Goal: Task Accomplishment & Management: Use online tool/utility

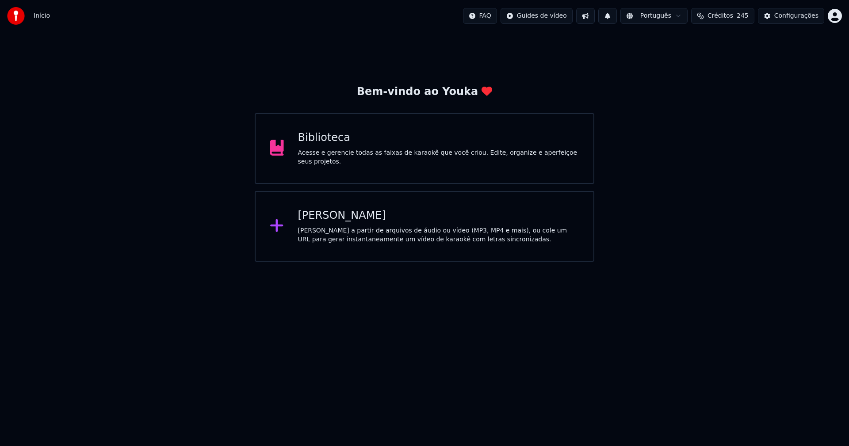
click at [326, 145] on div "Biblioteca" at bounding box center [439, 138] width 282 height 14
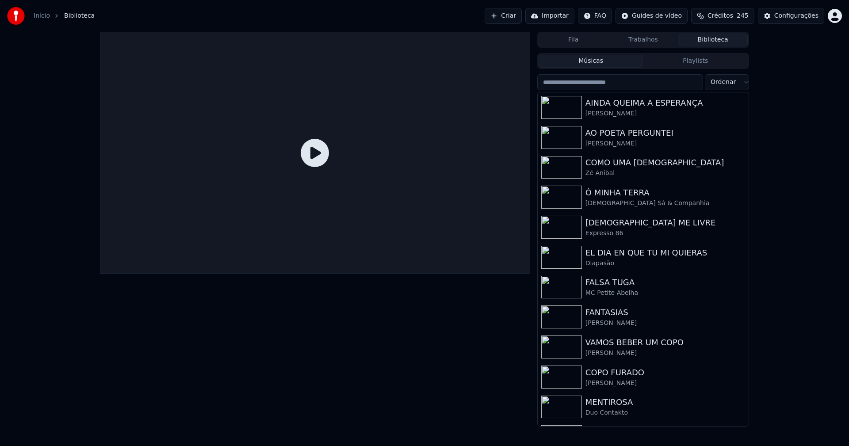
click at [37, 15] on link "Início" at bounding box center [42, 15] width 16 height 9
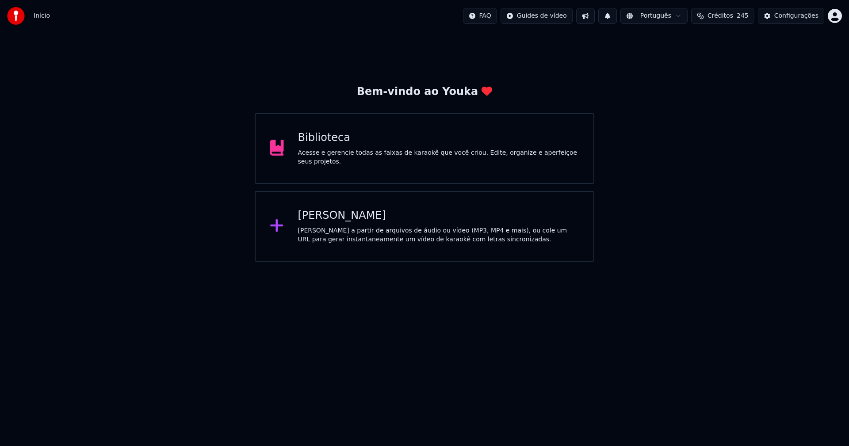
click at [324, 145] on div "Biblioteca" at bounding box center [439, 138] width 282 height 14
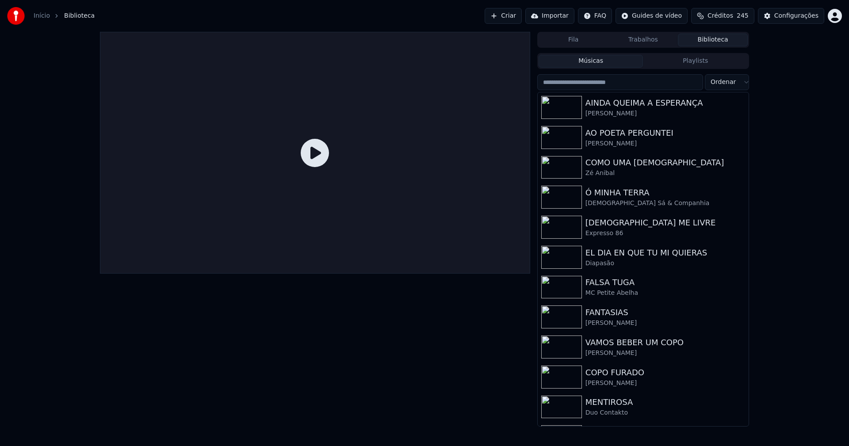
click at [44, 19] on link "Início" at bounding box center [42, 15] width 16 height 9
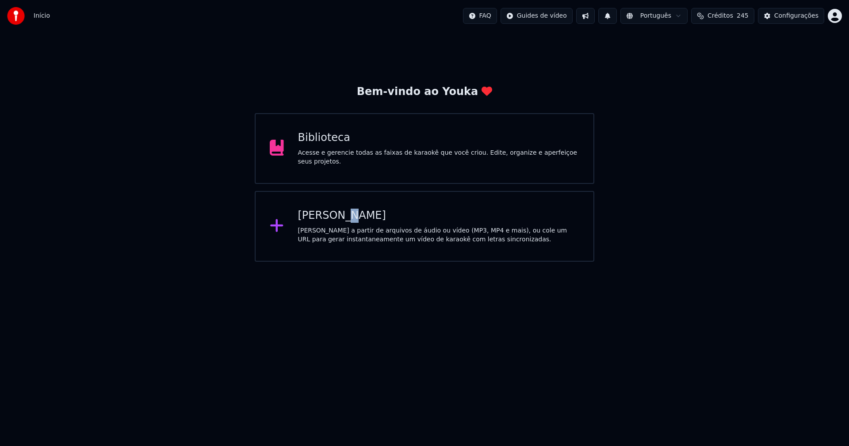
click at [336, 220] on div "[PERSON_NAME]" at bounding box center [439, 216] width 282 height 14
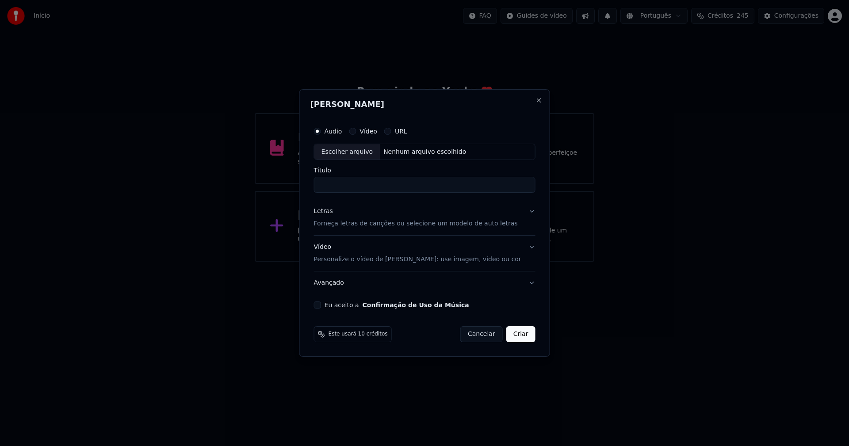
click at [358, 152] on div "Escolher arquivo" at bounding box center [347, 152] width 66 height 16
type input "**********"
click at [329, 214] on div "Letras" at bounding box center [323, 211] width 19 height 9
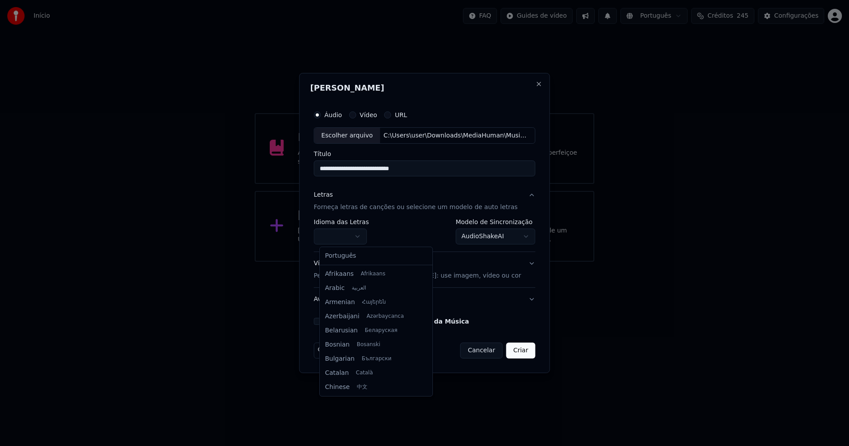
click at [342, 236] on body "**********" at bounding box center [424, 131] width 849 height 262
select select "**"
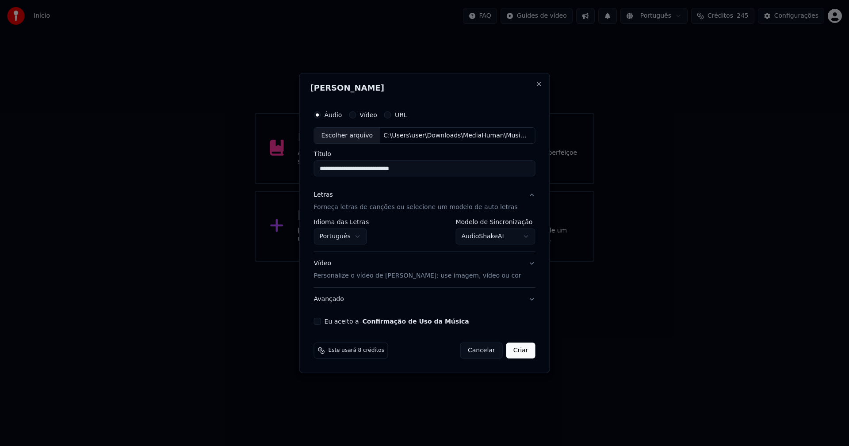
click at [491, 240] on body "**********" at bounding box center [424, 131] width 849 height 262
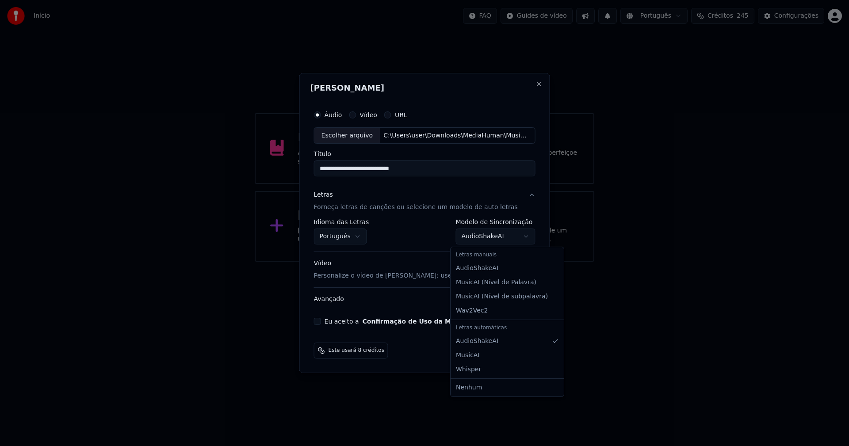
select select "**********"
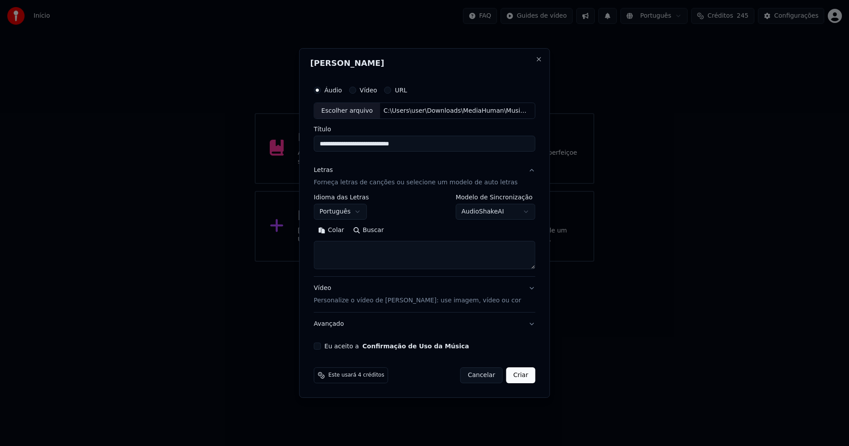
click at [339, 231] on button "Colar" at bounding box center [331, 231] width 35 height 14
drag, startPoint x: 418, startPoint y: 228, endPoint x: 414, endPoint y: 256, distance: 28.6
click at [418, 227] on button "Expandir" at bounding box center [416, 231] width 46 height 14
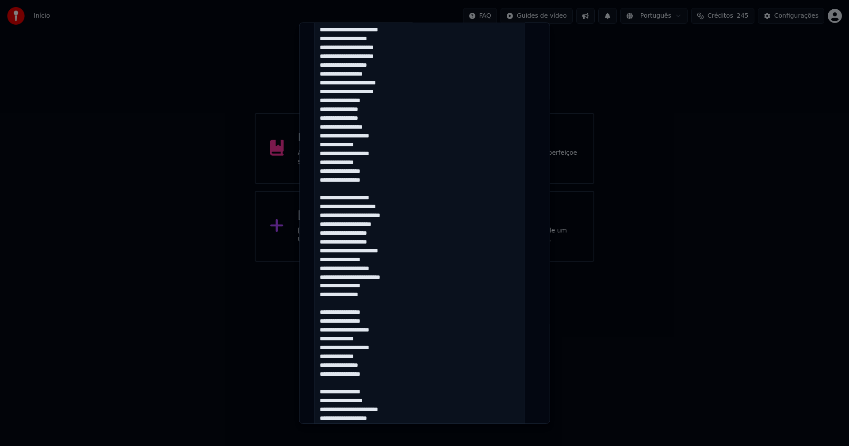
scroll to position [486, 0]
click at [380, 231] on textarea at bounding box center [419, 156] width 210 height 855
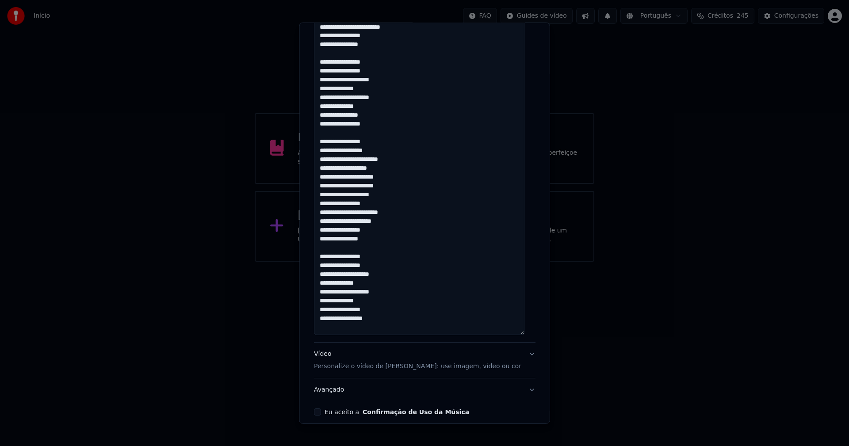
scroll to position [775, 0]
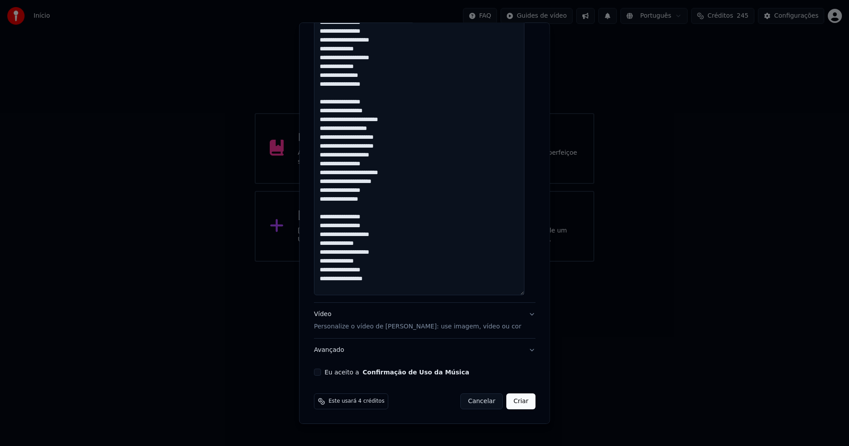
type textarea "**********"
click at [319, 373] on button "Eu aceito a Confirmação de Uso da Música" at bounding box center [317, 372] width 7 height 7
click at [521, 404] on button "Criar" at bounding box center [520, 401] width 29 height 16
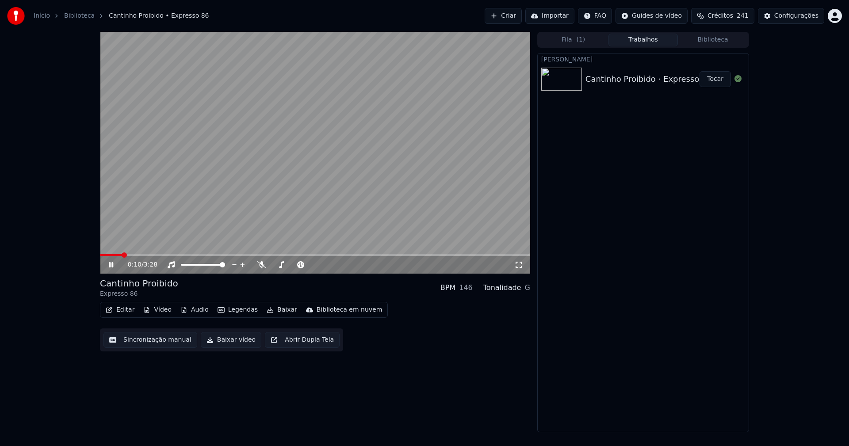
click at [113, 265] on icon at bounding box center [111, 264] width 4 height 5
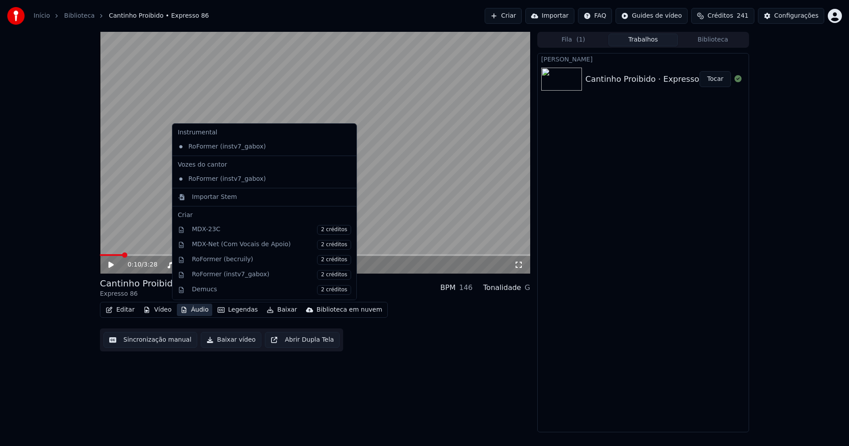
click at [194, 313] on button "Áudio" at bounding box center [194, 310] width 35 height 12
click at [209, 196] on div "Importar Stem" at bounding box center [214, 197] width 45 height 9
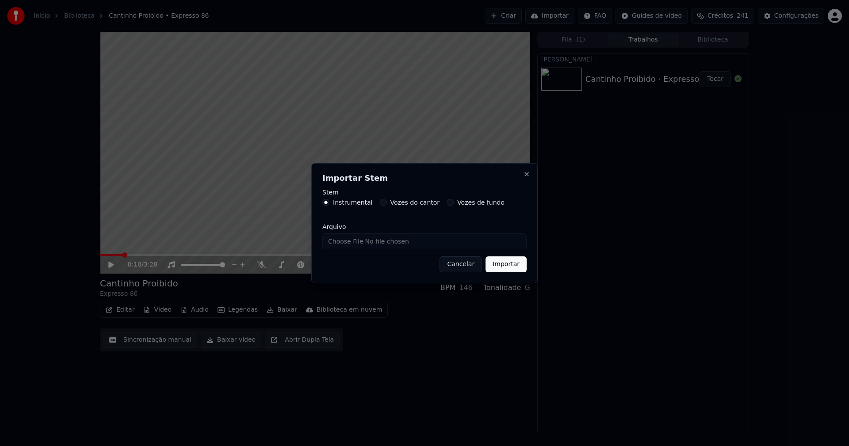
click at [357, 239] on input "Arquivo" at bounding box center [424, 241] width 204 height 16
type input "**********"
click at [514, 266] on button "Importar" at bounding box center [505, 264] width 41 height 16
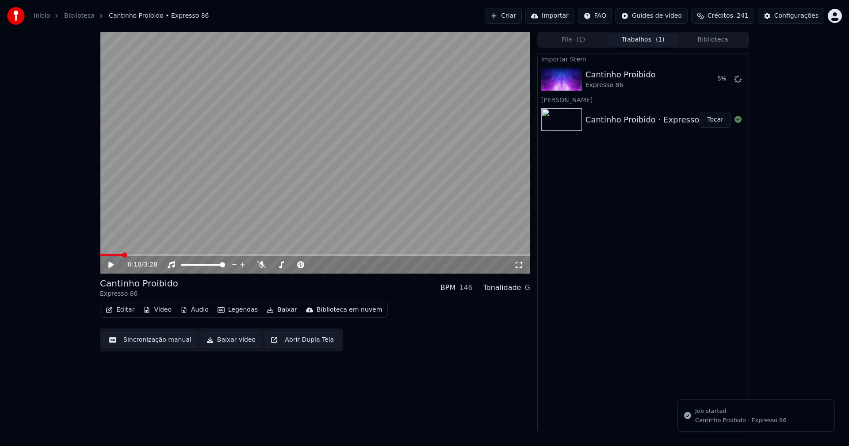
click at [159, 311] on button "Vídeo" at bounding box center [157, 310] width 35 height 12
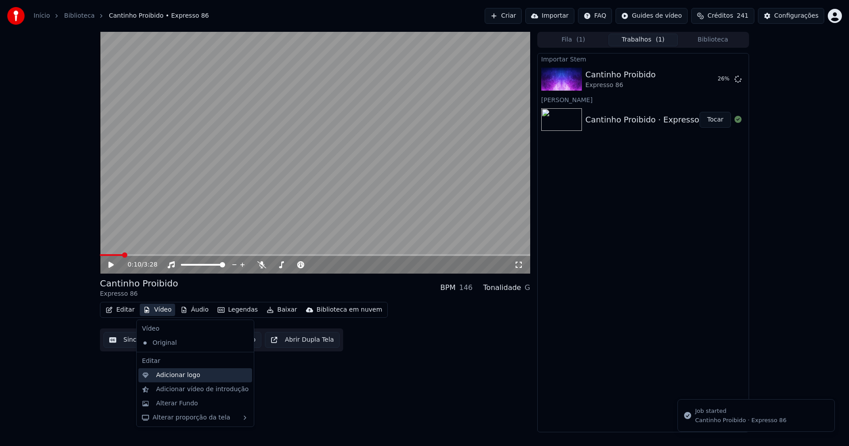
click at [187, 376] on div "Adicionar logo" at bounding box center [178, 375] width 44 height 9
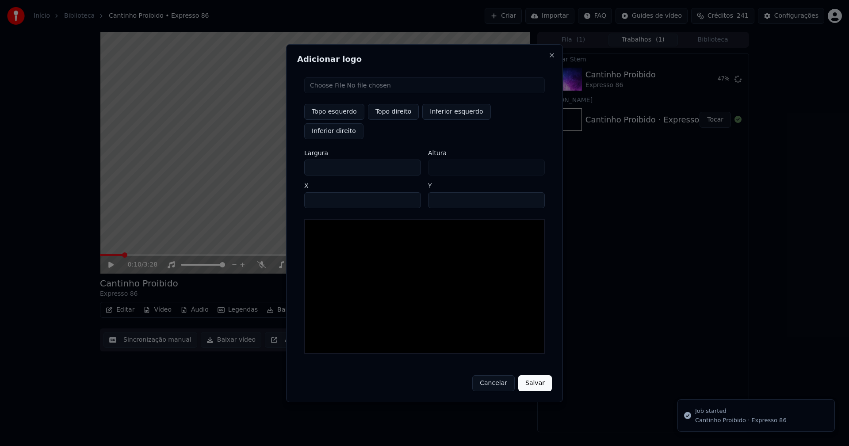
click at [337, 92] on input "file" at bounding box center [424, 85] width 240 height 16
type input "**********"
click at [388, 118] on button "Topo direito" at bounding box center [393, 112] width 51 height 16
type input "****"
drag, startPoint x: 319, startPoint y: 158, endPoint x: 290, endPoint y: 164, distance: 29.1
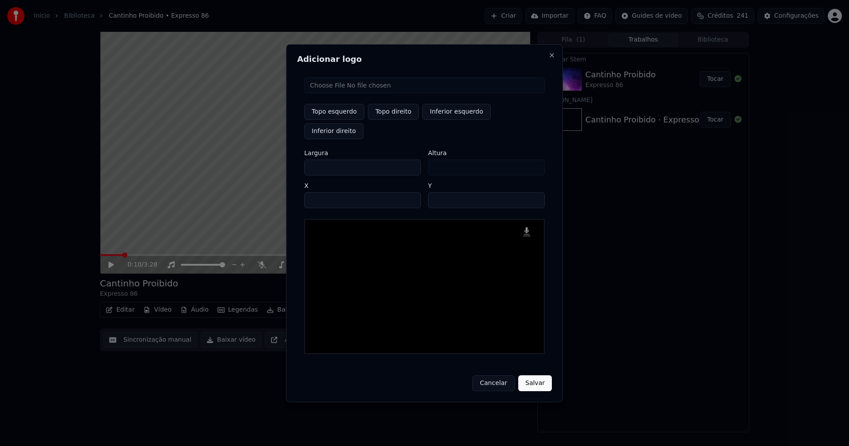
click at [290, 164] on div "Adicionar logo Topo esquerdo Topo direito Inferior esquerdo Inferior direito La…" at bounding box center [424, 223] width 277 height 358
type input "**"
type input "***"
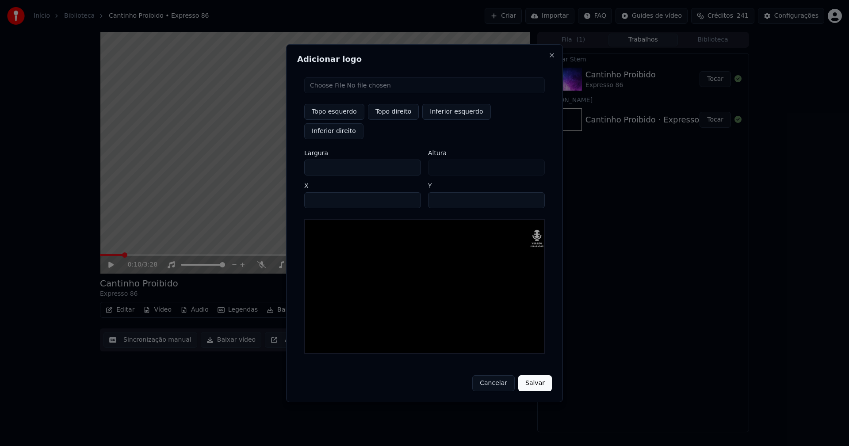
type input "***"
click at [322, 192] on input "****" at bounding box center [362, 200] width 117 height 16
type input "****"
click at [437, 192] on input "**" at bounding box center [486, 200] width 117 height 16
type input "**"
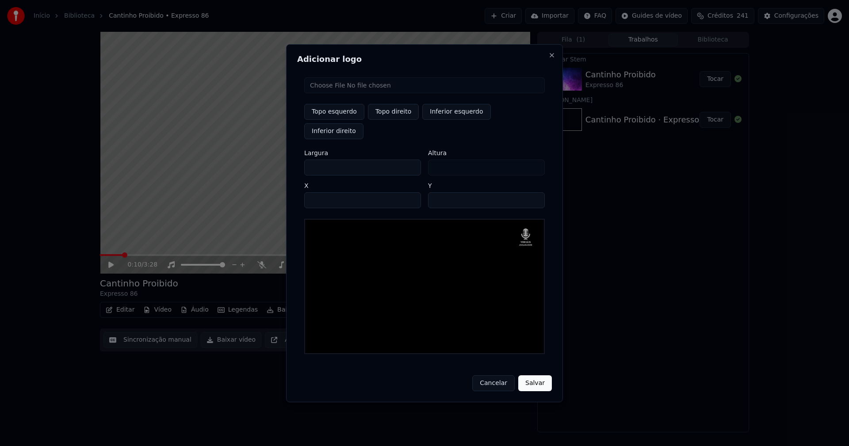
click at [534, 375] on button "Salvar" at bounding box center [535, 383] width 34 height 16
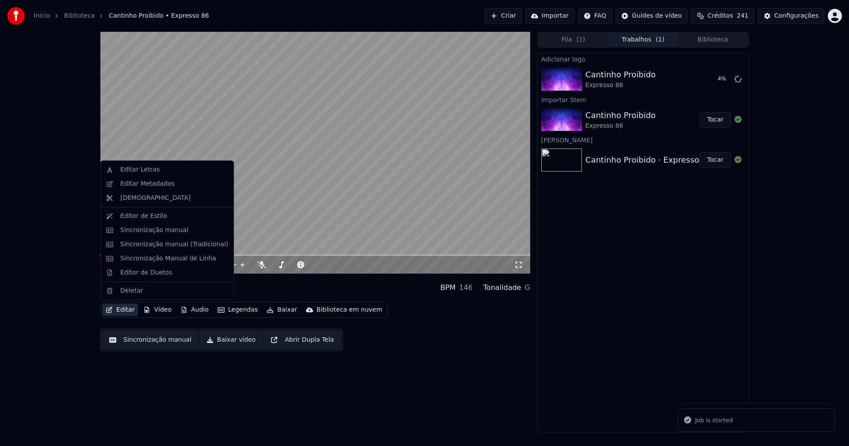
click at [123, 311] on button "Editar" at bounding box center [120, 310] width 36 height 12
click at [142, 185] on div "Editar Metadados" at bounding box center [147, 183] width 54 height 9
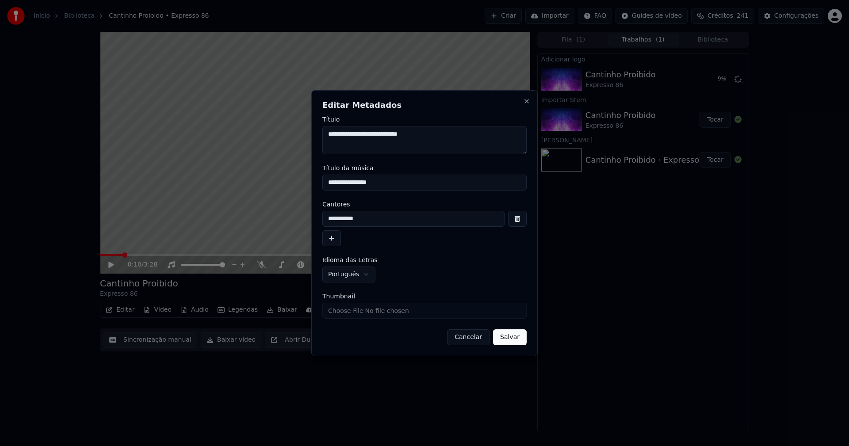
drag, startPoint x: 383, startPoint y: 183, endPoint x: 303, endPoint y: 177, distance: 79.8
click at [303, 177] on body "**********" at bounding box center [424, 223] width 849 height 446
type input "**********"
click at [348, 311] on input "Thumbnail" at bounding box center [424, 311] width 204 height 16
type input "**********"
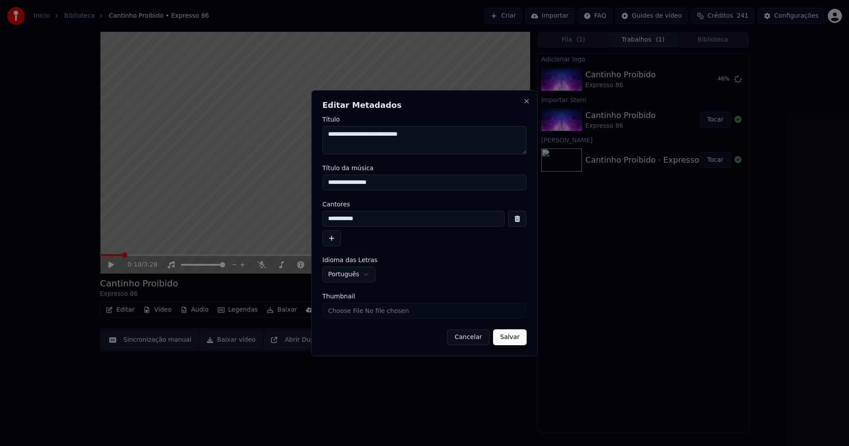
click at [514, 341] on button "Salvar" at bounding box center [510, 337] width 34 height 16
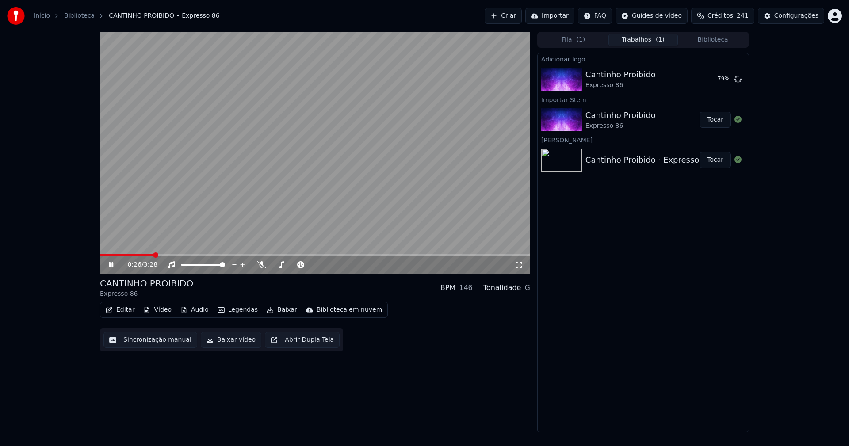
click at [198, 311] on button "Áudio" at bounding box center [194, 310] width 35 height 12
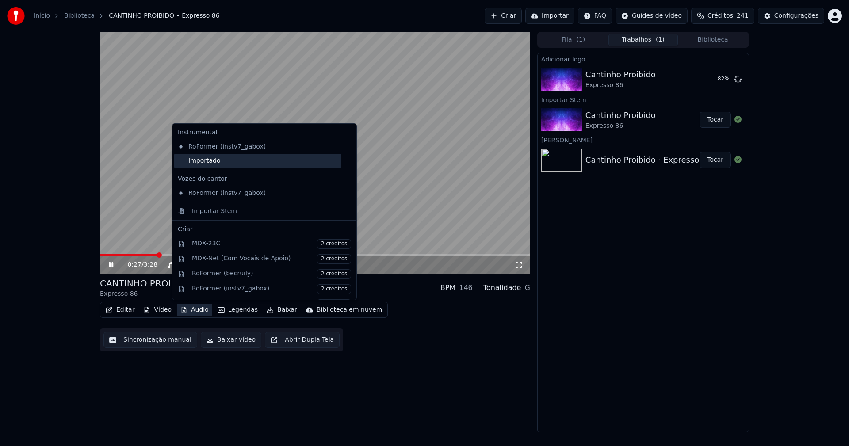
click at [192, 162] on div "Importado" at bounding box center [257, 161] width 167 height 14
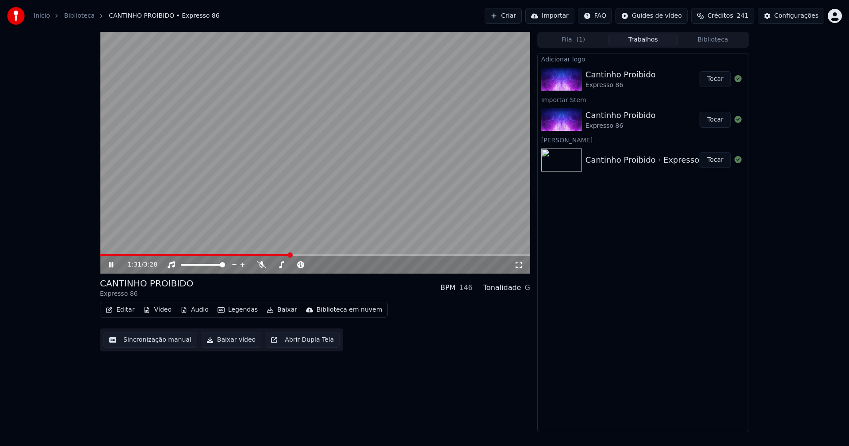
click at [715, 81] on button "Tocar" at bounding box center [714, 79] width 31 height 16
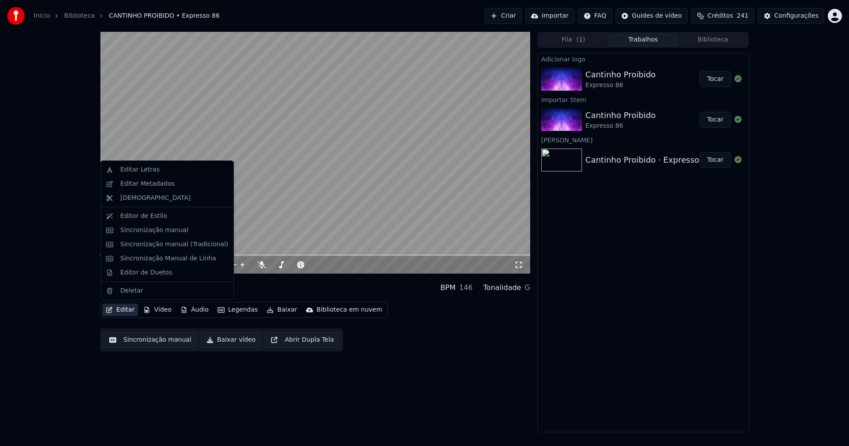
click at [127, 311] on button "Editar" at bounding box center [120, 310] width 36 height 12
click at [158, 244] on div "Sincronização manual (Tradicional)" at bounding box center [174, 244] width 108 height 9
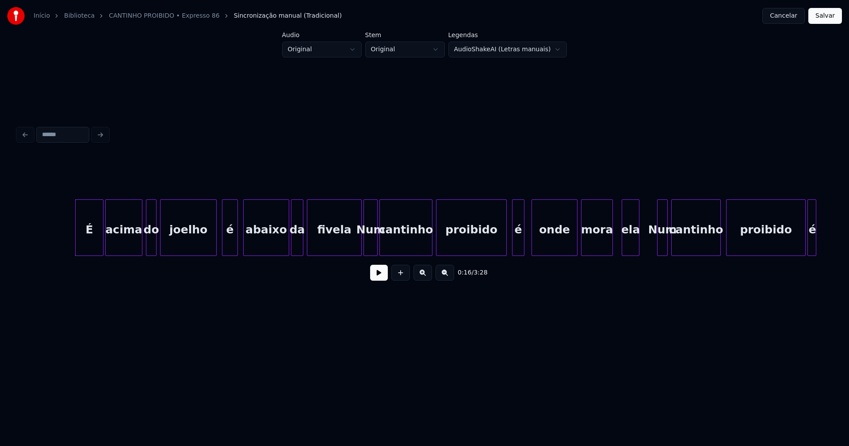
scroll to position [0, 1408]
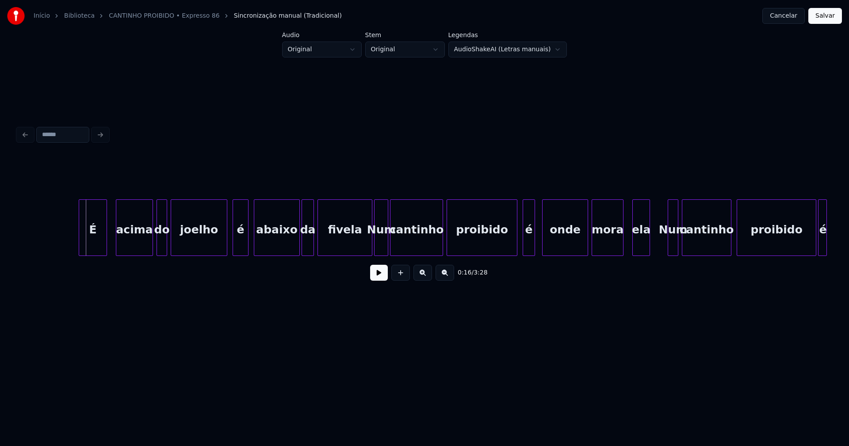
click at [91, 243] on div "É" at bounding box center [92, 230] width 27 height 60
click at [124, 244] on div "acima" at bounding box center [131, 230] width 36 height 60
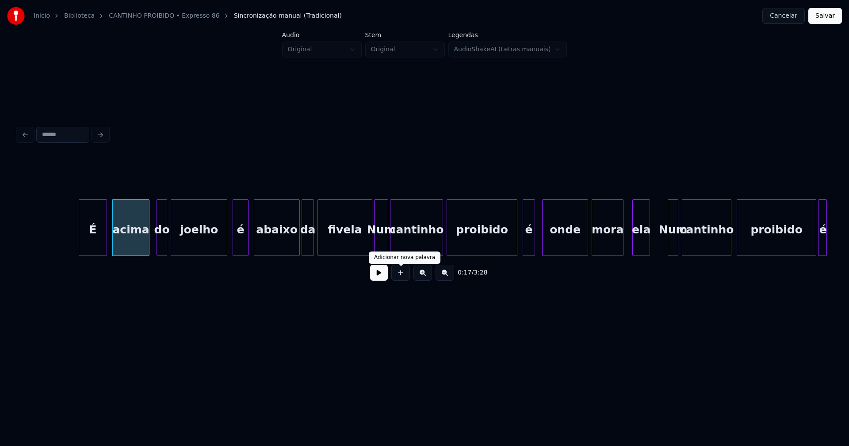
click at [388, 278] on div "0:17 / 3:28" at bounding box center [424, 272] width 799 height 19
click at [374, 277] on button at bounding box center [379, 273] width 18 height 16
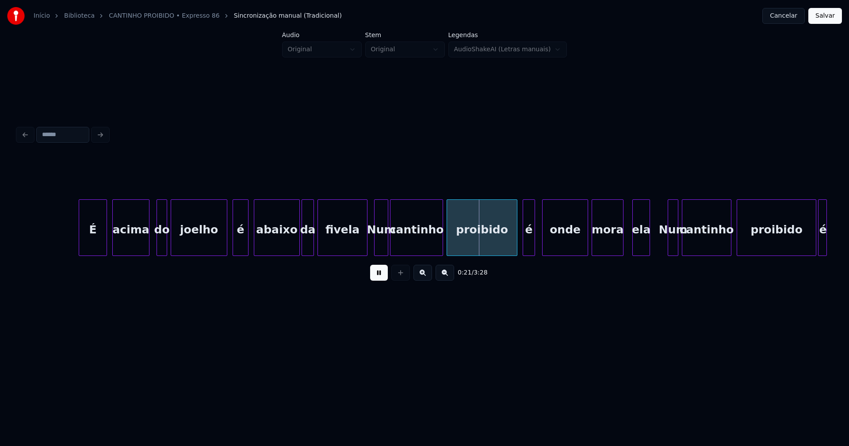
click at [366, 251] on div at bounding box center [365, 228] width 3 height 56
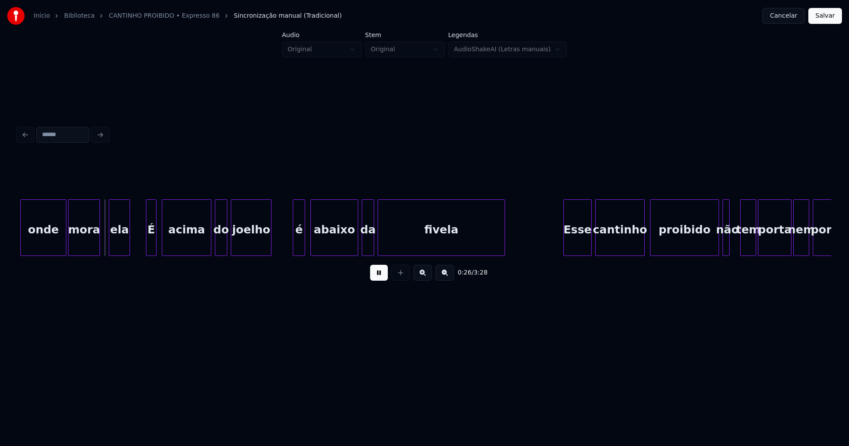
click at [375, 275] on button at bounding box center [379, 273] width 18 height 16
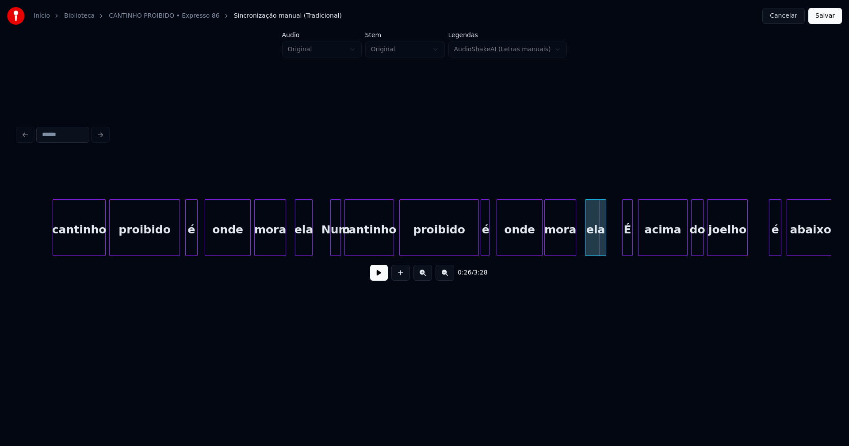
scroll to position [0, 1735]
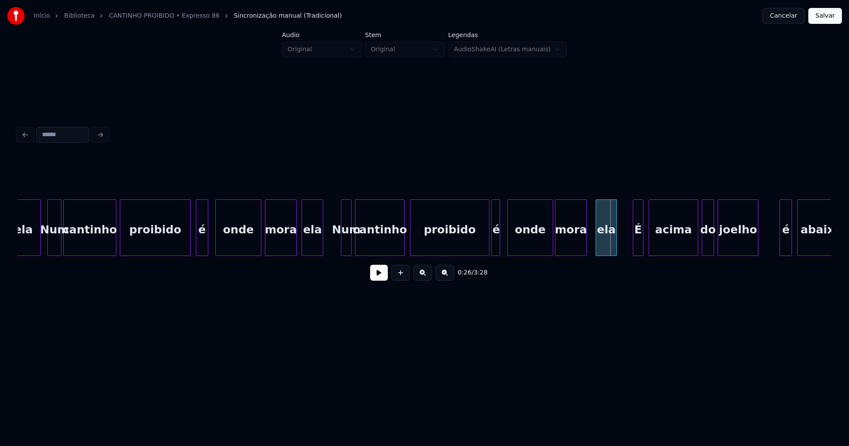
click at [302, 243] on div at bounding box center [303, 228] width 3 height 56
click at [485, 244] on div "proibido" at bounding box center [449, 230] width 79 height 60
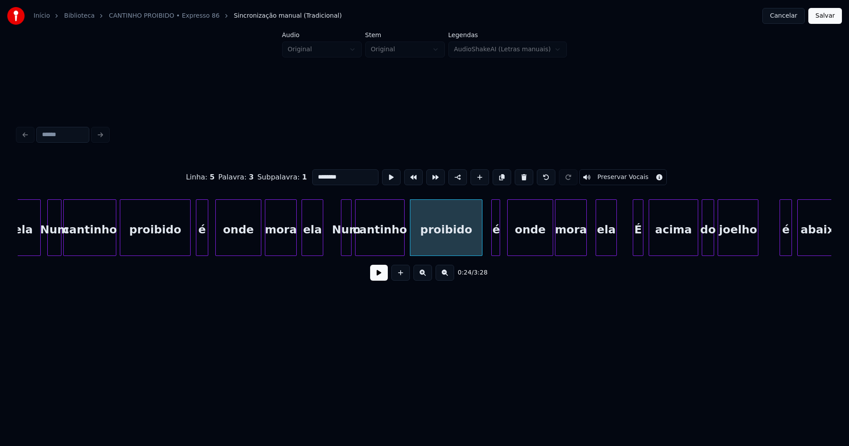
click at [480, 250] on div at bounding box center [480, 228] width 3 height 56
click at [490, 249] on div at bounding box center [489, 228] width 3 height 56
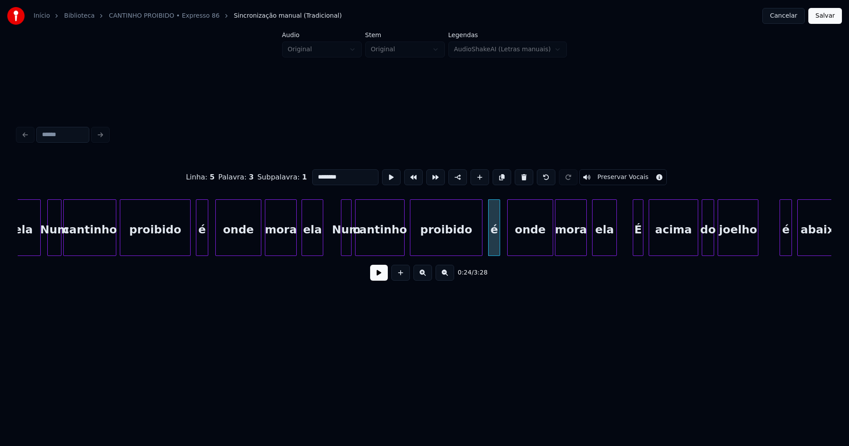
click at [595, 248] on div at bounding box center [593, 228] width 3 height 56
click at [629, 248] on div at bounding box center [629, 228] width 3 height 56
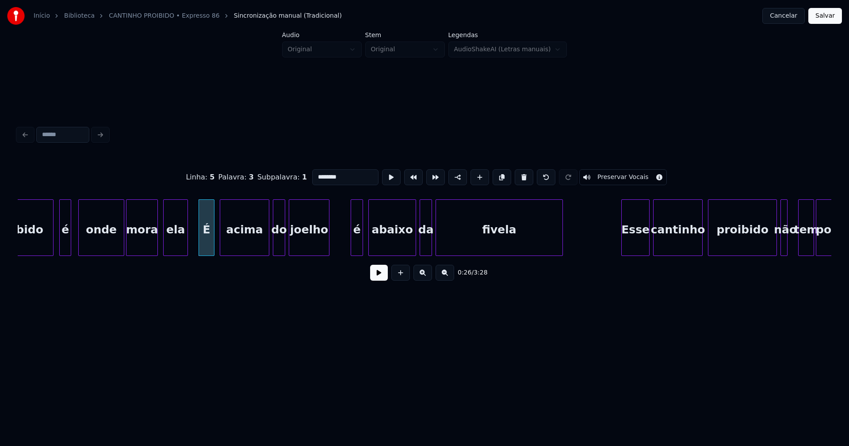
scroll to position [0, 2184]
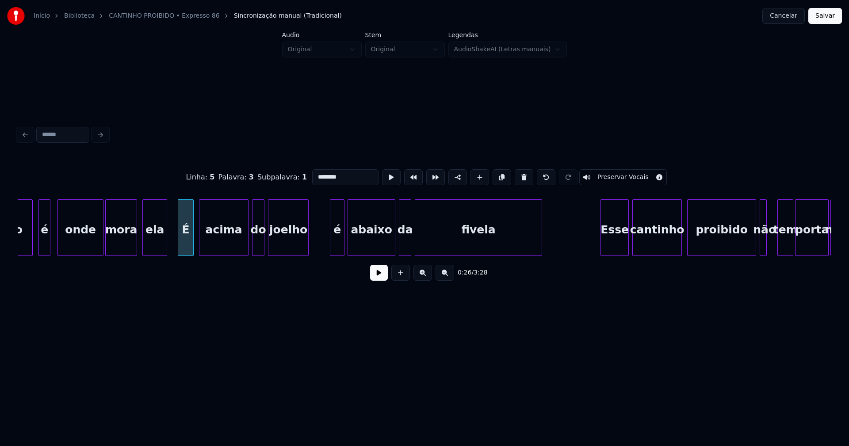
click at [343, 251] on div at bounding box center [342, 228] width 3 height 56
click at [328, 248] on div "é" at bounding box center [335, 227] width 15 height 57
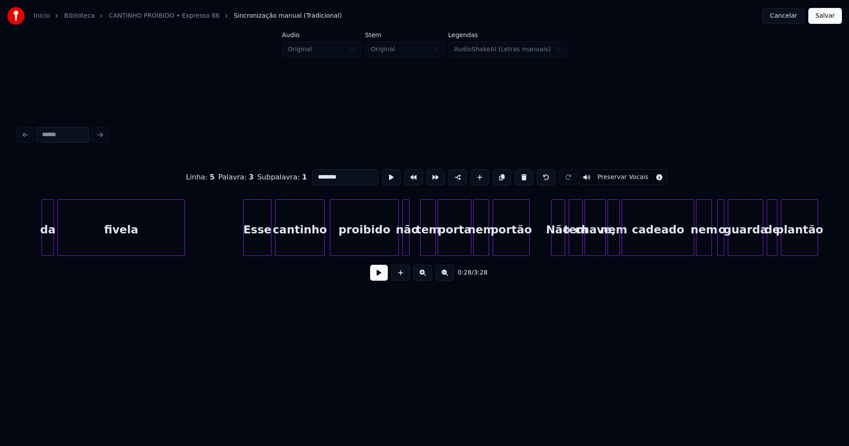
scroll to position [0, 2603]
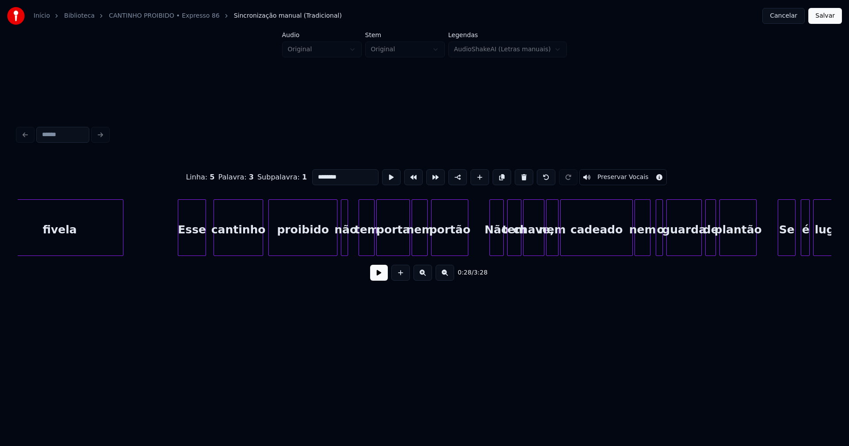
click at [195, 250] on div "Esse" at bounding box center [191, 230] width 27 height 60
click at [332, 251] on div at bounding box center [332, 228] width 3 height 56
click at [354, 246] on div at bounding box center [353, 228] width 3 height 56
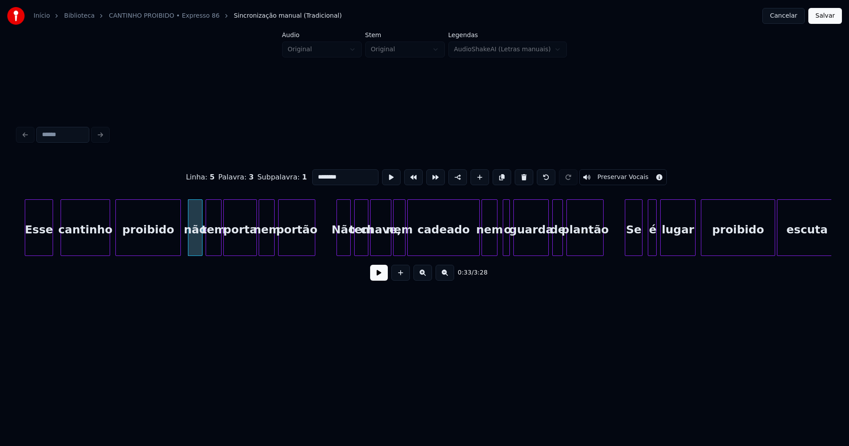
scroll to position [0, 2817]
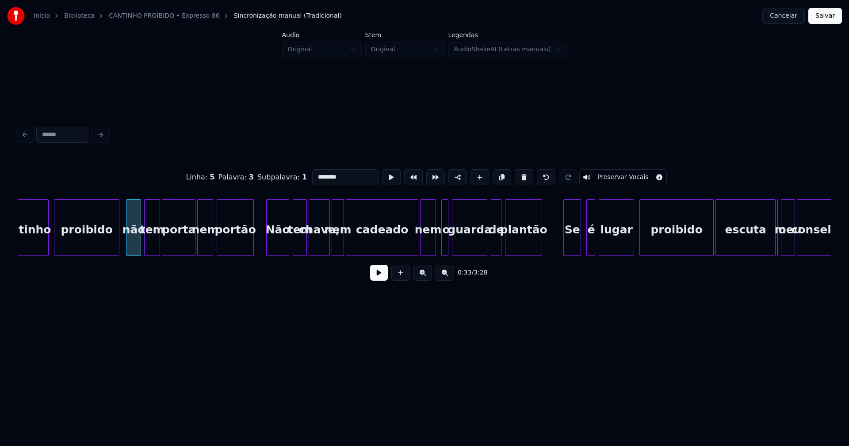
click at [268, 247] on div at bounding box center [268, 228] width 3 height 56
click at [410, 248] on div at bounding box center [410, 228] width 3 height 56
click at [439, 247] on div at bounding box center [439, 228] width 3 height 56
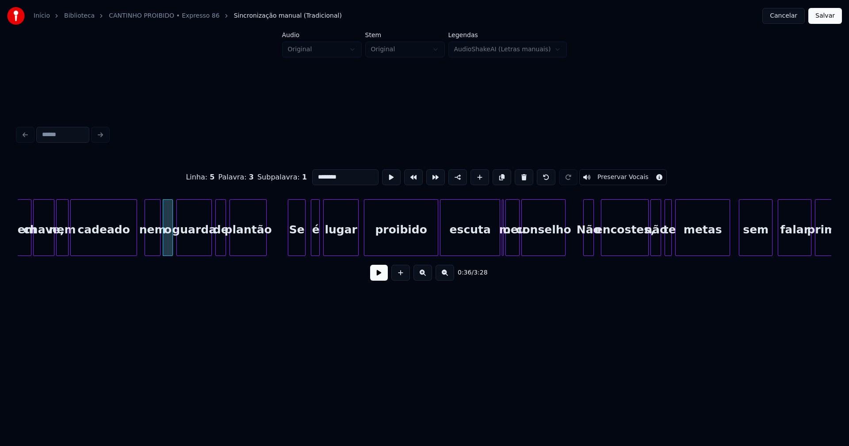
scroll to position [0, 3103]
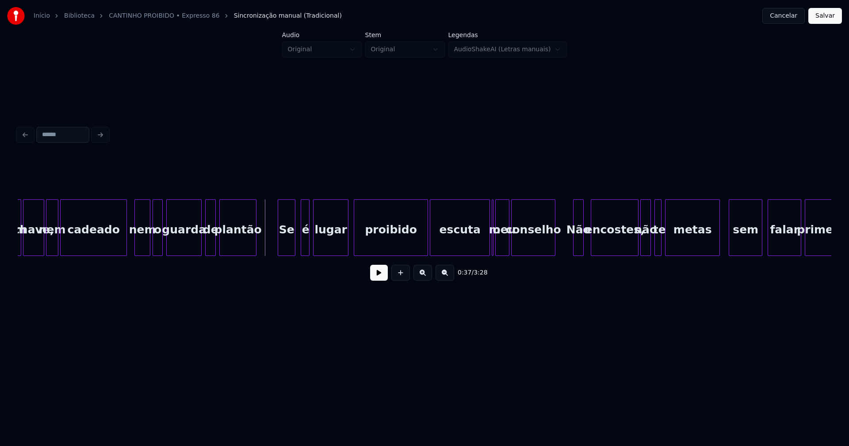
click at [373, 279] on button at bounding box center [379, 273] width 18 height 16
click at [269, 253] on div "tem chave, nem cadeado nem o guarda de plantão Se é lugar proibido escuta o meu…" at bounding box center [424, 227] width 813 height 57
click at [299, 248] on div at bounding box center [299, 228] width 3 height 56
click at [380, 278] on button at bounding box center [379, 273] width 18 height 16
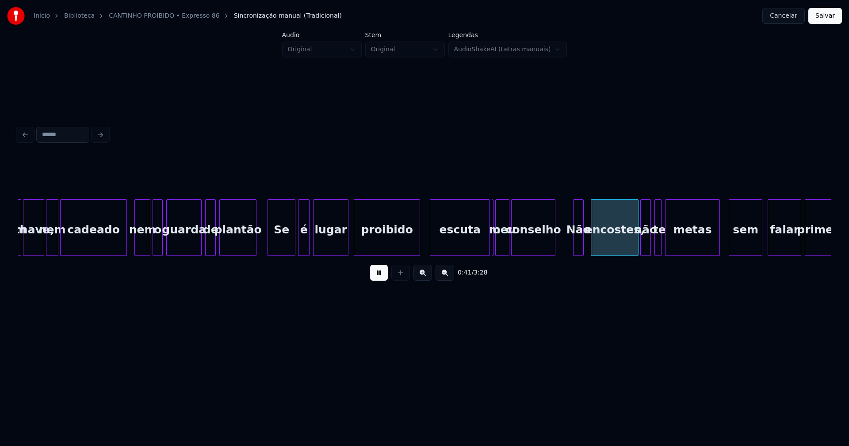
click at [417, 252] on div "proibido" at bounding box center [387, 227] width 66 height 57
click at [428, 244] on div at bounding box center [428, 228] width 3 height 56
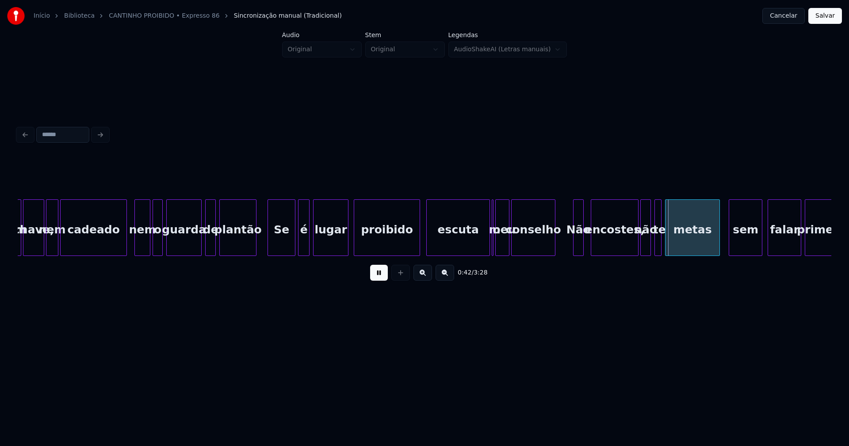
click at [384, 277] on button at bounding box center [379, 273] width 18 height 16
click at [470, 254] on div "tem chave, nem cadeado nem o guarda de plantão Se é lugar proibido escuta o meu…" at bounding box center [424, 227] width 813 height 57
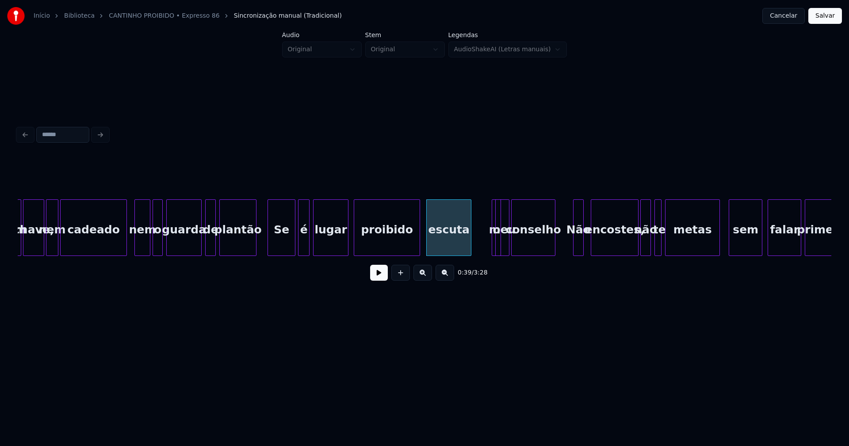
click at [499, 243] on div at bounding box center [499, 228] width 3 height 56
drag, startPoint x: 490, startPoint y: 200, endPoint x: 483, endPoint y: 204, distance: 7.9
click at [476, 206] on div "o" at bounding box center [481, 227] width 10 height 57
click at [492, 240] on div at bounding box center [490, 228] width 3 height 56
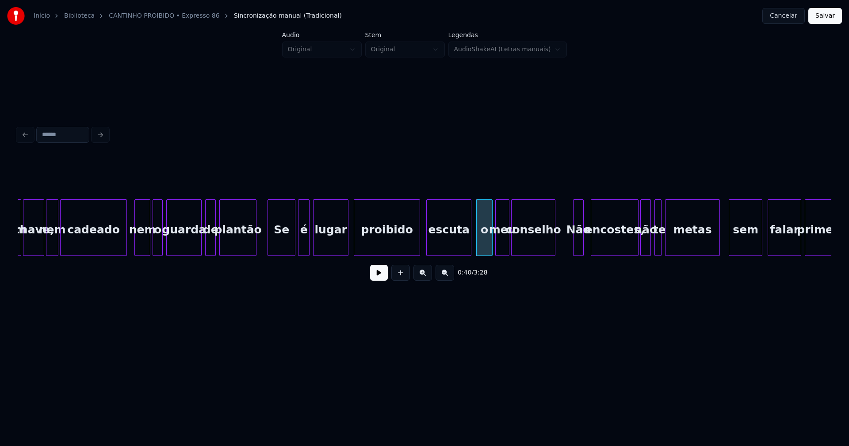
click at [377, 276] on button at bounding box center [379, 273] width 18 height 16
drag, startPoint x: 377, startPoint y: 278, endPoint x: 463, endPoint y: 275, distance: 85.4
click at [381, 278] on button at bounding box center [379, 273] width 18 height 16
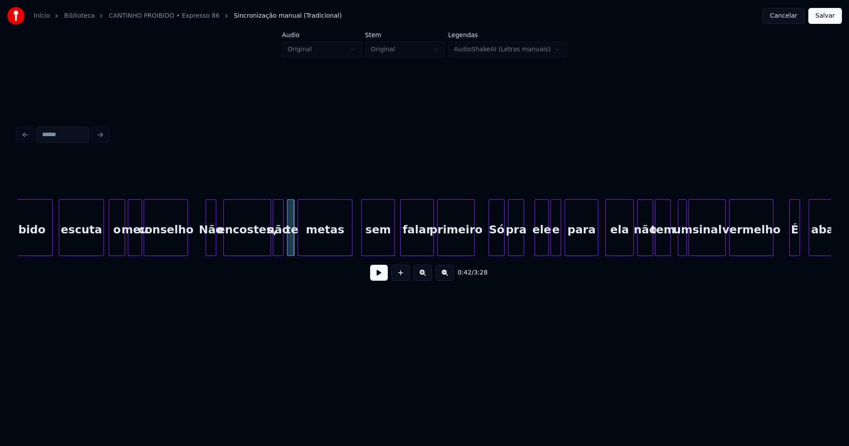
scroll to position [0, 3491]
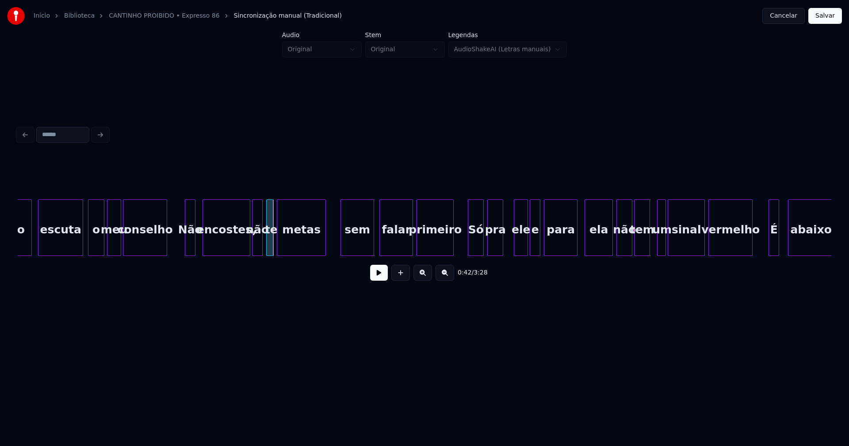
click at [324, 242] on div at bounding box center [324, 228] width 3 height 56
click at [274, 245] on div at bounding box center [274, 228] width 3 height 56
click at [335, 254] on div "proibido escuta o meu conselho Não encostes, não te metas sem falar primeiro Só…" at bounding box center [424, 227] width 813 height 57
click at [376, 277] on button at bounding box center [379, 273] width 18 height 16
click at [461, 245] on div at bounding box center [461, 228] width 3 height 56
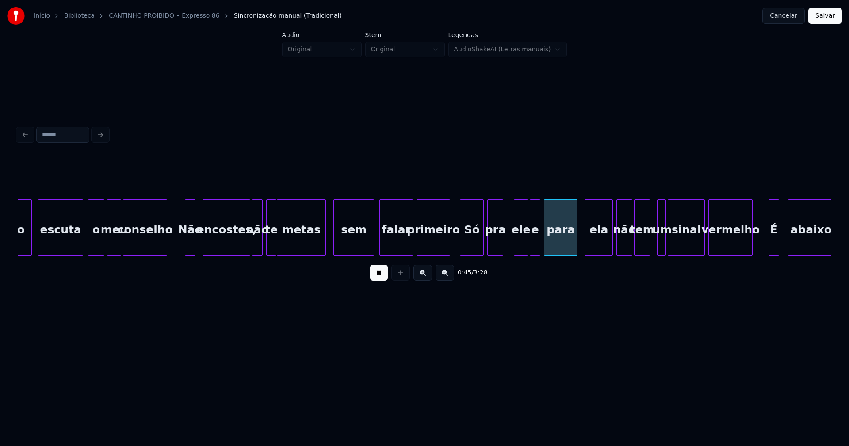
click at [448, 246] on div at bounding box center [448, 228] width 3 height 56
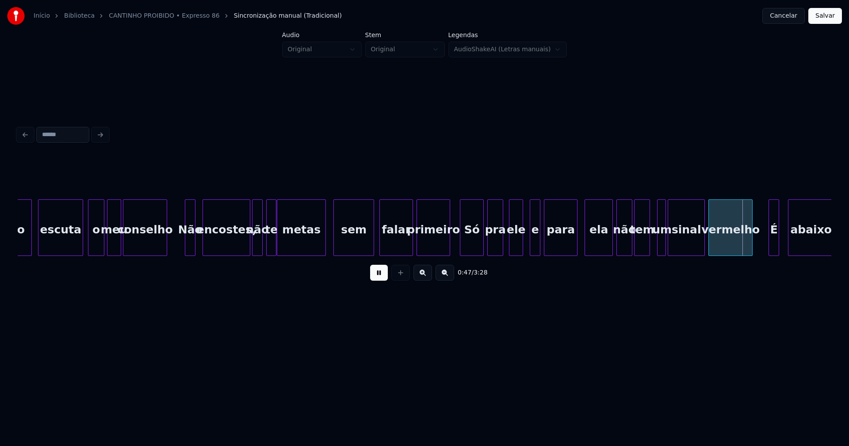
click at [515, 244] on div "ele" at bounding box center [515, 230] width 13 height 60
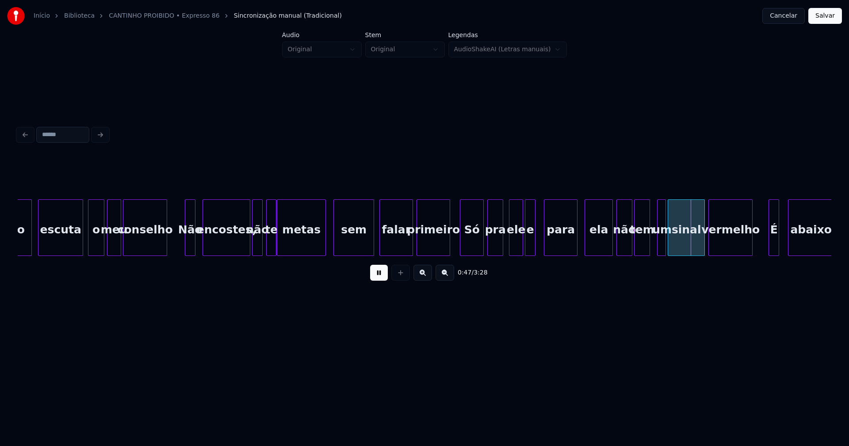
click at [529, 244] on div "e" at bounding box center [530, 230] width 10 height 60
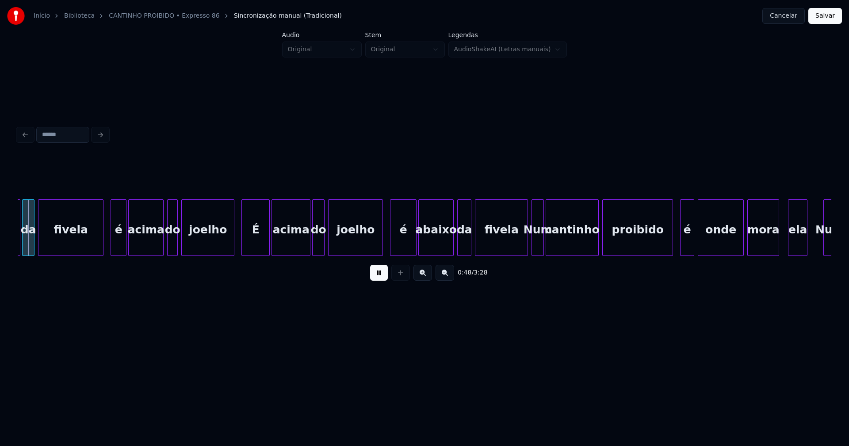
scroll to position [0, 4057]
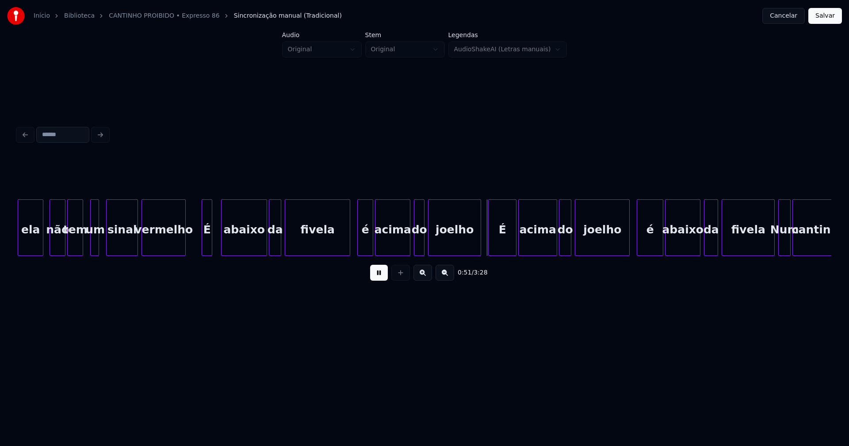
click at [107, 244] on div at bounding box center [108, 228] width 3 height 56
click at [98, 245] on div "um" at bounding box center [97, 230] width 9 height 60
click at [103, 242] on div at bounding box center [102, 228] width 3 height 56
click at [91, 249] on div at bounding box center [89, 228] width 3 height 56
click at [197, 246] on div at bounding box center [198, 228] width 3 height 56
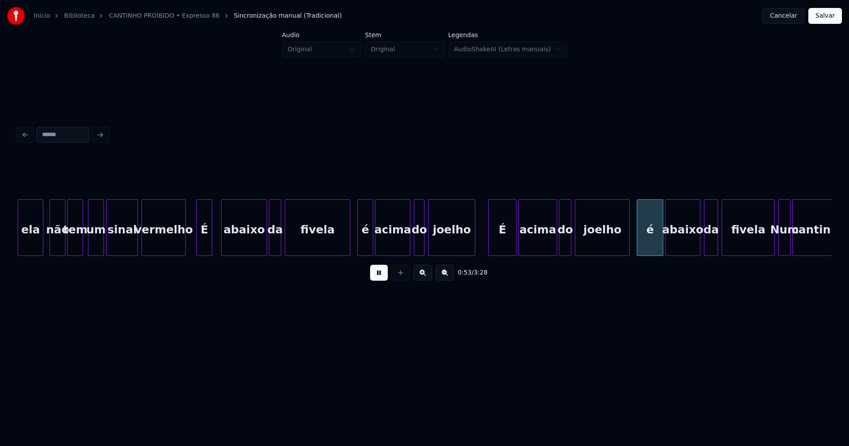
click at [474, 244] on div at bounding box center [473, 228] width 3 height 56
click at [495, 243] on div "É" at bounding box center [495, 230] width 27 height 60
click at [532, 249] on div "acima" at bounding box center [533, 230] width 38 height 60
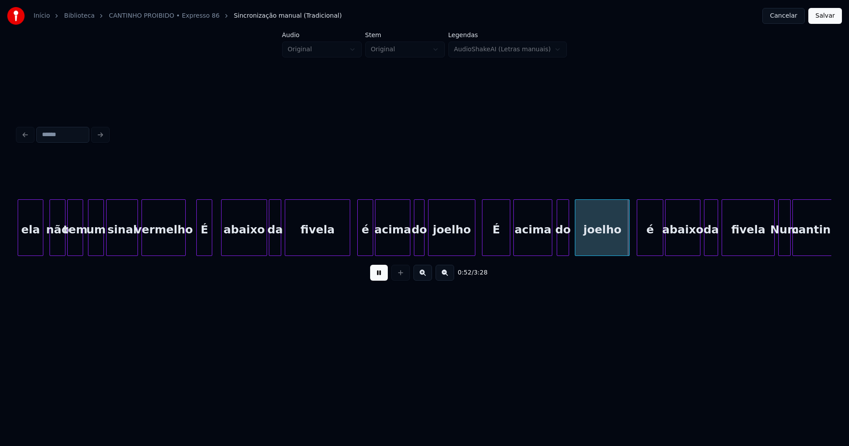
click at [563, 248] on div "do" at bounding box center [562, 230] width 11 height 60
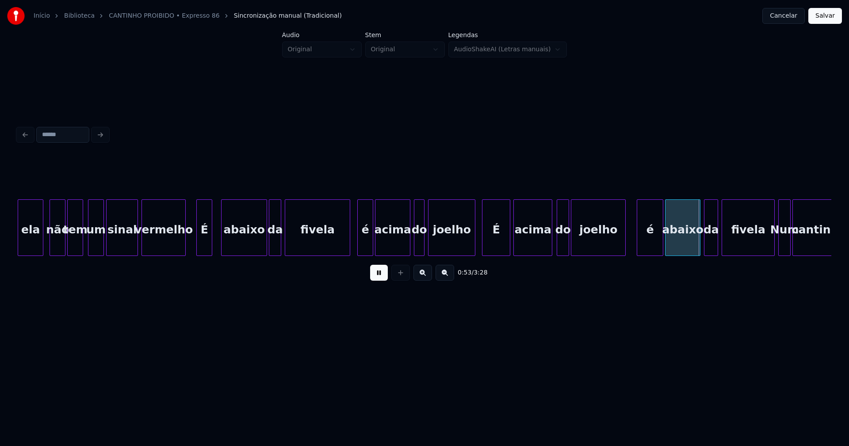
click at [593, 250] on div "joelho" at bounding box center [598, 230] width 54 height 60
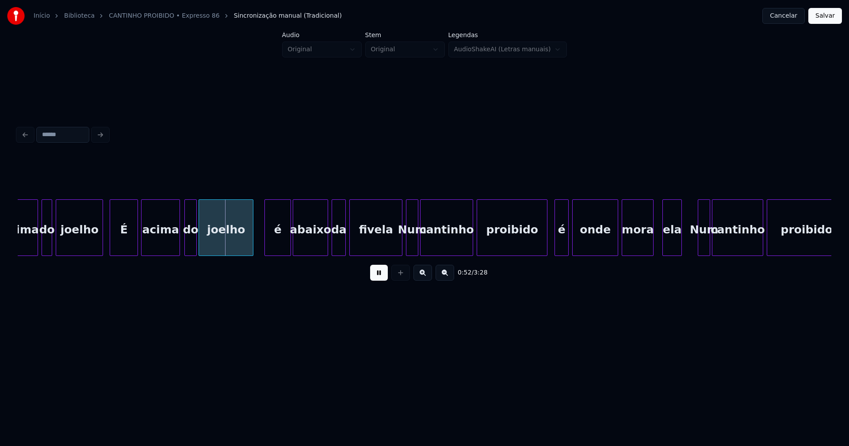
scroll to position [0, 4440]
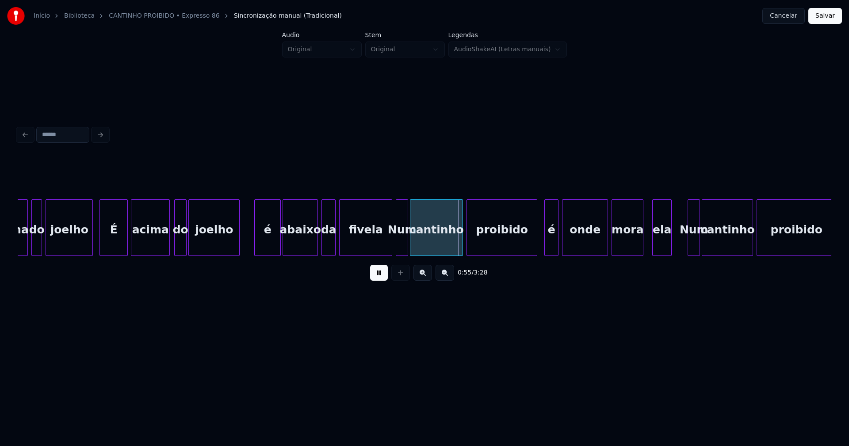
click at [238, 245] on div at bounding box center [237, 228] width 3 height 56
click at [246, 246] on div at bounding box center [246, 228] width 3 height 56
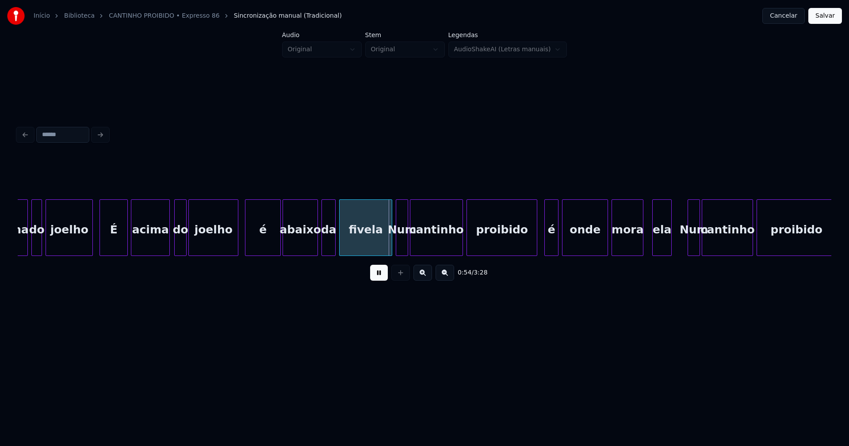
click at [236, 243] on div at bounding box center [236, 228] width 3 height 56
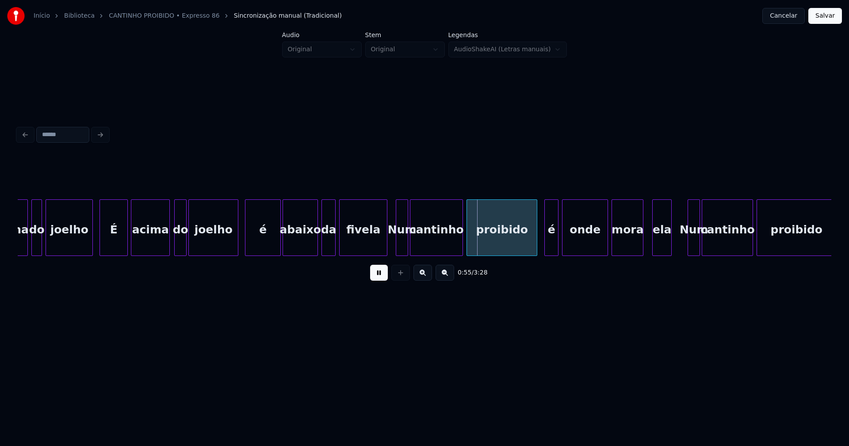
click at [387, 243] on div at bounding box center [385, 228] width 3 height 56
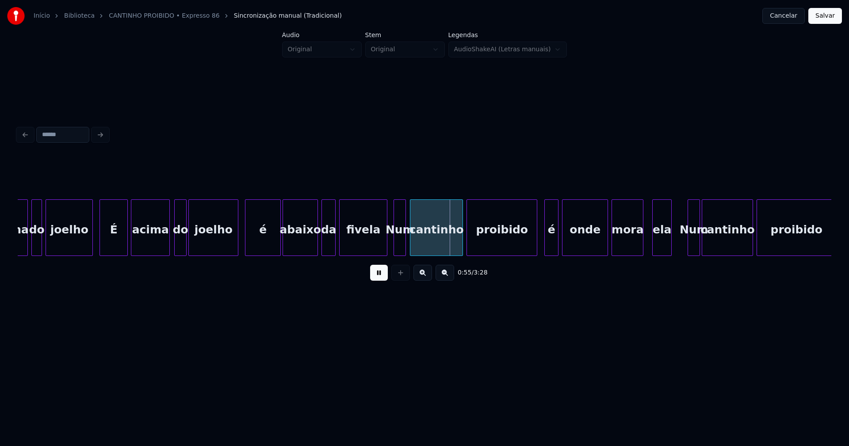
click at [398, 243] on div "Num" at bounding box center [399, 230] width 11 height 60
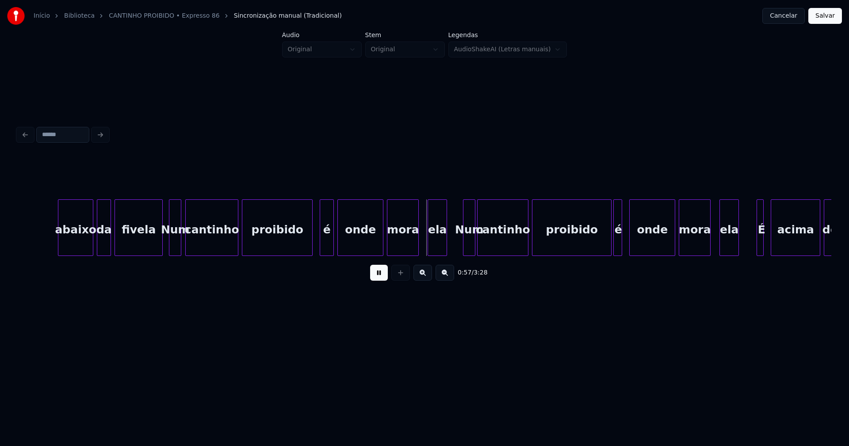
scroll to position [0, 4808]
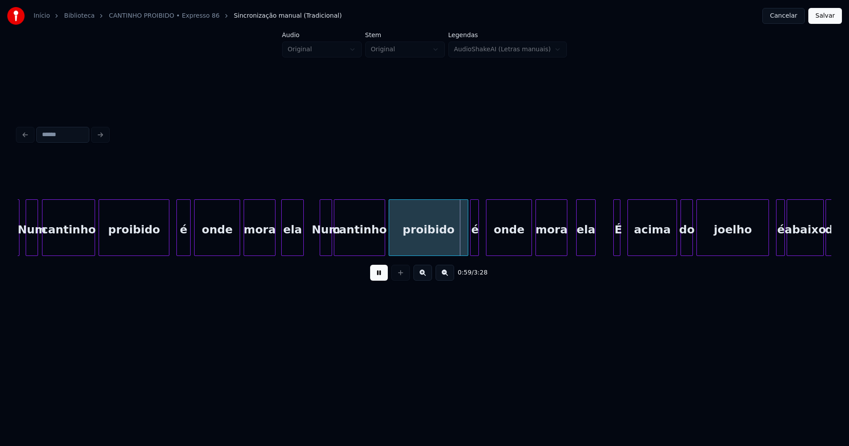
click at [282, 249] on div at bounding box center [283, 228] width 3 height 56
click at [318, 251] on div at bounding box center [318, 228] width 3 height 56
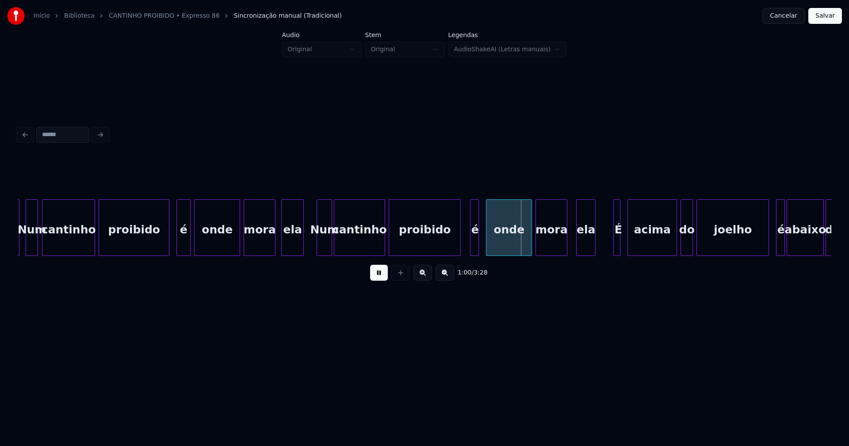
click at [457, 250] on div at bounding box center [458, 228] width 3 height 56
click at [469, 245] on div at bounding box center [469, 228] width 3 height 56
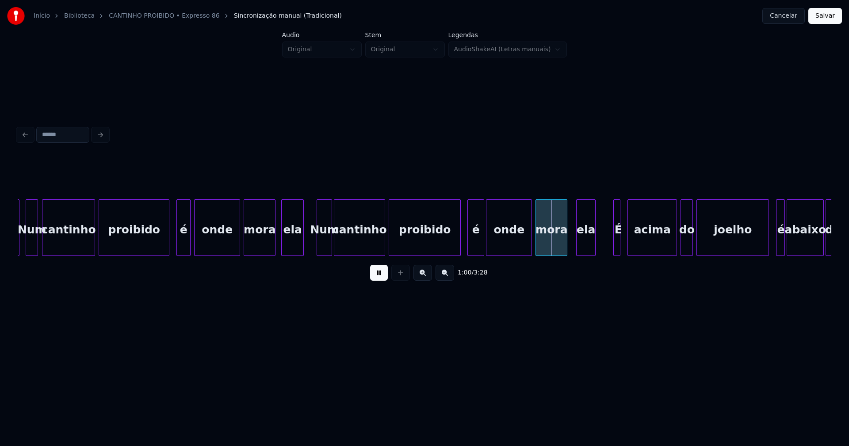
click at [481, 242] on div at bounding box center [482, 228] width 3 height 56
click at [572, 251] on div at bounding box center [572, 228] width 3 height 56
click at [607, 246] on div at bounding box center [607, 228] width 3 height 56
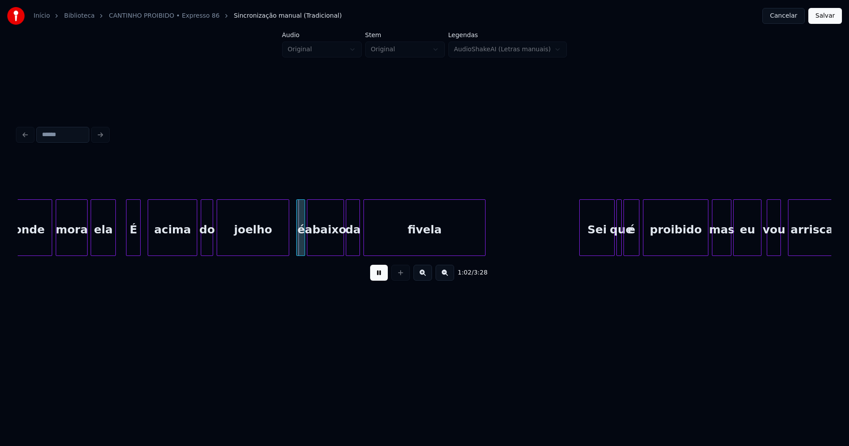
scroll to position [0, 5307]
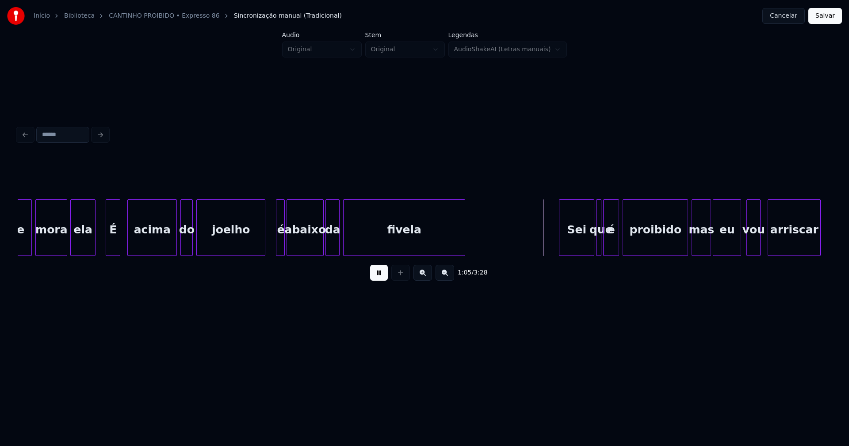
click at [263, 246] on div at bounding box center [263, 228] width 3 height 56
click at [274, 244] on div at bounding box center [273, 228] width 3 height 56
click at [474, 238] on div at bounding box center [473, 228] width 3 height 56
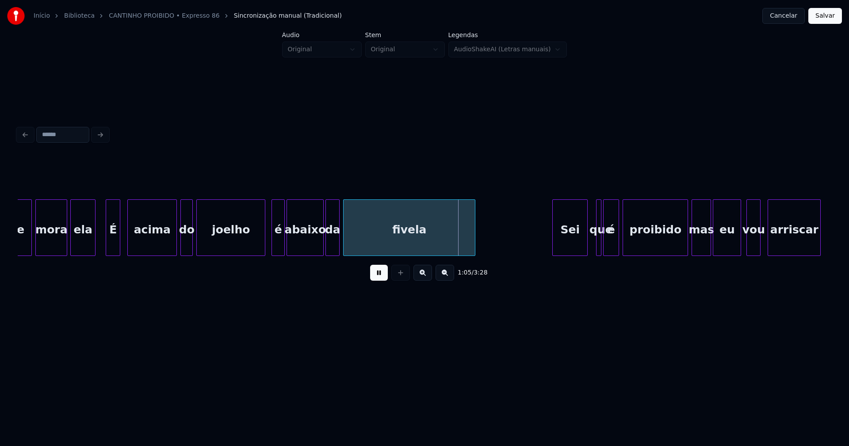
click at [569, 240] on div "Sei" at bounding box center [569, 230] width 34 height 60
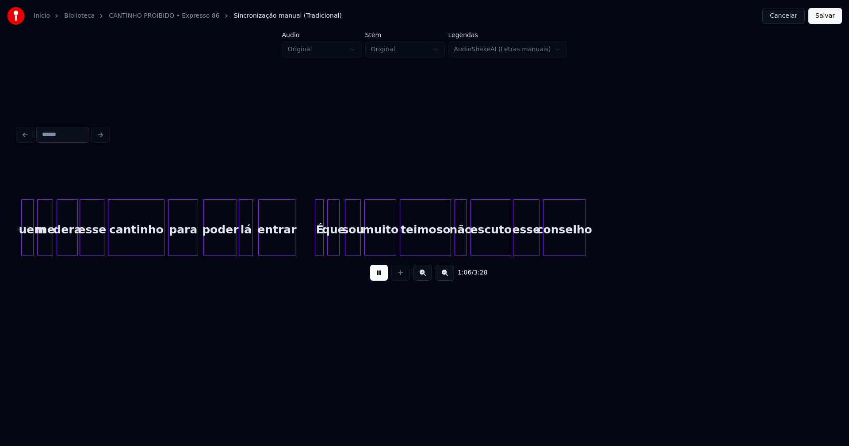
scroll to position [0, 5842]
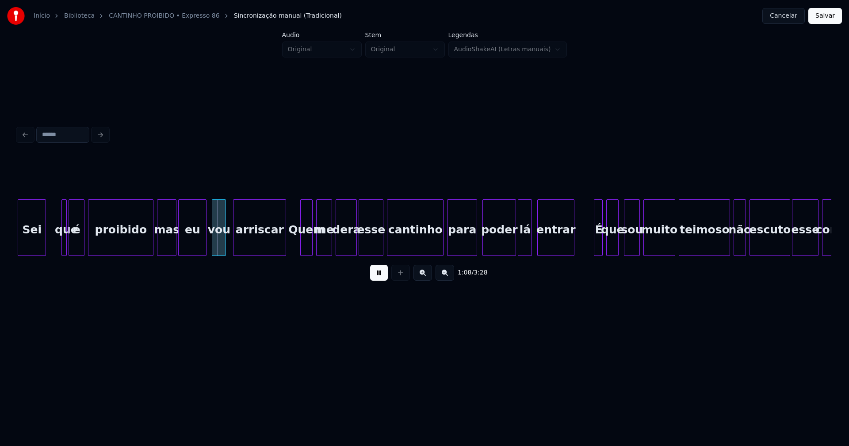
click at [377, 277] on button at bounding box center [379, 273] width 18 height 16
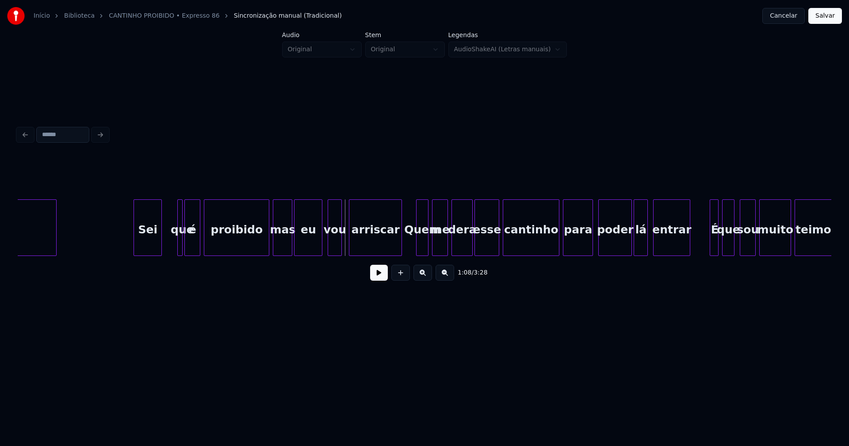
scroll to position [0, 5665]
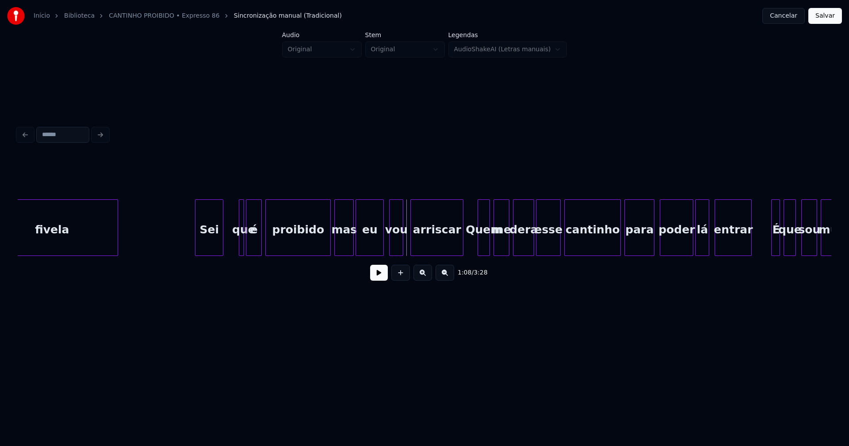
click at [377, 279] on button at bounding box center [379, 273] width 18 height 16
click at [226, 248] on div at bounding box center [227, 228] width 3 height 56
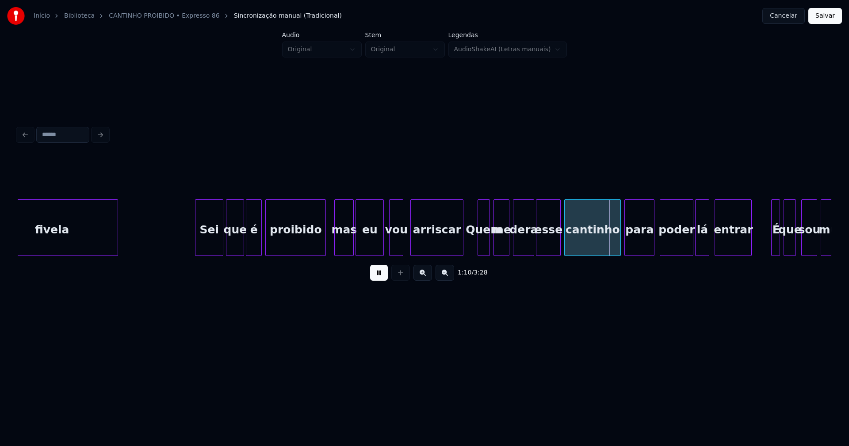
click at [325, 247] on div at bounding box center [324, 228] width 3 height 56
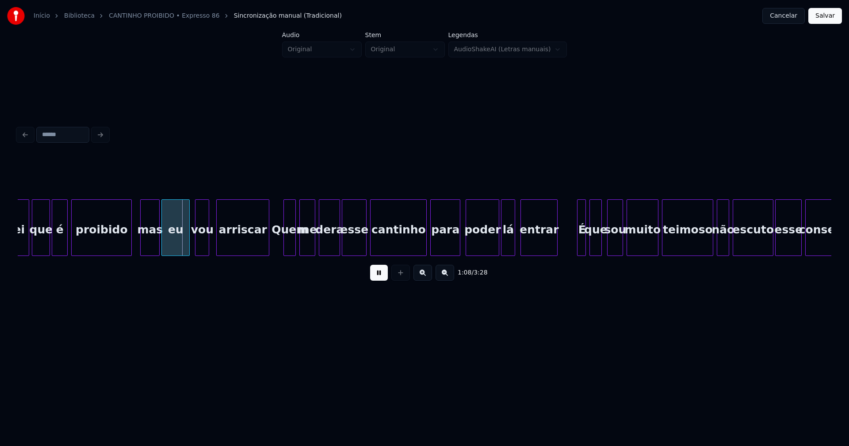
scroll to position [0, 5879]
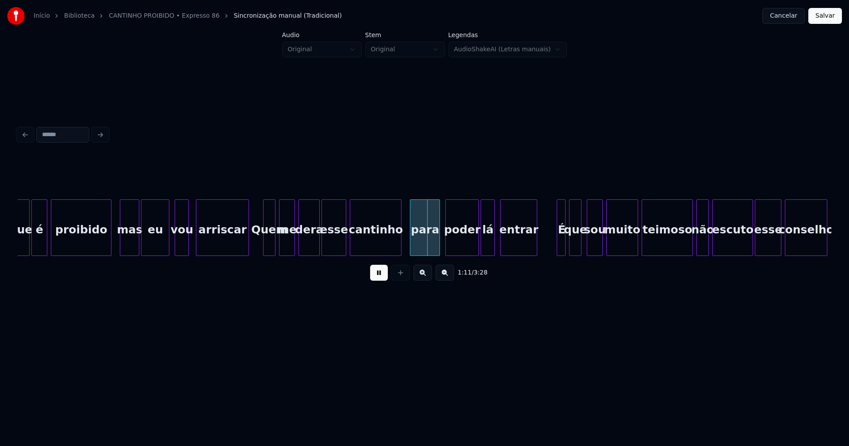
click at [400, 248] on div at bounding box center [399, 228] width 3 height 56
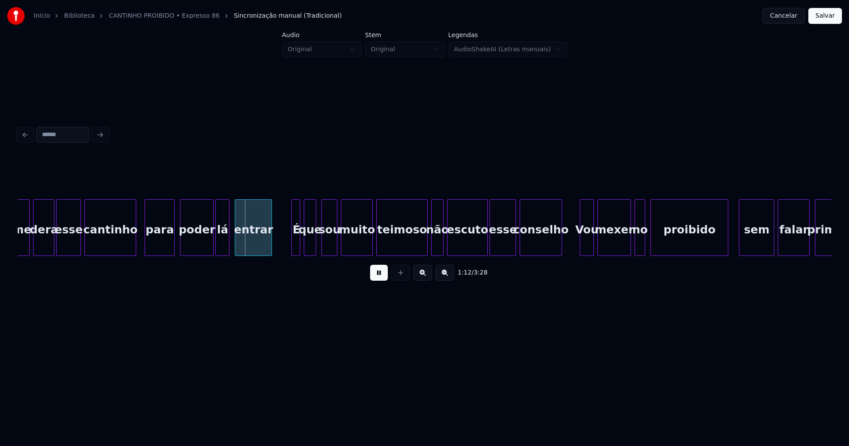
scroll to position [0, 6247]
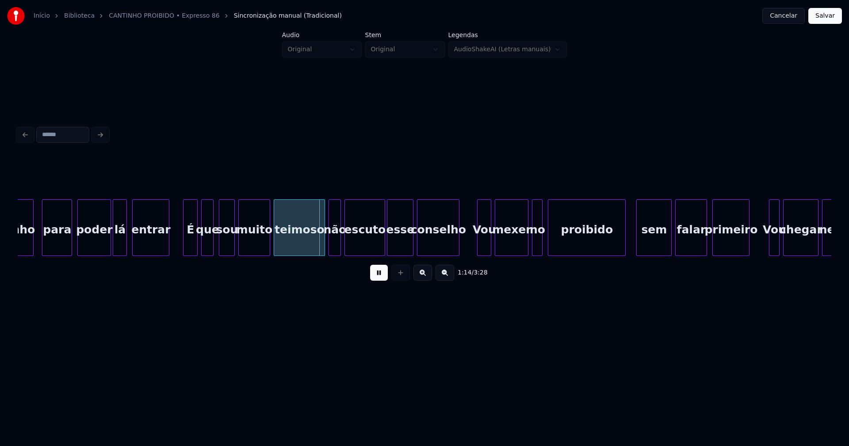
click at [183, 252] on div "cantinho para poder lá entrar É que sou muito teimoso não escuto esse conselho …" at bounding box center [424, 227] width 813 height 57
click at [319, 249] on div at bounding box center [318, 228] width 3 height 56
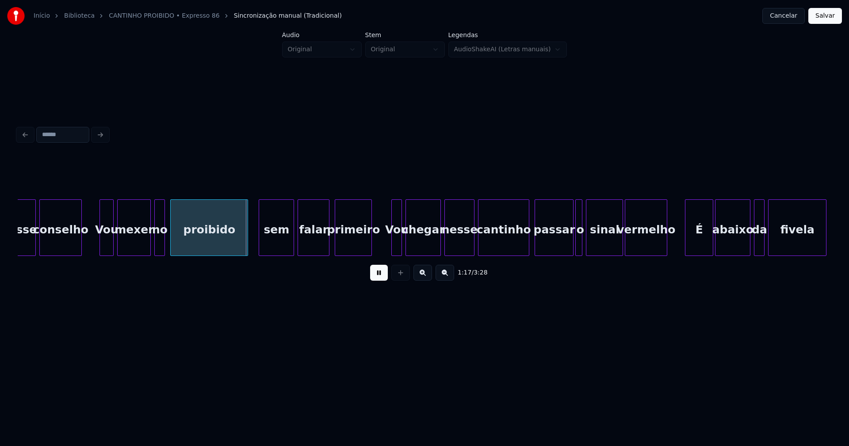
scroll to position [0, 6686]
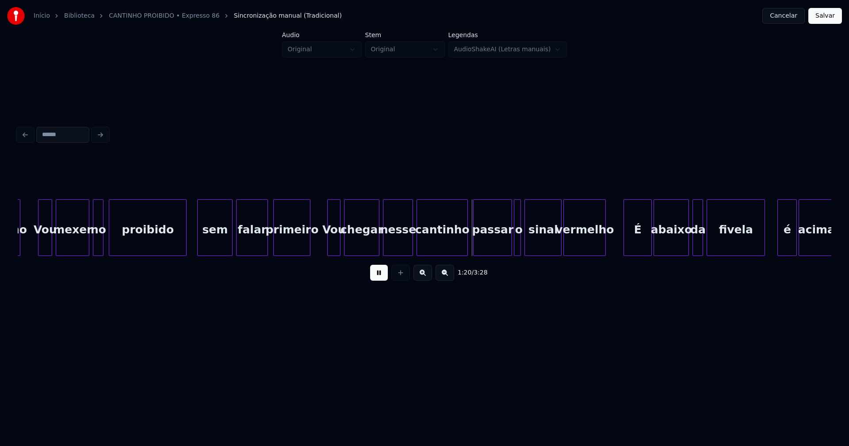
click at [329, 247] on div at bounding box center [329, 228] width 3 height 56
click at [466, 245] on div "cantinho" at bounding box center [440, 227] width 51 height 57
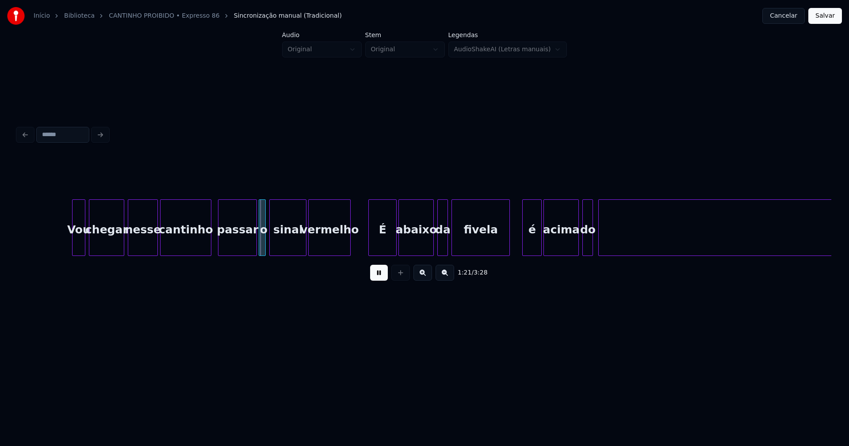
scroll to position [0, 7063]
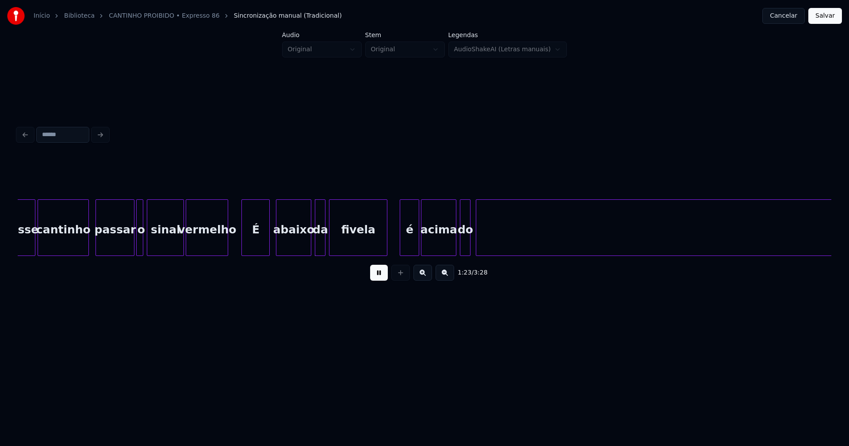
click at [258, 245] on div "É" at bounding box center [255, 230] width 27 height 60
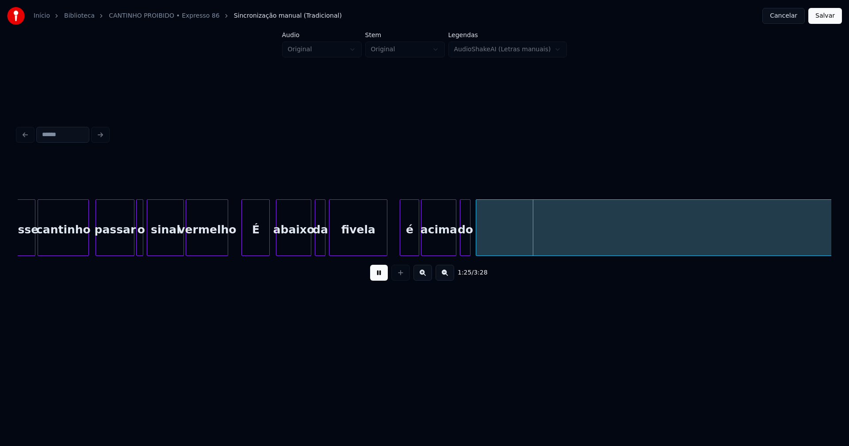
click at [400, 238] on div at bounding box center [401, 228] width 3 height 56
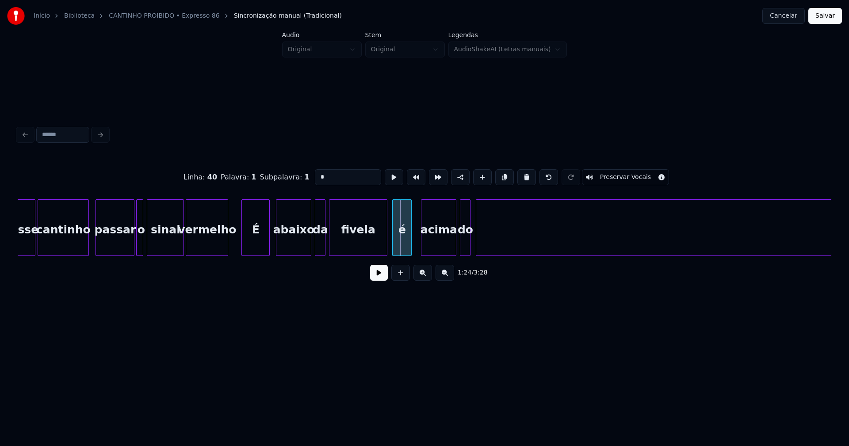
click at [402, 242] on div "é" at bounding box center [401, 230] width 19 height 60
click at [383, 246] on div at bounding box center [382, 228] width 3 height 56
click at [411, 242] on div at bounding box center [410, 228] width 3 height 56
click at [431, 245] on div "acima" at bounding box center [433, 230] width 34 height 60
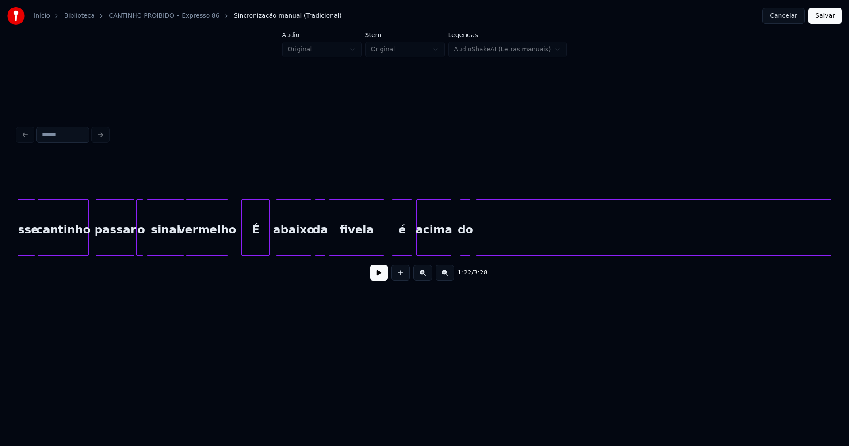
click at [378, 280] on button at bounding box center [379, 273] width 18 height 16
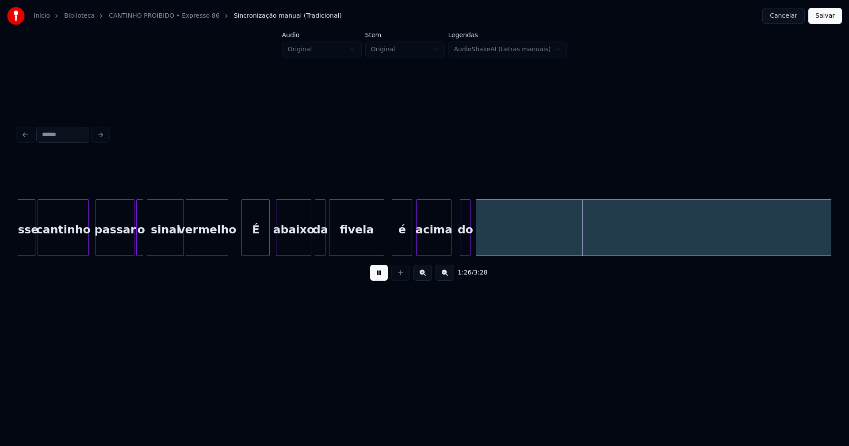
click at [381, 276] on button at bounding box center [379, 273] width 18 height 16
click at [391, 245] on div at bounding box center [390, 228] width 3 height 56
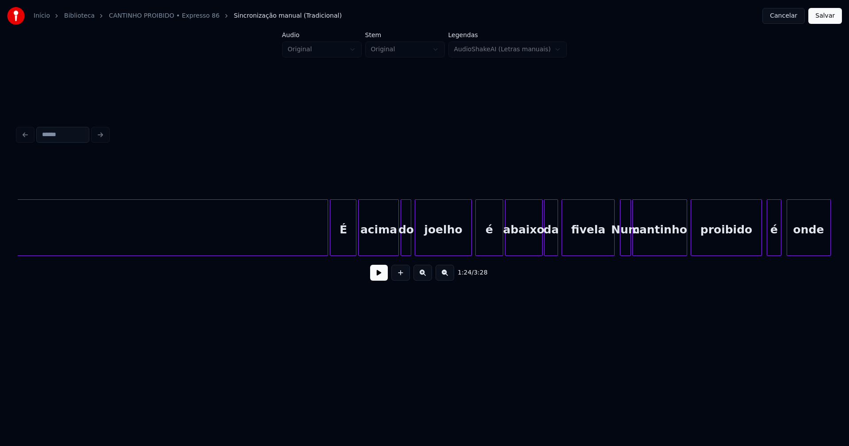
scroll to position [0, 8400]
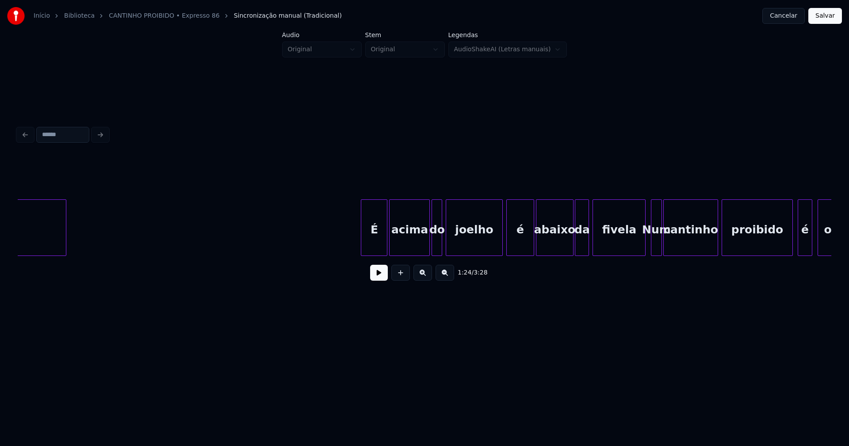
click at [63, 251] on div at bounding box center [64, 228] width 3 height 56
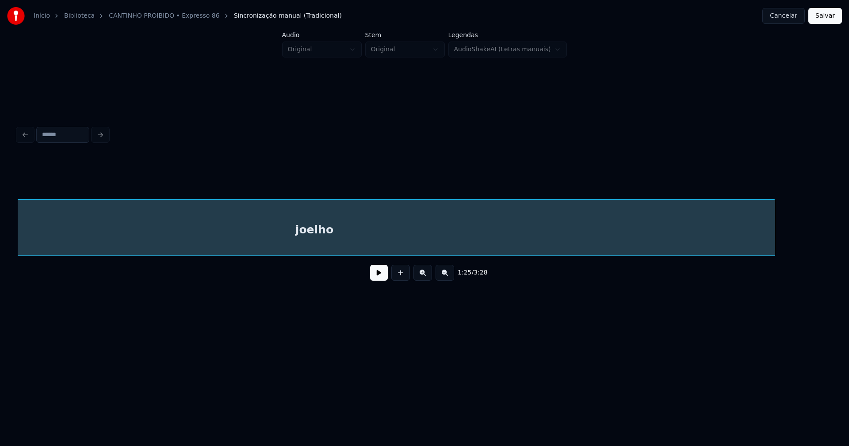
scroll to position [0, 7747]
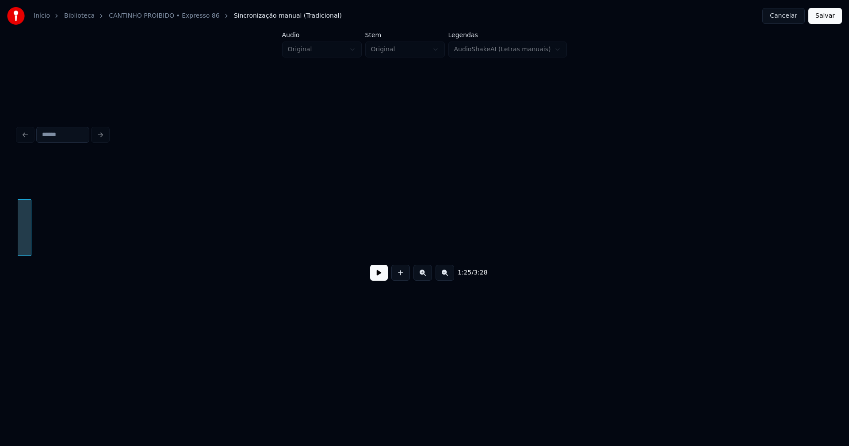
click at [28, 250] on div at bounding box center [29, 228] width 3 height 56
click at [123, 253] on div "joelho" at bounding box center [424, 227] width 813 height 57
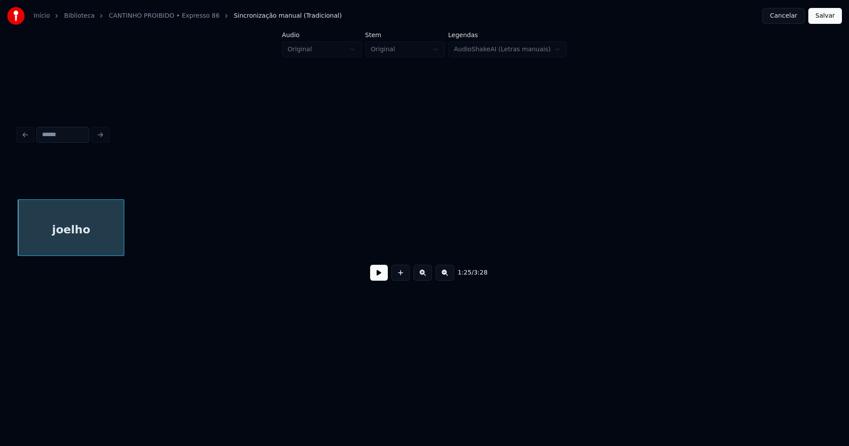
scroll to position [0, 7216]
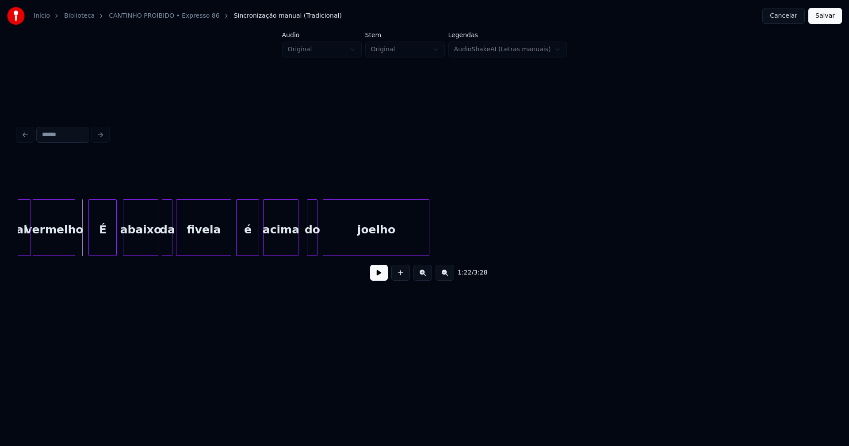
click at [379, 276] on button at bounding box center [379, 273] width 18 height 16
click at [316, 244] on div at bounding box center [317, 228] width 3 height 56
click at [302, 248] on div at bounding box center [302, 228] width 3 height 56
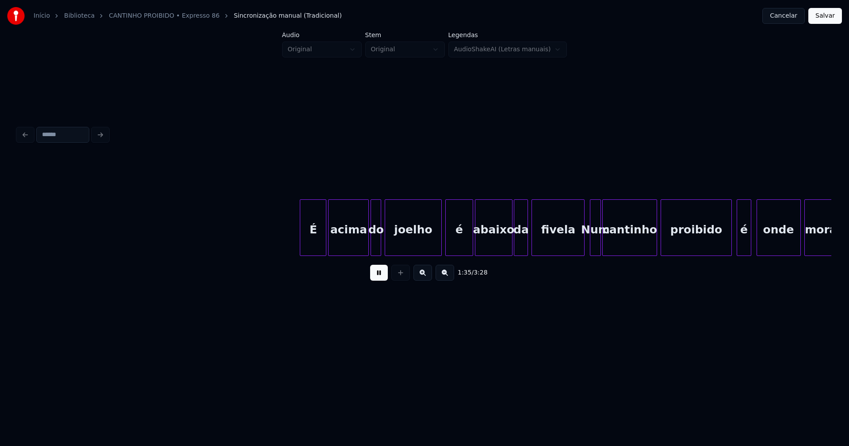
scroll to position [0, 8468]
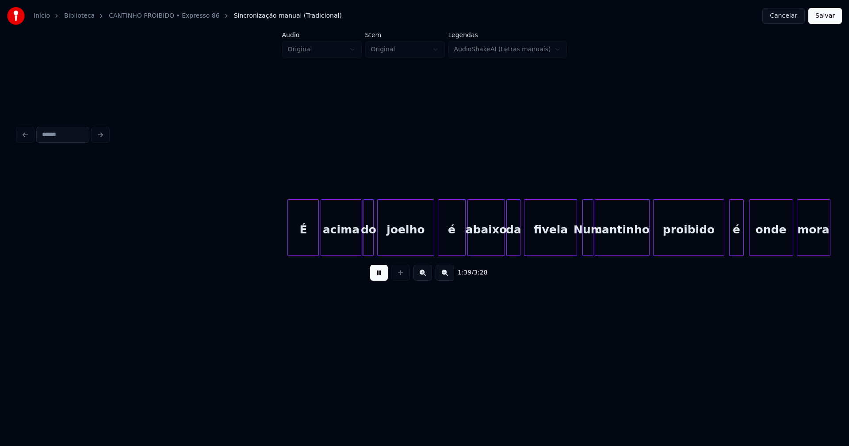
click at [288, 242] on div at bounding box center [289, 228] width 3 height 56
click at [428, 240] on div at bounding box center [429, 228] width 3 height 56
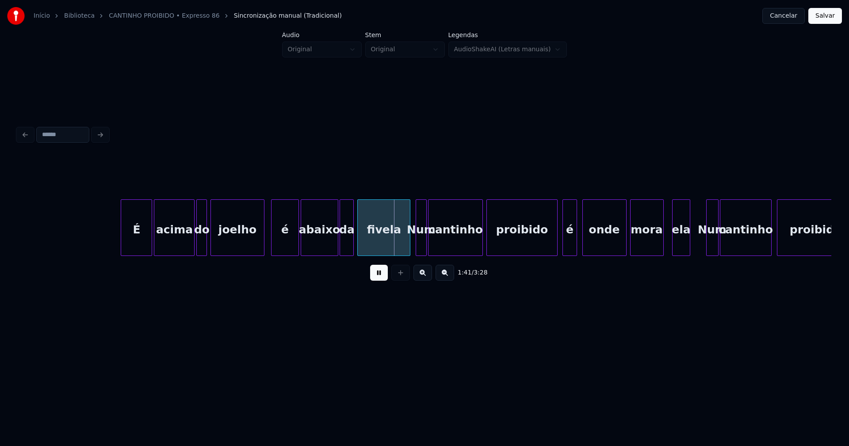
scroll to position [0, 8645]
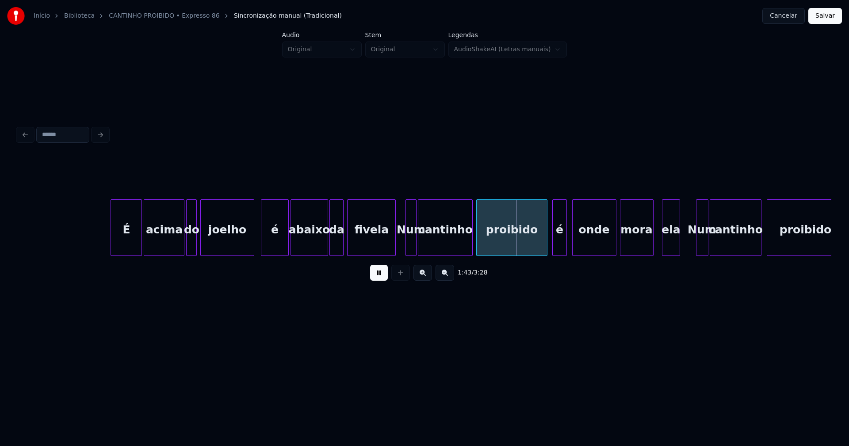
click at [394, 247] on div at bounding box center [393, 228] width 3 height 56
click at [406, 248] on div "Num" at bounding box center [408, 230] width 10 height 60
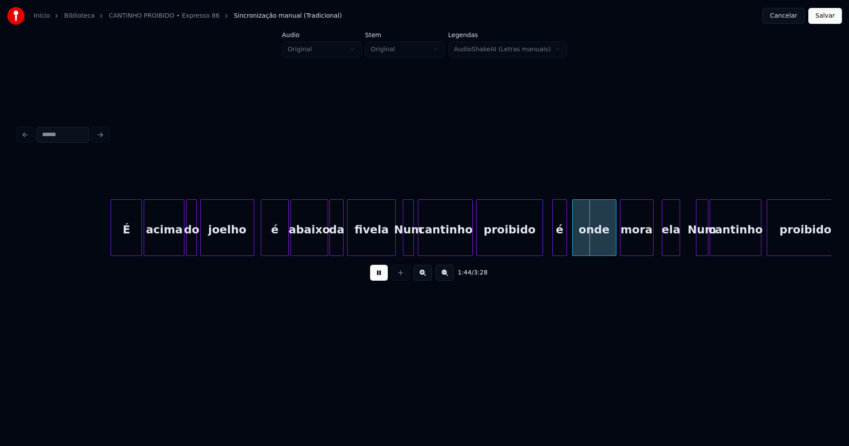
click at [541, 249] on div at bounding box center [541, 228] width 3 height 56
click at [549, 251] on div at bounding box center [549, 228] width 3 height 56
click at [538, 242] on div at bounding box center [539, 228] width 3 height 56
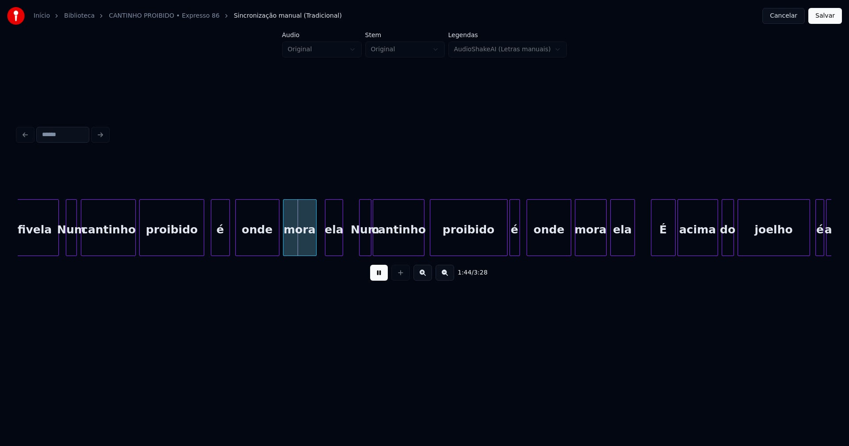
scroll to position [0, 8992]
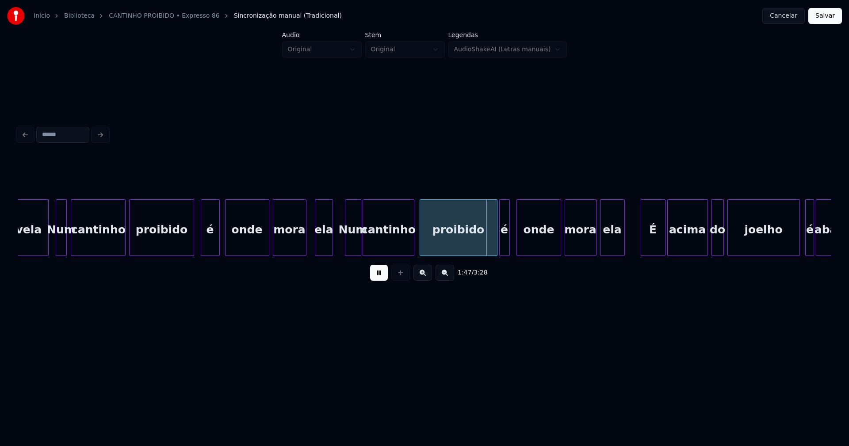
click at [346, 250] on div at bounding box center [346, 228] width 3 height 56
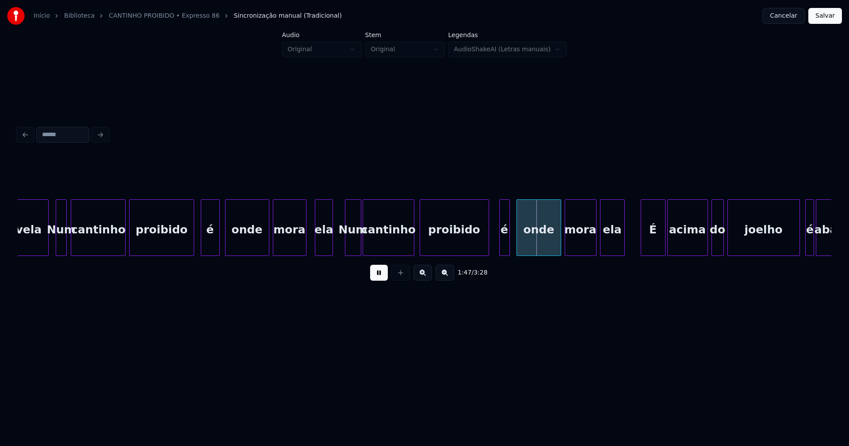
click at [487, 252] on div "proibido" at bounding box center [453, 227] width 69 height 57
click at [498, 247] on div at bounding box center [498, 228] width 3 height 56
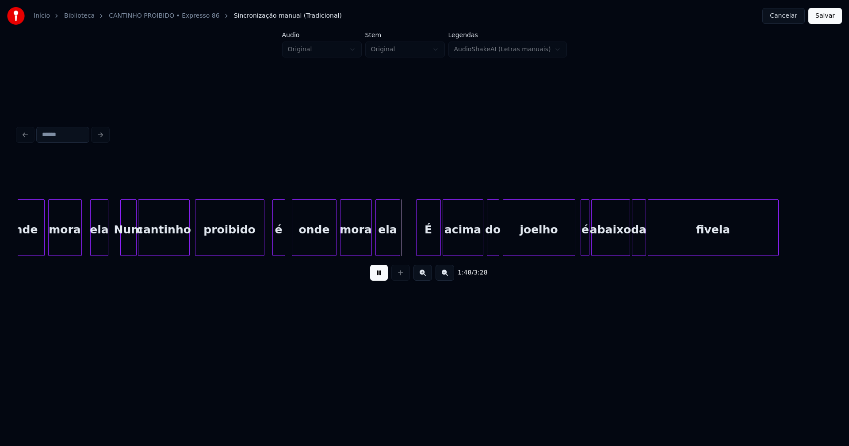
scroll to position [0, 9227]
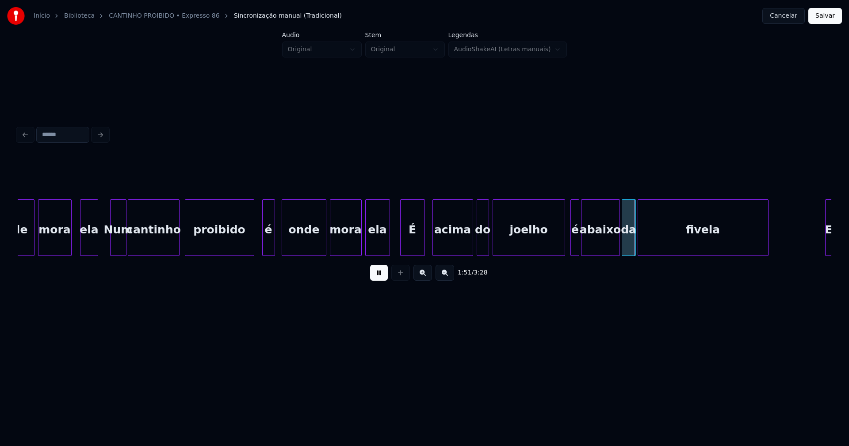
click at [411, 248] on div "É" at bounding box center [412, 230] width 24 height 60
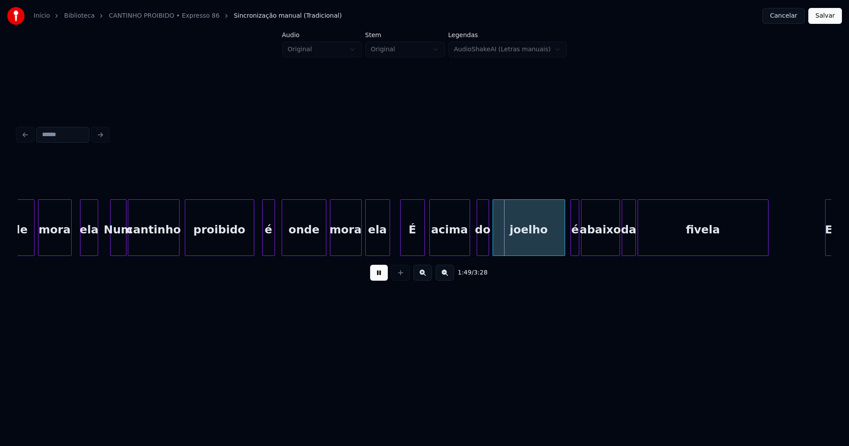
click at [446, 243] on div "acima" at bounding box center [450, 230] width 40 height 60
click at [479, 248] on div "do" at bounding box center [479, 230] width 11 height 60
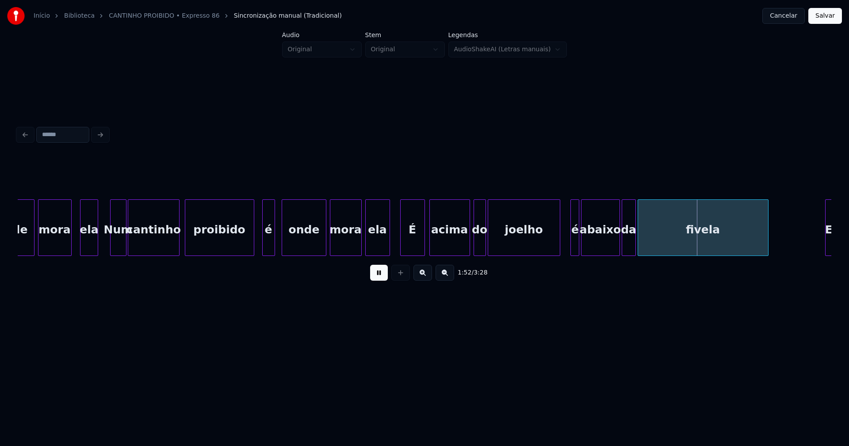
click at [502, 248] on div "joelho" at bounding box center [524, 230] width 72 height 60
click at [398, 247] on div "onde mora ela Num cantinho proibido é onde mora ela É acima do joelho é abaixo …" at bounding box center [6, 227] width 18430 height 57
click at [537, 249] on div at bounding box center [538, 228] width 3 height 56
click at [540, 237] on div at bounding box center [540, 228] width 3 height 56
click at [553, 246] on div at bounding box center [553, 228] width 3 height 56
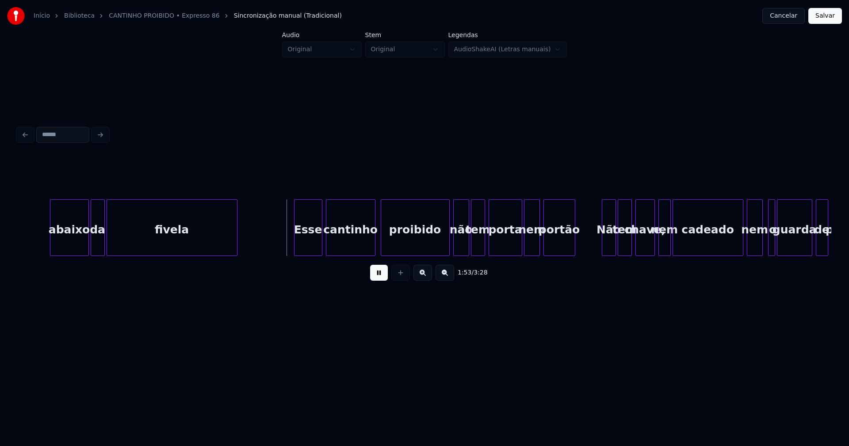
scroll to position [0, 9788]
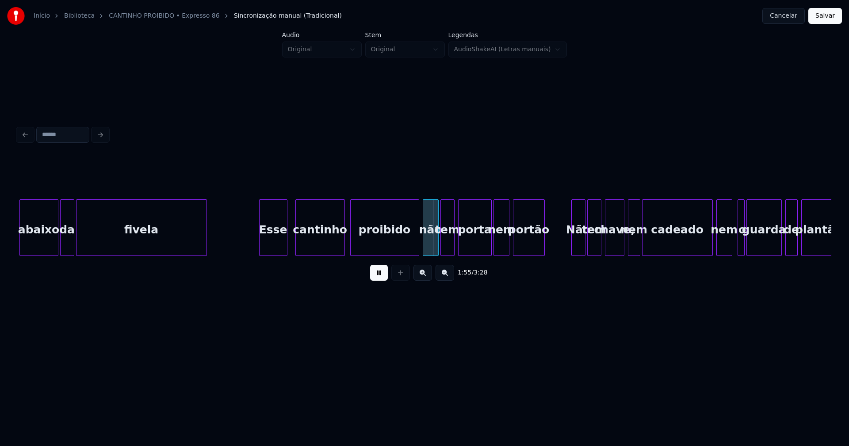
click at [274, 245] on div "Esse" at bounding box center [272, 230] width 27 height 60
click at [311, 245] on div "cantinho" at bounding box center [317, 230] width 49 height 60
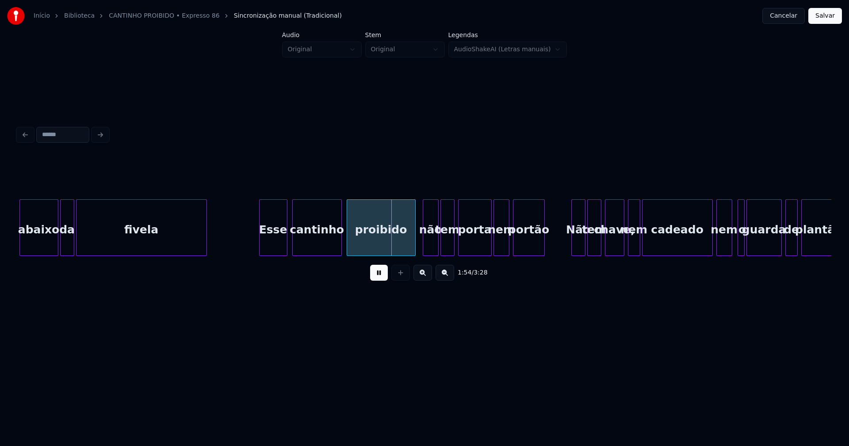
click at [373, 248] on div "proibido" at bounding box center [381, 230] width 68 height 60
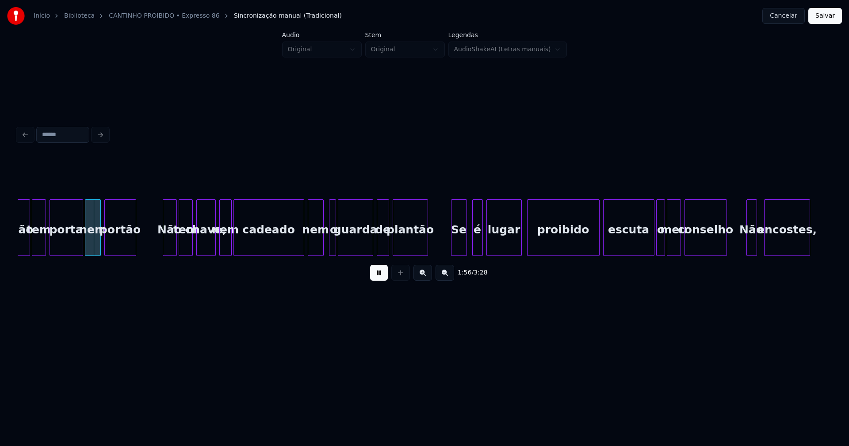
scroll to position [0, 10207]
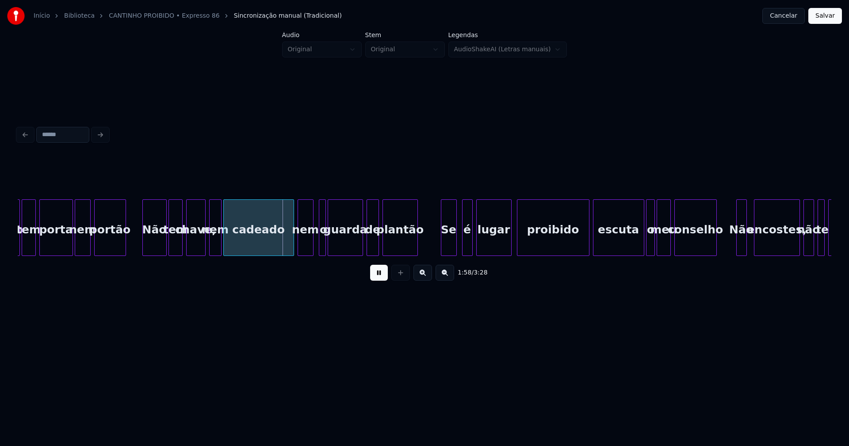
click at [145, 247] on div at bounding box center [144, 228] width 3 height 56
click at [287, 247] on div at bounding box center [287, 228] width 3 height 56
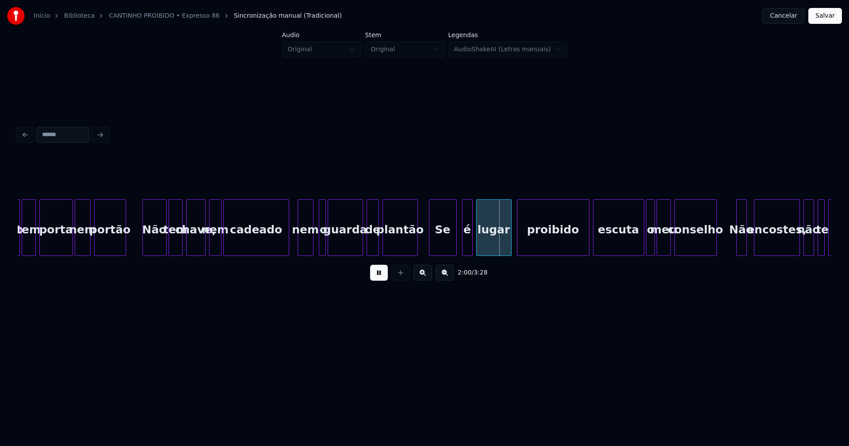
click at [431, 248] on div at bounding box center [430, 228] width 3 height 56
click at [579, 252] on div "proibido" at bounding box center [549, 227] width 64 height 57
click at [610, 247] on div "escuta" at bounding box center [614, 230] width 50 height 60
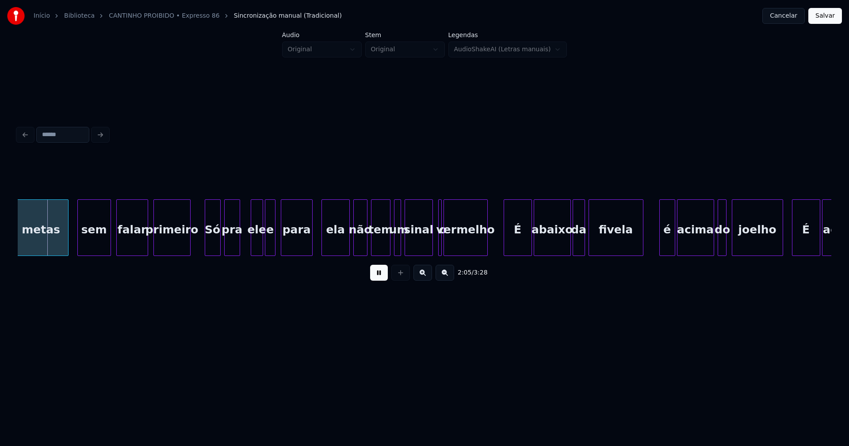
scroll to position [0, 10830]
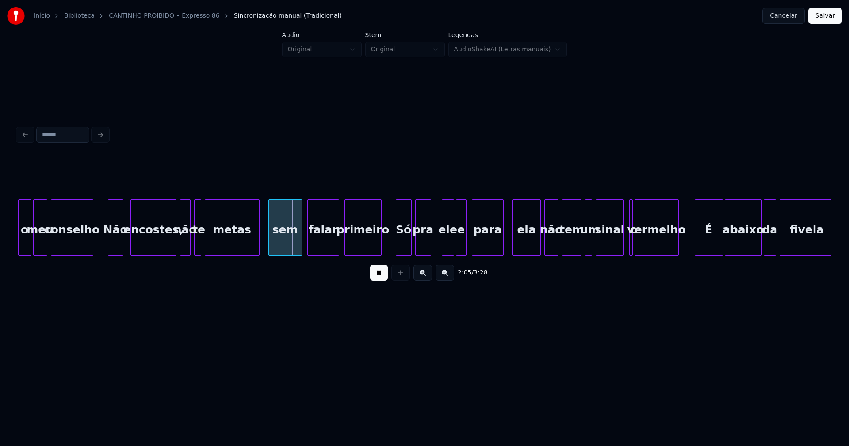
click at [108, 253] on div "metas sem falar primeiro Só pra ele e para ela não tem um sinal o vermelho É ab…" at bounding box center [424, 227] width 813 height 57
click at [257, 241] on div "metas" at bounding box center [230, 227] width 55 height 57
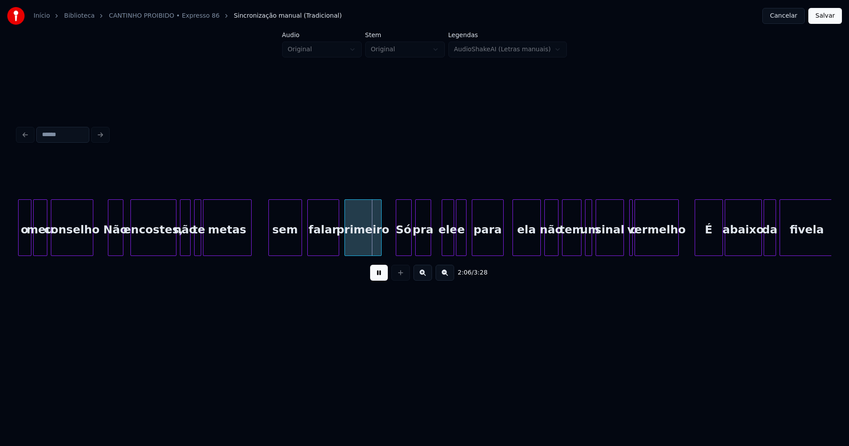
click at [249, 246] on div at bounding box center [249, 228] width 3 height 56
click at [274, 237] on div "sem" at bounding box center [282, 230] width 33 height 60
click at [261, 241] on div at bounding box center [262, 228] width 3 height 56
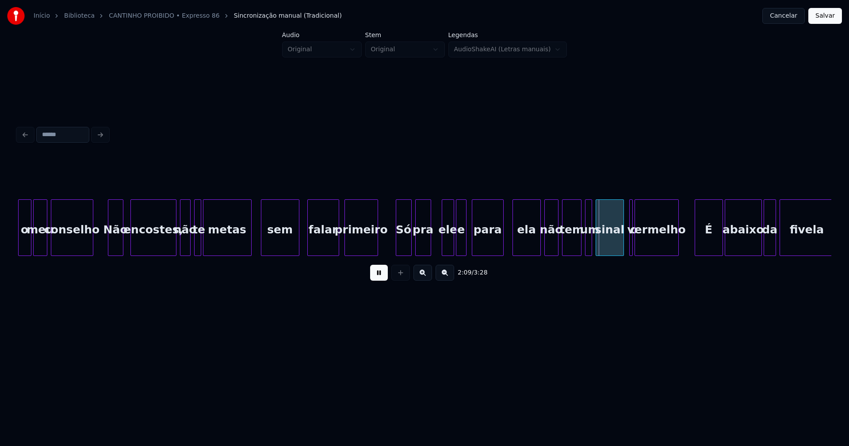
click at [377, 247] on div at bounding box center [376, 228] width 3 height 56
click at [385, 248] on div at bounding box center [386, 228] width 3 height 56
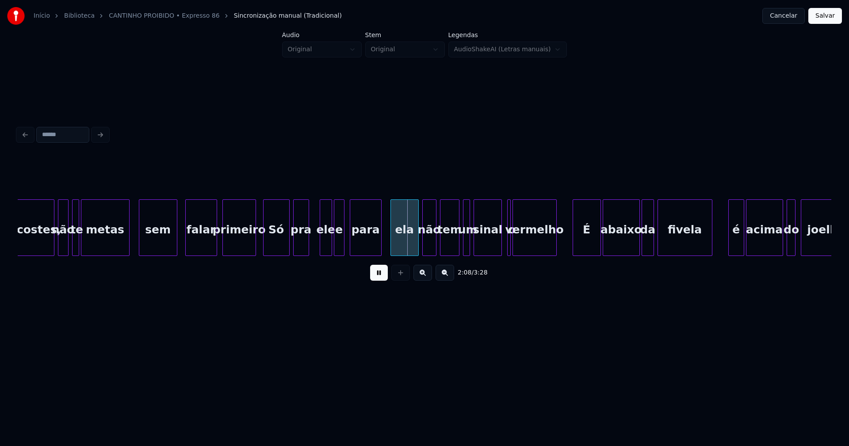
scroll to position [0, 10982]
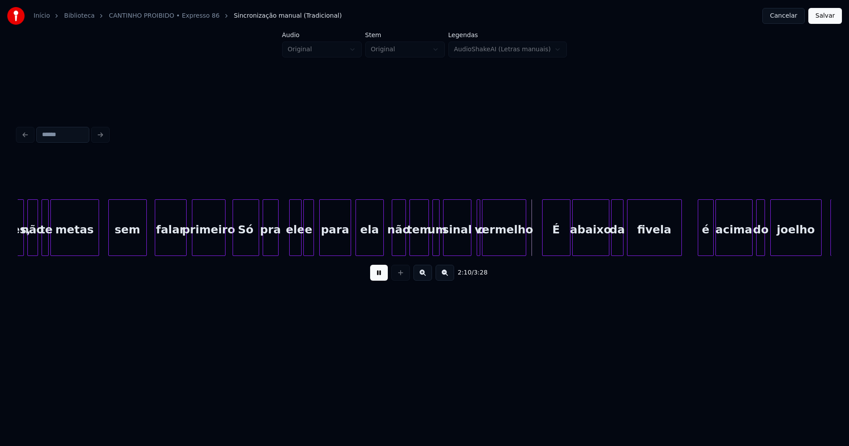
click at [371, 244] on div "ela" at bounding box center [369, 230] width 27 height 60
click at [472, 245] on div "o" at bounding box center [474, 227] width 4 height 57
click at [479, 244] on div at bounding box center [478, 228] width 3 height 56
click at [552, 249] on div "É" at bounding box center [552, 230] width 27 height 60
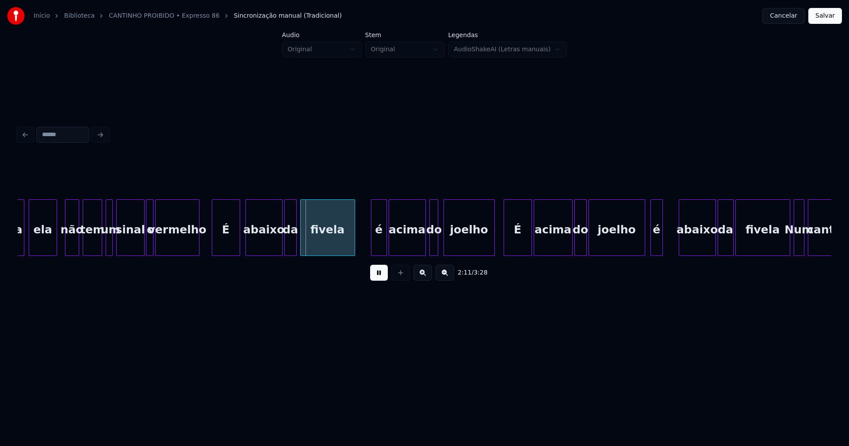
scroll to position [0, 11319]
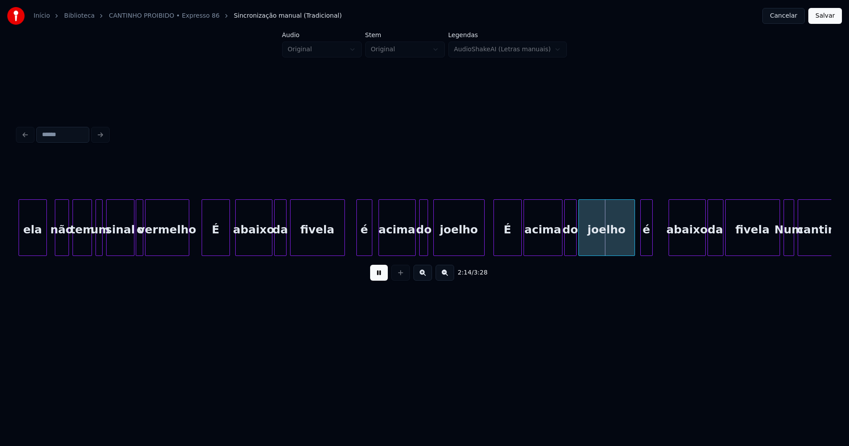
click at [363, 244] on div "é" at bounding box center [364, 230] width 15 height 60
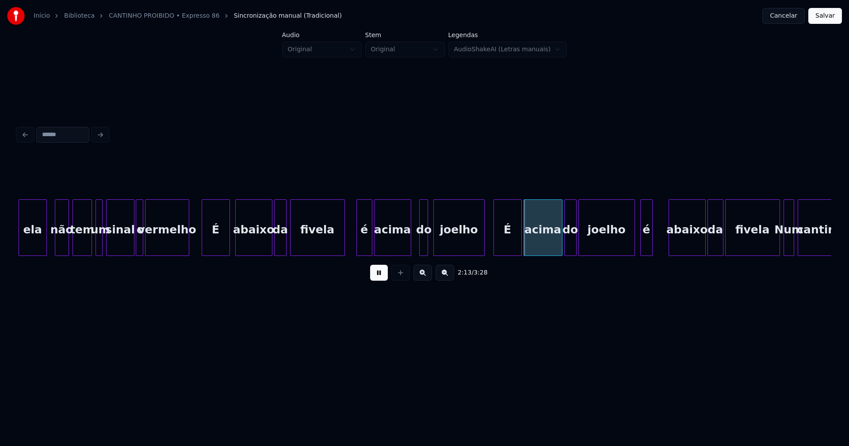
click at [392, 244] on div "acima" at bounding box center [392, 230] width 36 height 60
click at [419, 244] on div at bounding box center [419, 228] width 3 height 56
click at [429, 243] on div at bounding box center [428, 228] width 3 height 56
click at [413, 244] on div at bounding box center [414, 228] width 3 height 56
click at [477, 248] on div at bounding box center [476, 228] width 3 height 56
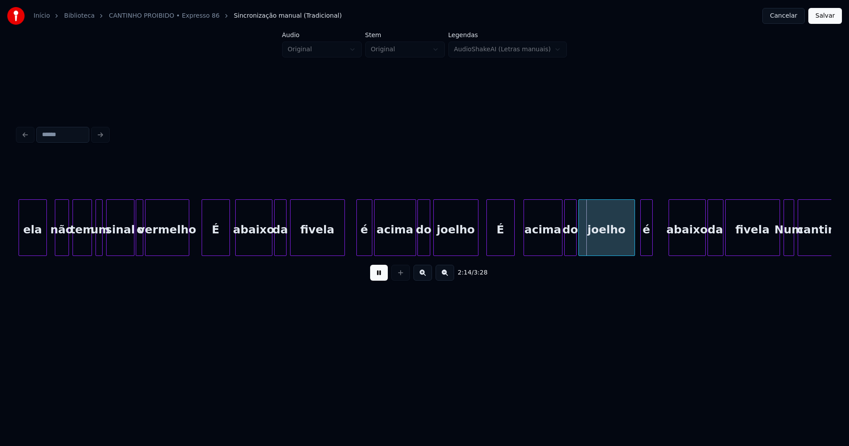
click at [496, 248] on div "É" at bounding box center [500, 230] width 27 height 60
click at [536, 246] on div "acima" at bounding box center [539, 230] width 38 height 60
click at [567, 242] on div "do" at bounding box center [567, 230] width 11 height 60
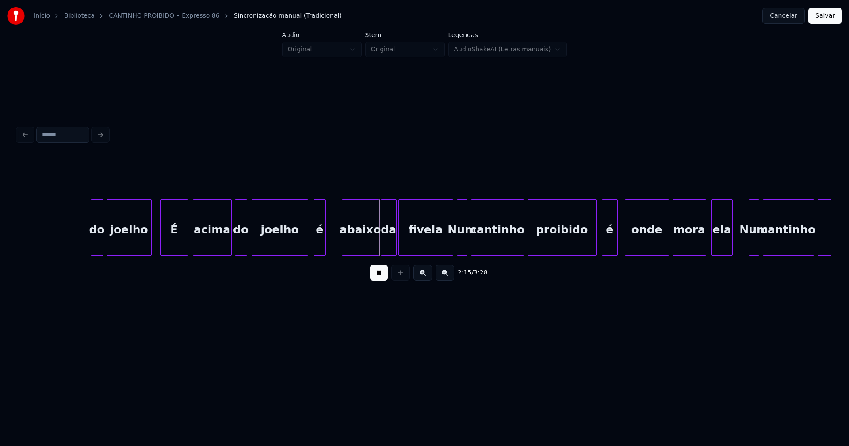
scroll to position [0, 11727]
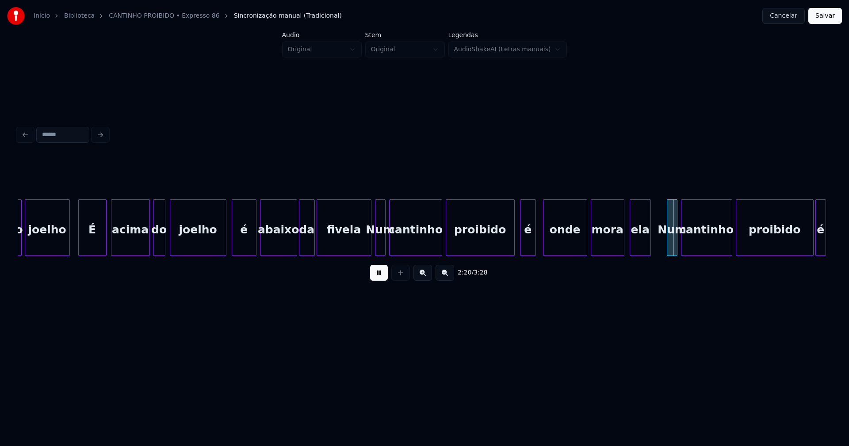
click at [255, 239] on div at bounding box center [254, 228] width 3 height 56
click at [241, 244] on div "é" at bounding box center [245, 230] width 24 height 60
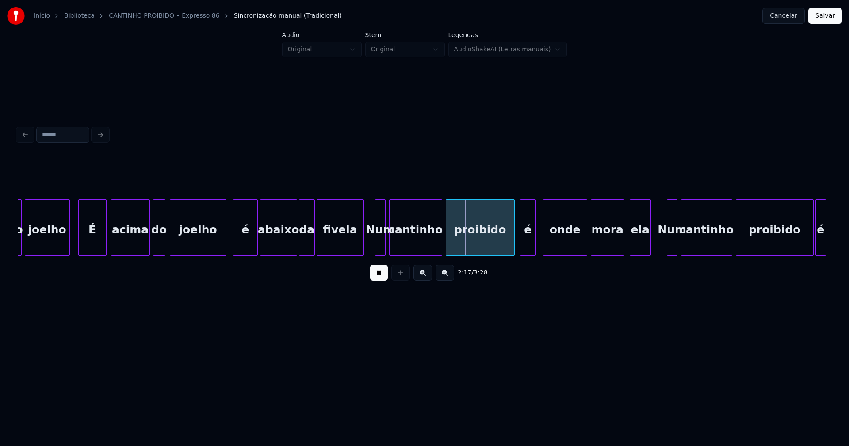
click at [362, 250] on div at bounding box center [362, 228] width 3 height 56
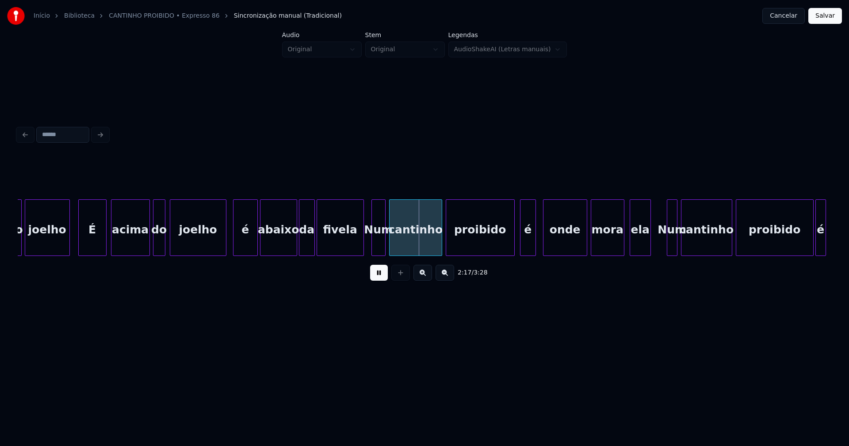
click at [373, 250] on div at bounding box center [373, 228] width 3 height 56
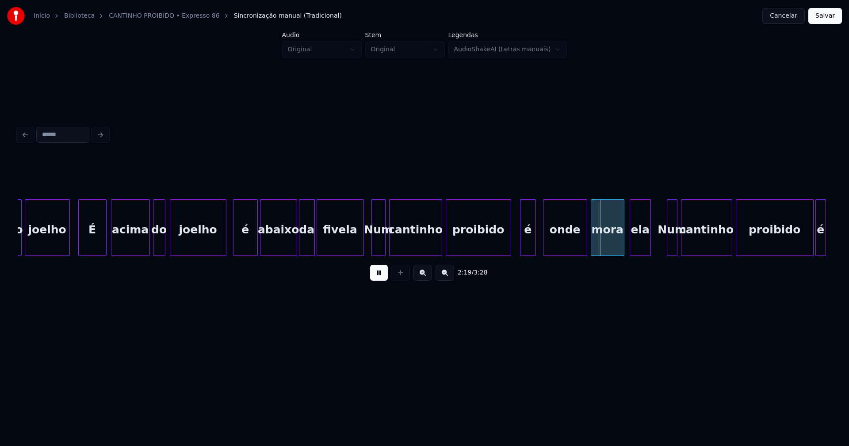
click at [508, 247] on div at bounding box center [509, 228] width 3 height 56
click at [518, 245] on div at bounding box center [518, 228] width 3 height 56
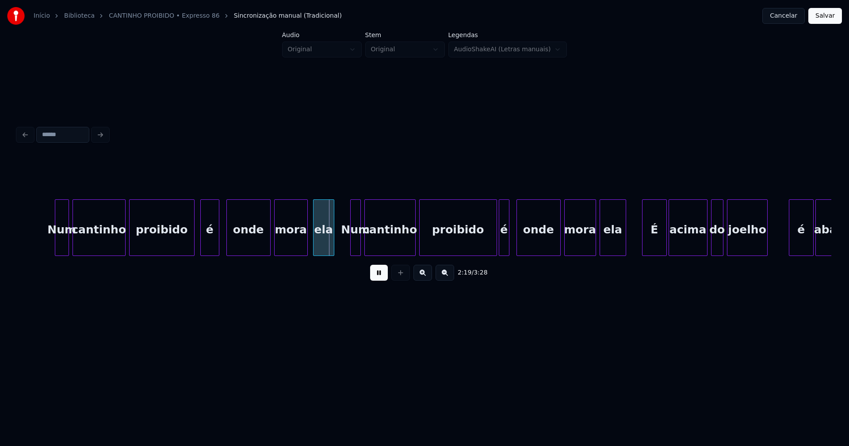
scroll to position [0, 12095]
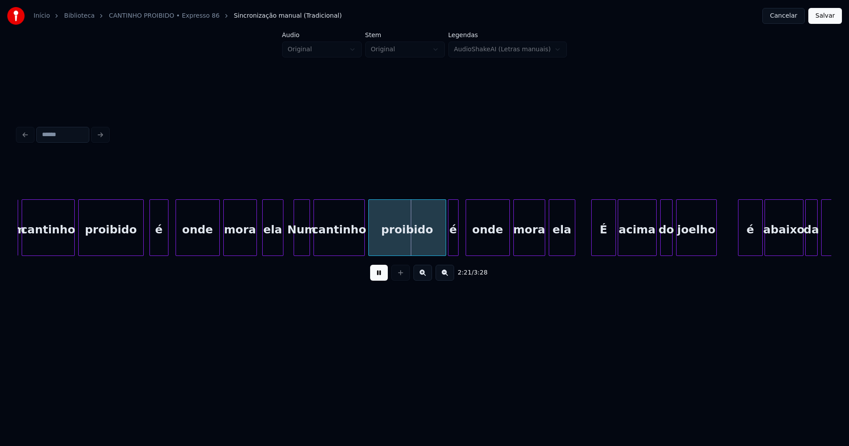
click at [296, 243] on div at bounding box center [295, 228] width 3 height 56
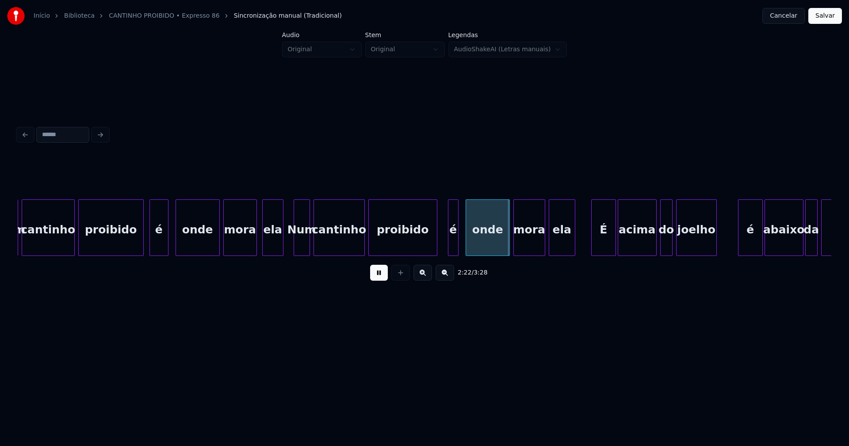
click at [435, 247] on div at bounding box center [435, 228] width 3 height 56
click at [446, 244] on div at bounding box center [446, 228] width 3 height 56
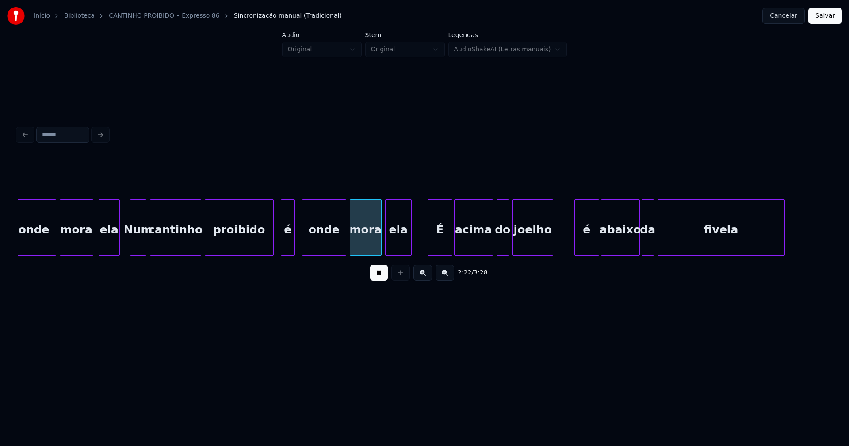
scroll to position [0, 12299]
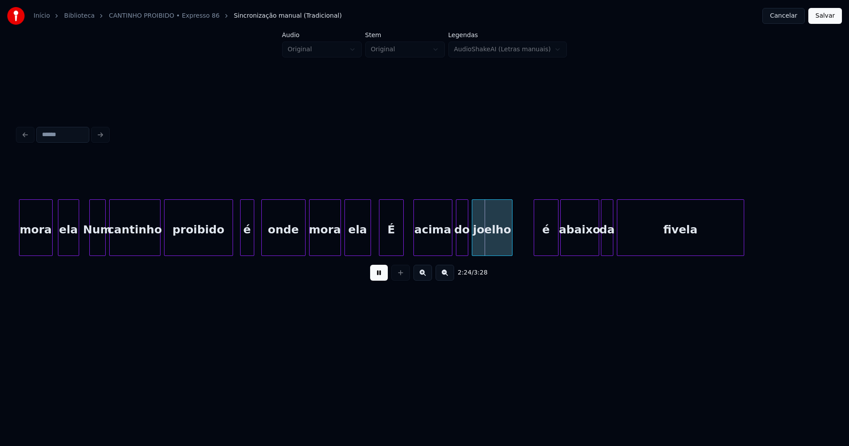
click at [392, 241] on div "É" at bounding box center [391, 230] width 24 height 60
click at [427, 236] on div "acima" at bounding box center [427, 230] width 38 height 60
click at [459, 244] on div "do" at bounding box center [457, 230] width 11 height 60
click at [546, 247] on div "é" at bounding box center [543, 230] width 24 height 60
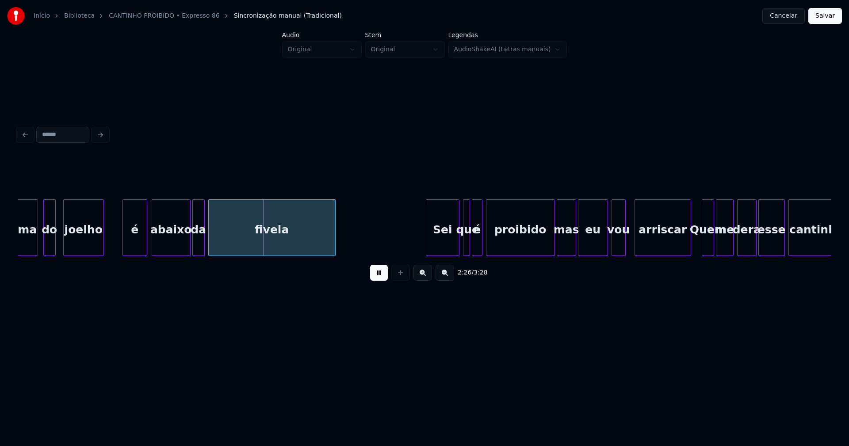
scroll to position [0, 12860]
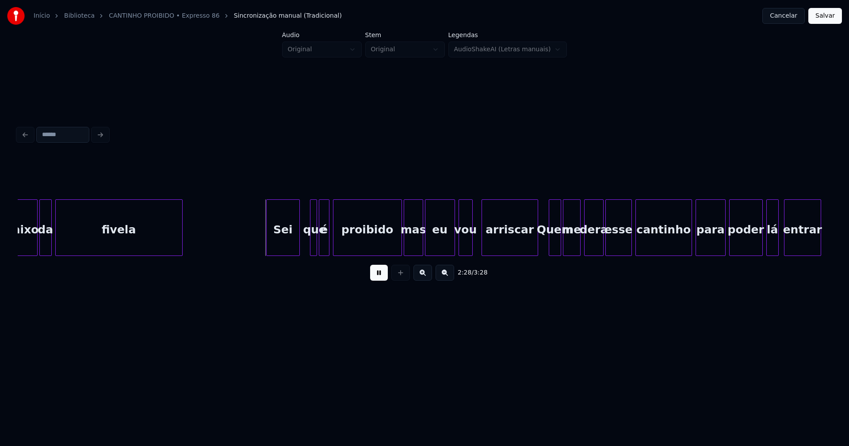
click at [286, 249] on div "Sei" at bounding box center [283, 230] width 33 height 60
click at [299, 242] on div "Sei" at bounding box center [283, 227] width 34 height 57
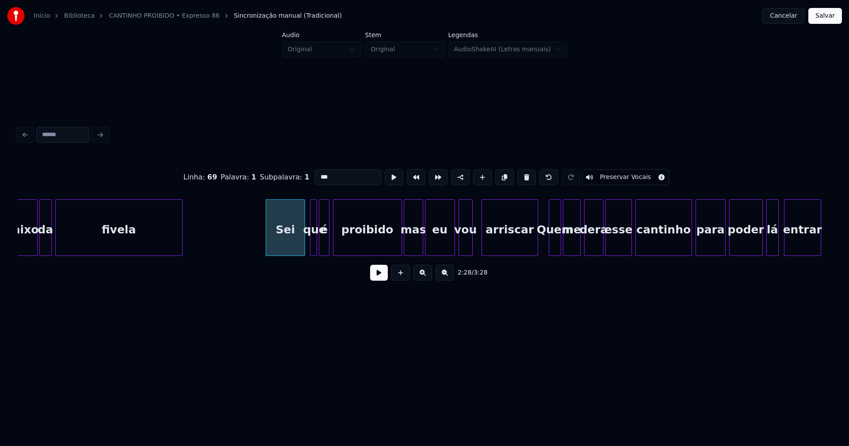
click at [303, 241] on div at bounding box center [303, 228] width 3 height 56
click at [382, 273] on button at bounding box center [379, 273] width 18 height 16
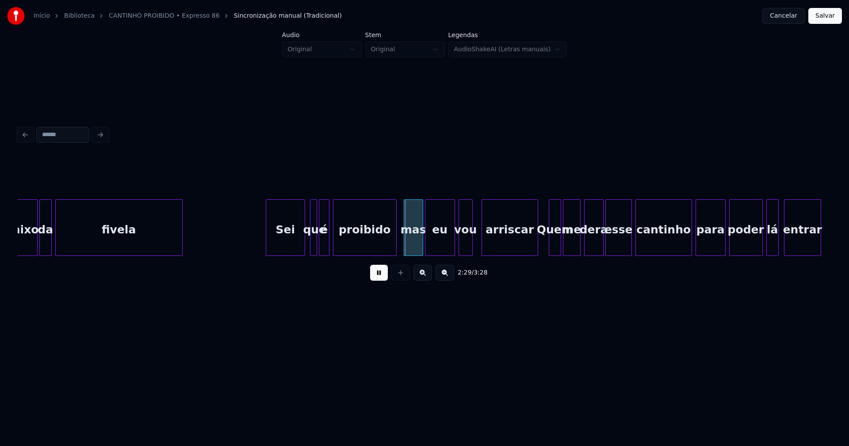
click at [393, 247] on div at bounding box center [394, 228] width 3 height 56
click at [520, 244] on div "arriscar" at bounding box center [504, 230] width 56 height 60
click at [545, 246] on div at bounding box center [546, 228] width 3 height 56
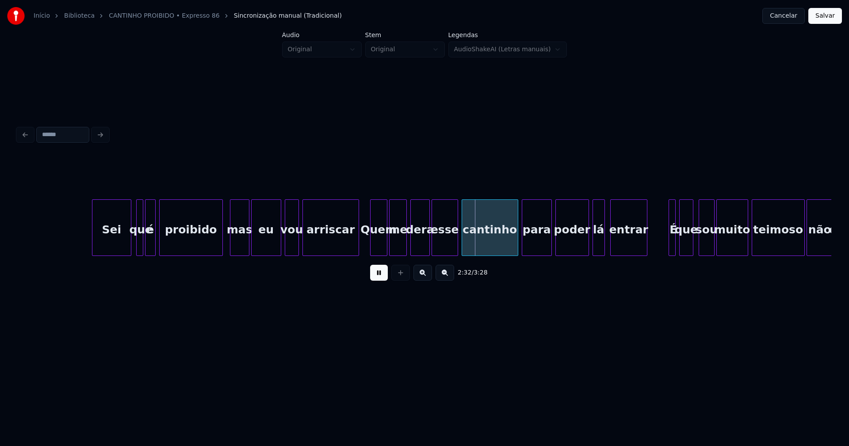
scroll to position [0, 13116]
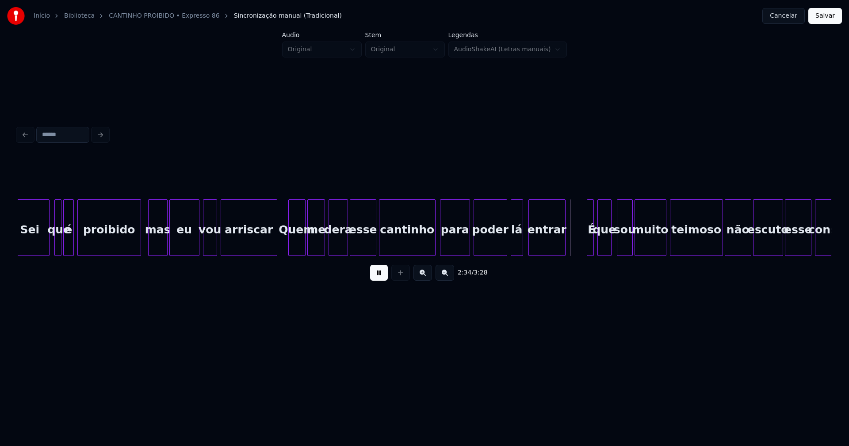
click at [435, 244] on div "cantinho" at bounding box center [407, 227] width 57 height 57
click at [428, 248] on div at bounding box center [429, 228] width 3 height 56
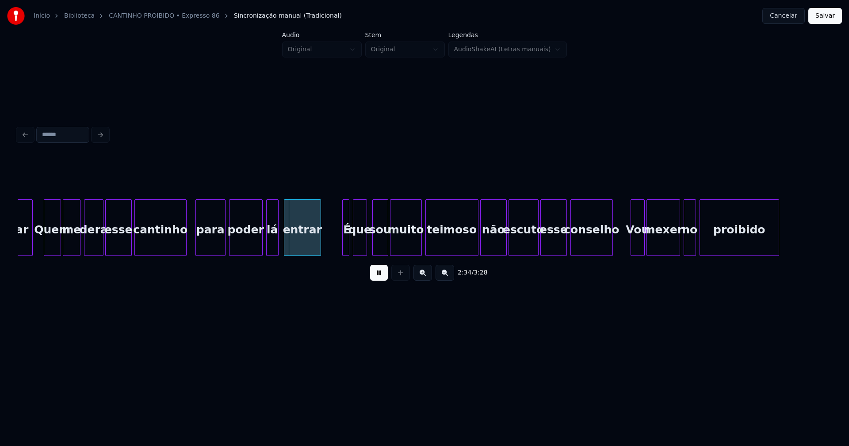
scroll to position [0, 13361]
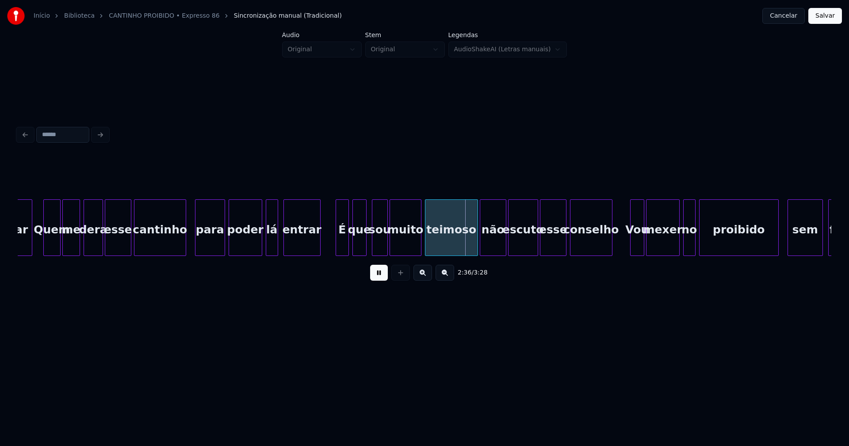
click at [336, 243] on div at bounding box center [337, 228] width 3 height 56
click at [469, 245] on div at bounding box center [470, 228] width 3 height 56
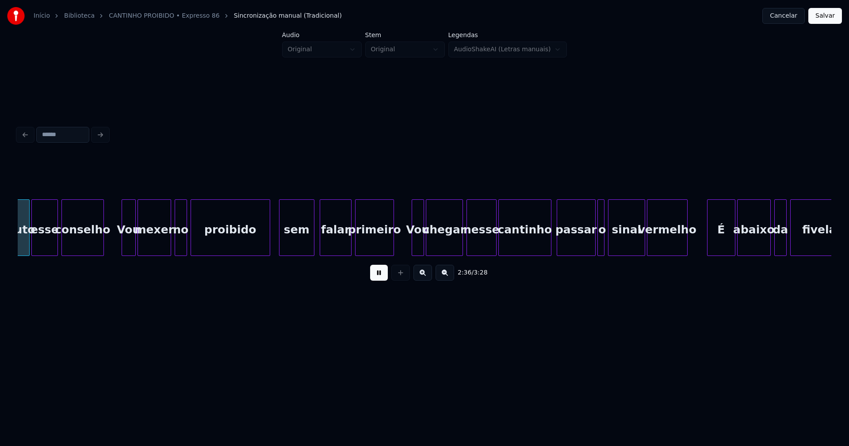
scroll to position [0, 13876]
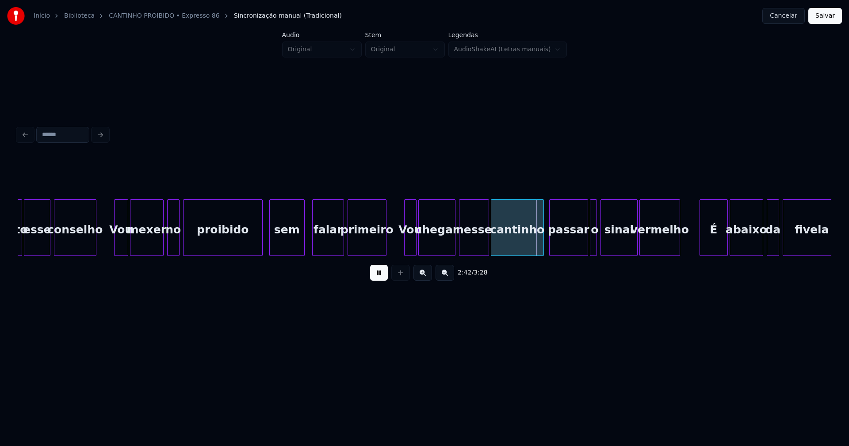
click at [283, 245] on div "sem" at bounding box center [287, 230] width 34 height 60
click at [539, 244] on div at bounding box center [538, 228] width 3 height 56
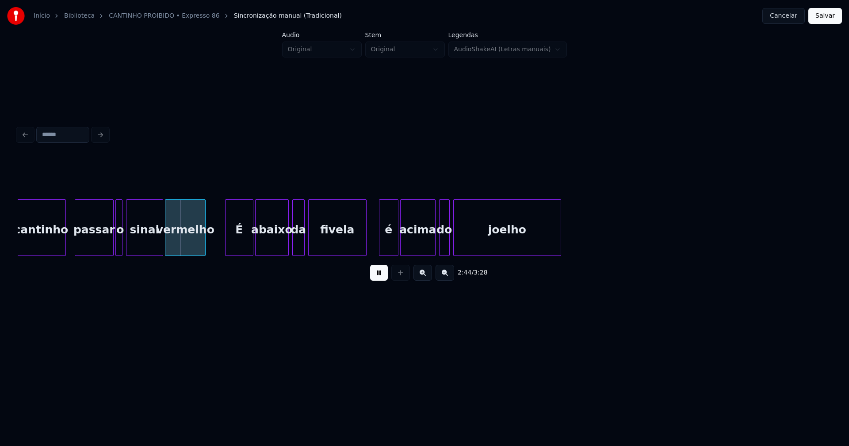
scroll to position [0, 14391]
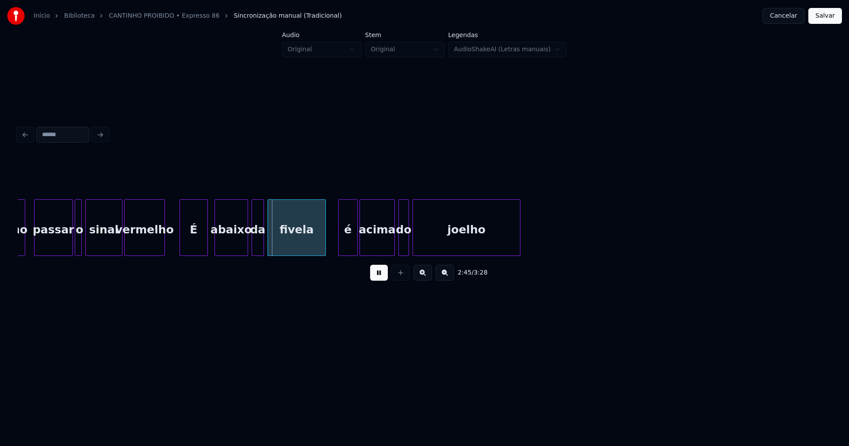
click at [195, 246] on div "É" at bounding box center [193, 230] width 27 height 60
click at [209, 240] on div at bounding box center [210, 228] width 3 height 56
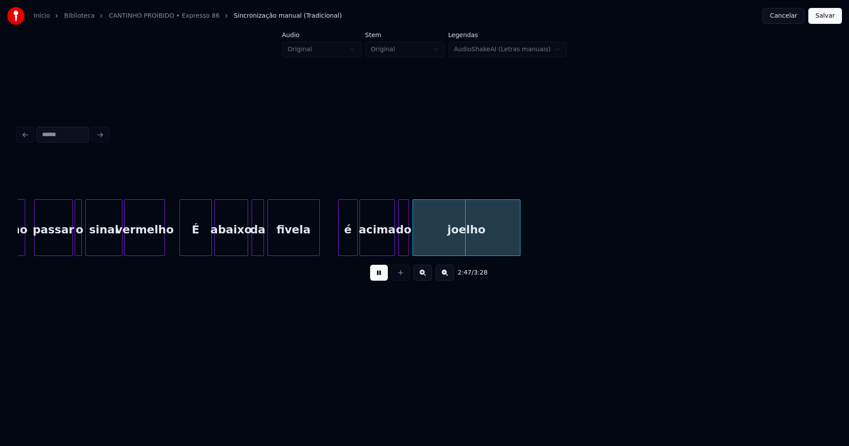
click at [318, 241] on div at bounding box center [317, 228] width 3 height 56
click at [328, 240] on div at bounding box center [328, 228] width 3 height 56
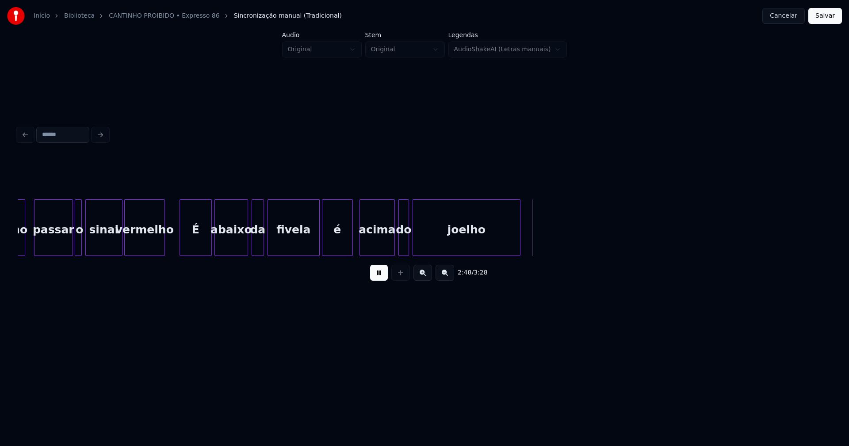
click at [340, 244] on div "é" at bounding box center [337, 230] width 30 height 60
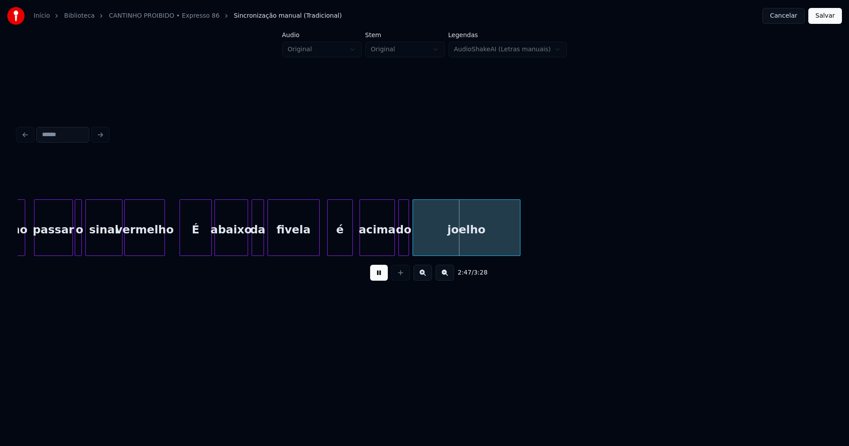
click at [328, 242] on div at bounding box center [329, 228] width 3 height 56
click at [378, 251] on div "acima" at bounding box center [371, 230] width 34 height 60
click at [392, 243] on div at bounding box center [391, 228] width 3 height 56
click at [399, 244] on div at bounding box center [398, 228] width 3 height 56
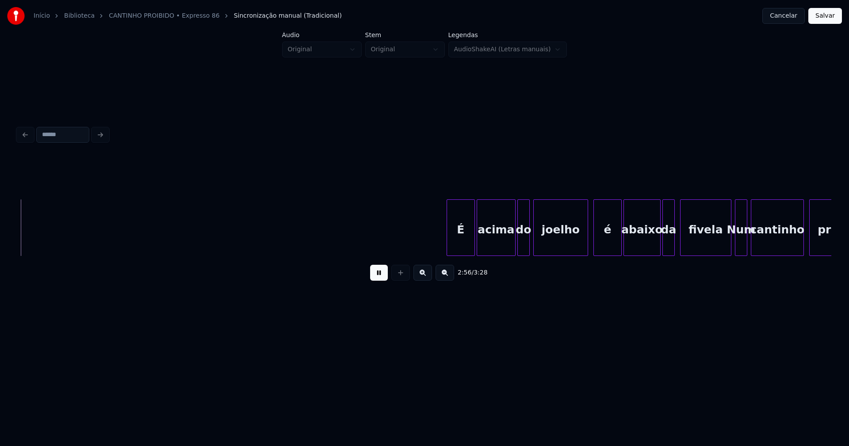
scroll to position [0, 15595]
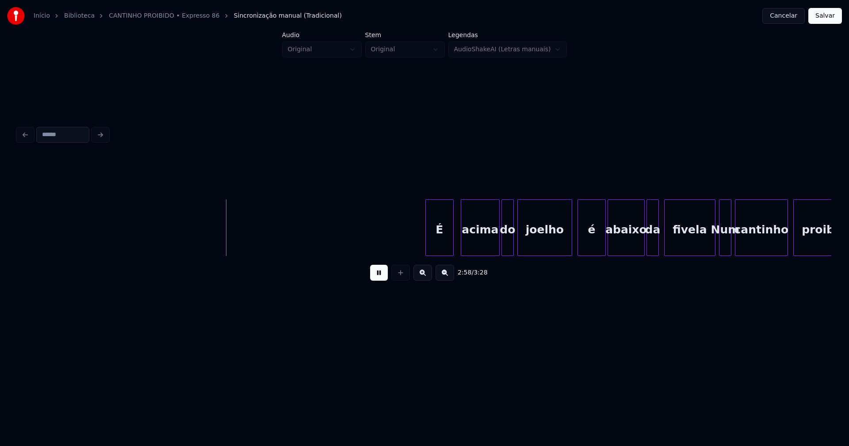
click at [442, 240] on div "É" at bounding box center [439, 230] width 27 height 60
click at [477, 243] on div "acima" at bounding box center [475, 230] width 38 height 60
click at [506, 250] on div "do" at bounding box center [504, 230] width 11 height 60
click at [537, 252] on div "joelho" at bounding box center [541, 230] width 54 height 60
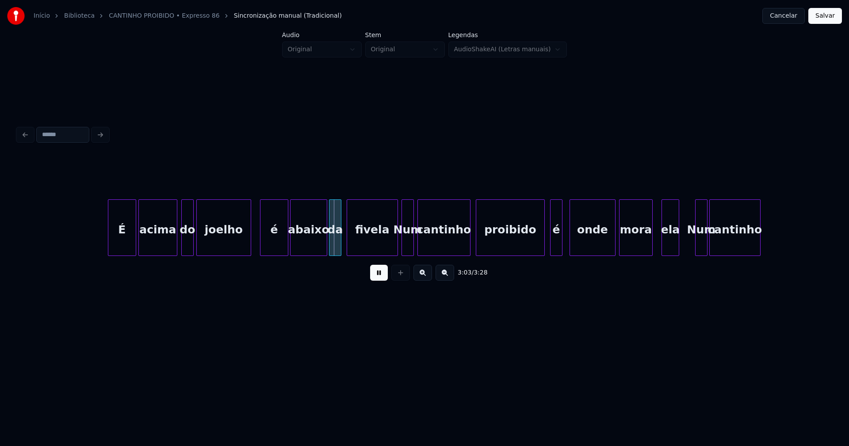
scroll to position [0, 15994]
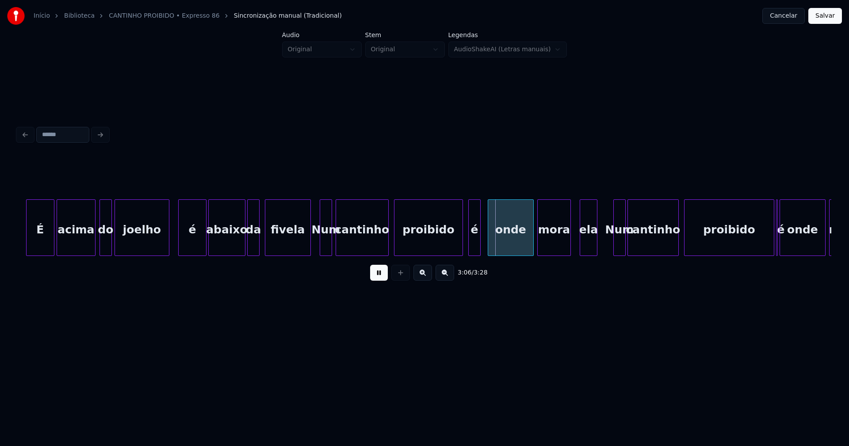
click at [308, 249] on div at bounding box center [309, 228] width 3 height 56
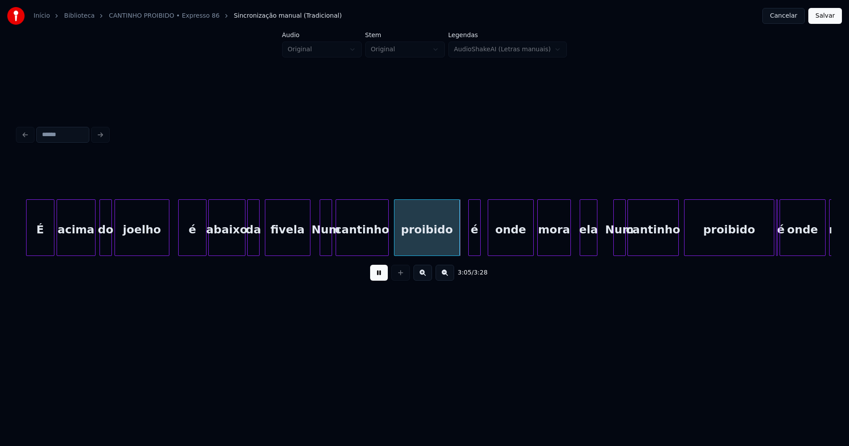
click at [458, 248] on div at bounding box center [458, 228] width 3 height 56
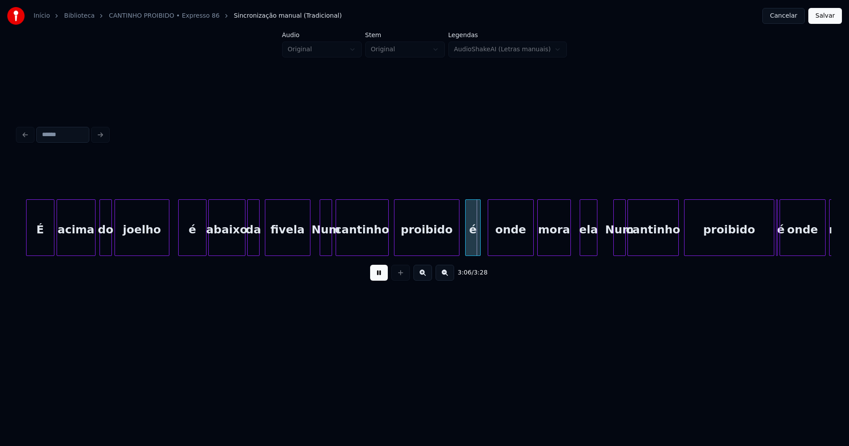
click at [465, 245] on div at bounding box center [466, 228] width 3 height 56
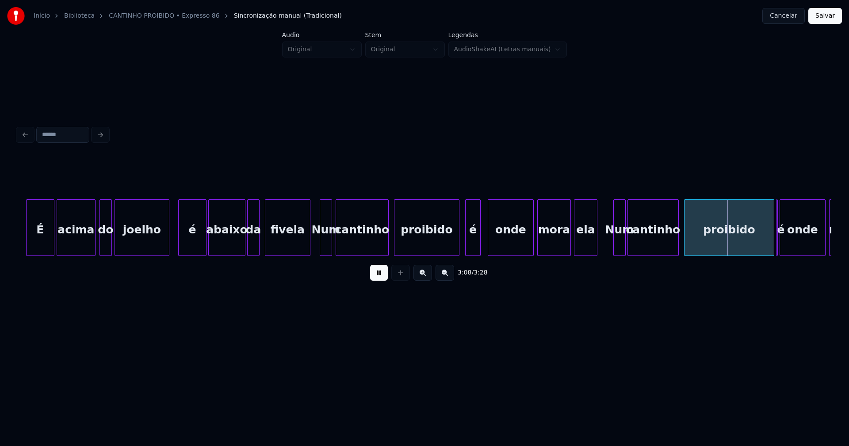
click at [576, 247] on div at bounding box center [575, 228] width 3 height 56
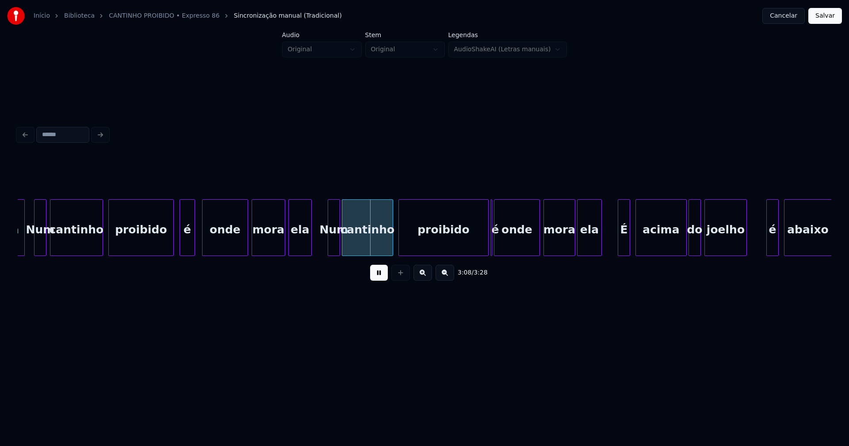
scroll to position [0, 16300]
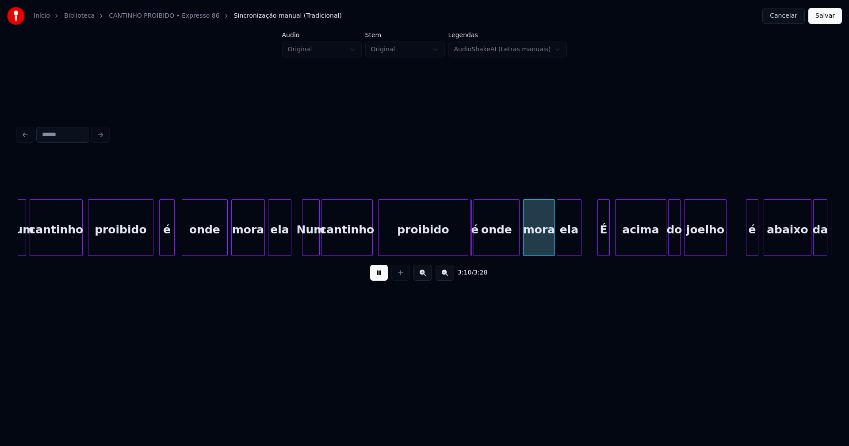
click at [302, 249] on div at bounding box center [303, 228] width 3 height 56
click at [447, 253] on div "Num cantinho proibido é onde mora ela Num cantinho proibido é onde mora ela É a…" at bounding box center [424, 227] width 813 height 57
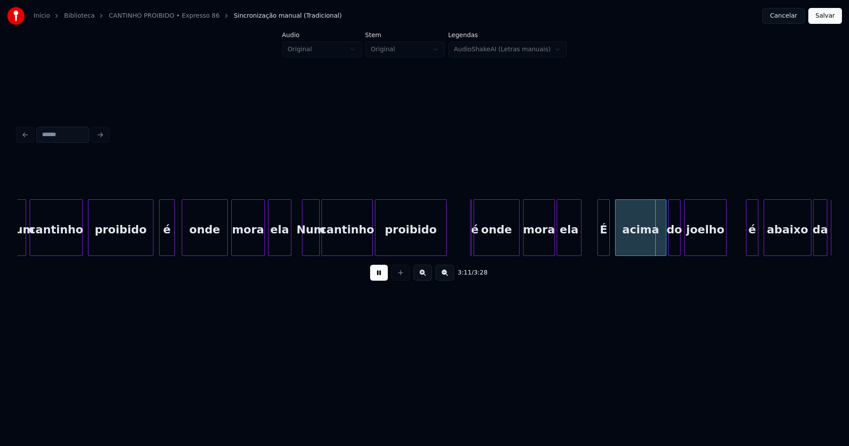
click at [446, 248] on div "proibido" at bounding box center [411, 227] width 72 height 57
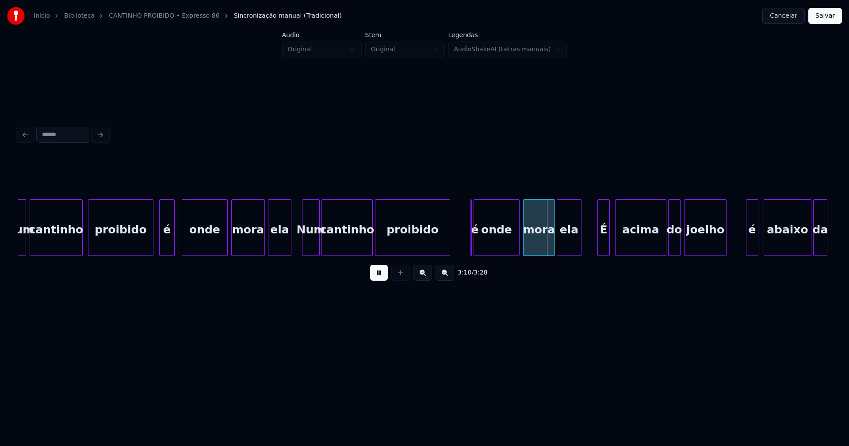
click at [449, 239] on div at bounding box center [448, 228] width 3 height 56
click at [465, 246] on div "é" at bounding box center [463, 227] width 16 height 57
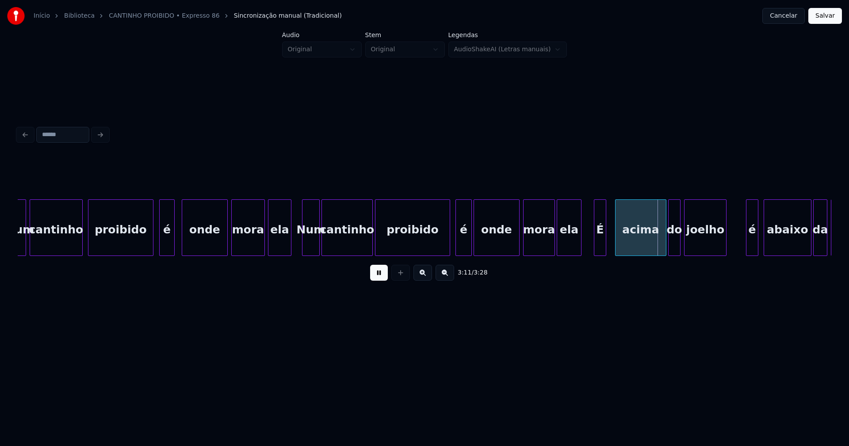
click at [601, 245] on div "É" at bounding box center [599, 230] width 11 height 60
click at [606, 244] on div "É" at bounding box center [600, 227] width 12 height 57
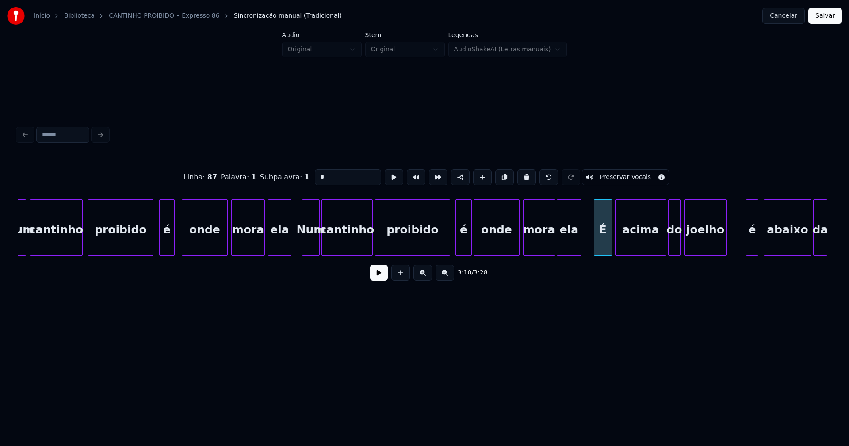
click at [609, 242] on div at bounding box center [610, 228] width 3 height 56
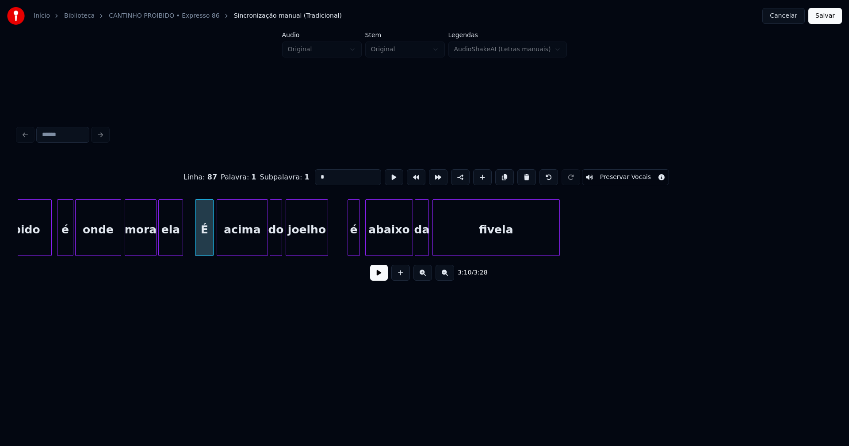
scroll to position [0, 16708]
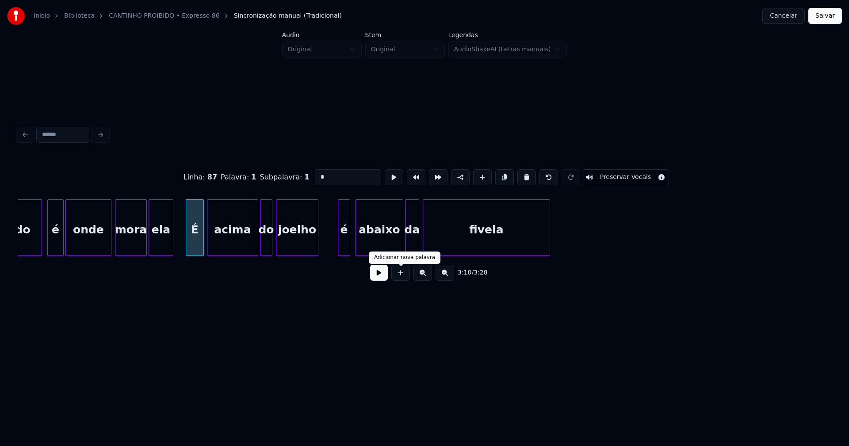
click at [382, 278] on button at bounding box center [379, 273] width 18 height 16
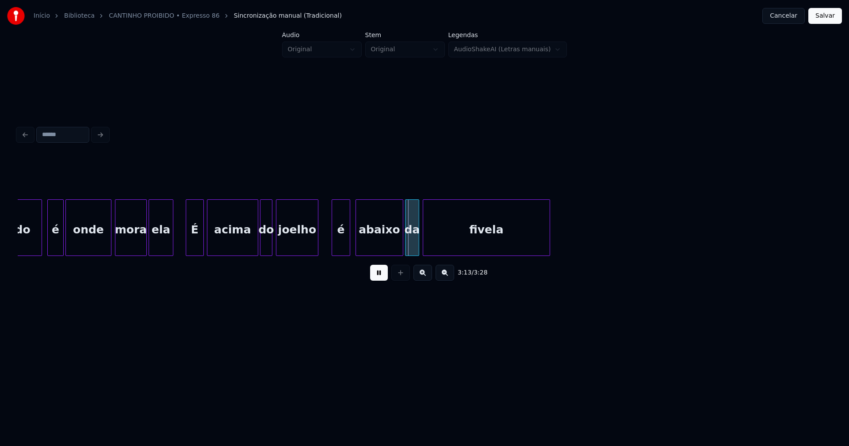
click at [333, 248] on div at bounding box center [333, 228] width 3 height 56
click at [819, 18] on button "Salvar" at bounding box center [825, 16] width 34 height 16
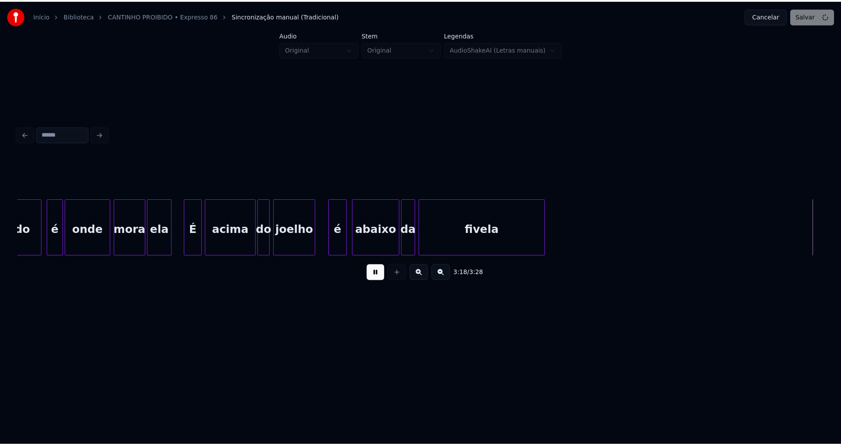
scroll to position [0, 17521]
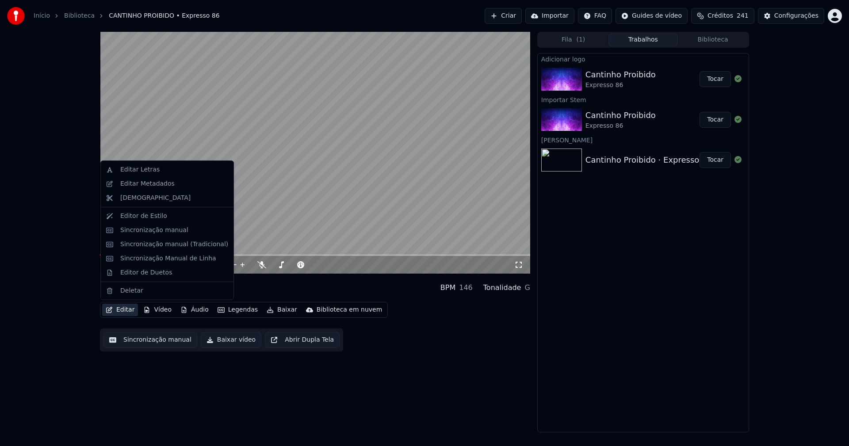
click at [125, 313] on button "Editar" at bounding box center [120, 310] width 36 height 12
click at [145, 274] on div "Editor de Duetos" at bounding box center [146, 272] width 52 height 9
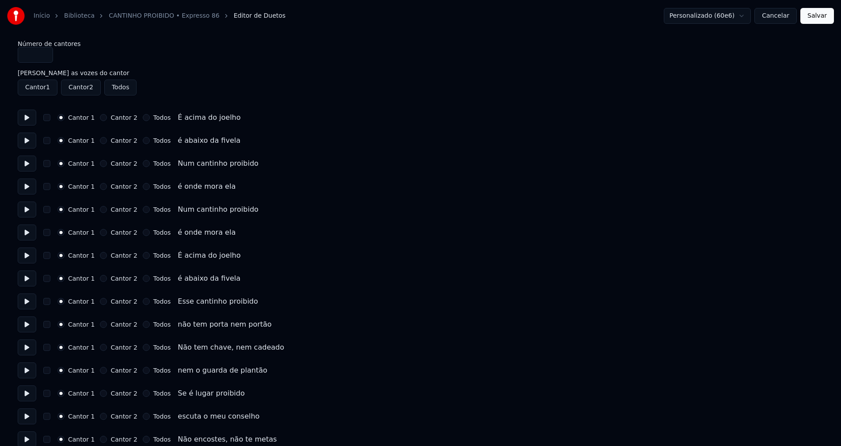
click at [143, 118] on button "Todos" at bounding box center [146, 117] width 7 height 7
click at [143, 140] on button "Todos" at bounding box center [146, 140] width 7 height 7
drag, startPoint x: 140, startPoint y: 165, endPoint x: 142, endPoint y: 184, distance: 19.1
click at [143, 166] on button "Todos" at bounding box center [146, 163] width 7 height 7
click at [143, 187] on button "Todos" at bounding box center [146, 186] width 7 height 7
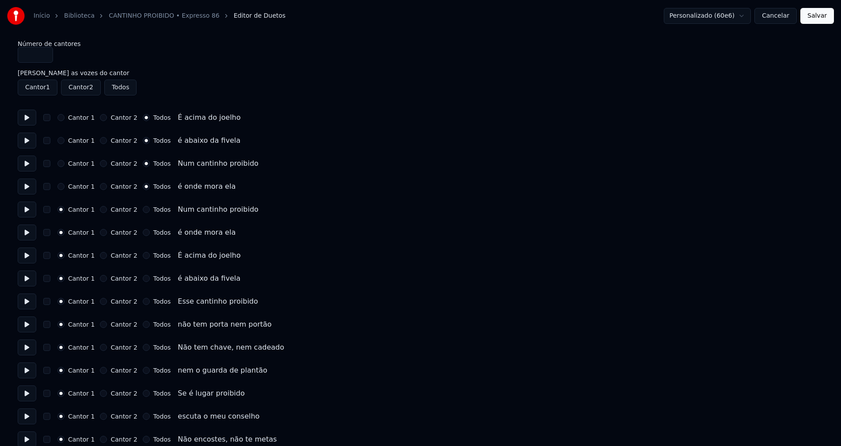
click at [143, 211] on button "Todos" at bounding box center [146, 209] width 7 height 7
click at [143, 231] on button "Todos" at bounding box center [146, 232] width 7 height 7
click at [143, 257] on button "Todos" at bounding box center [146, 255] width 7 height 7
click at [143, 280] on button "Todos" at bounding box center [146, 278] width 7 height 7
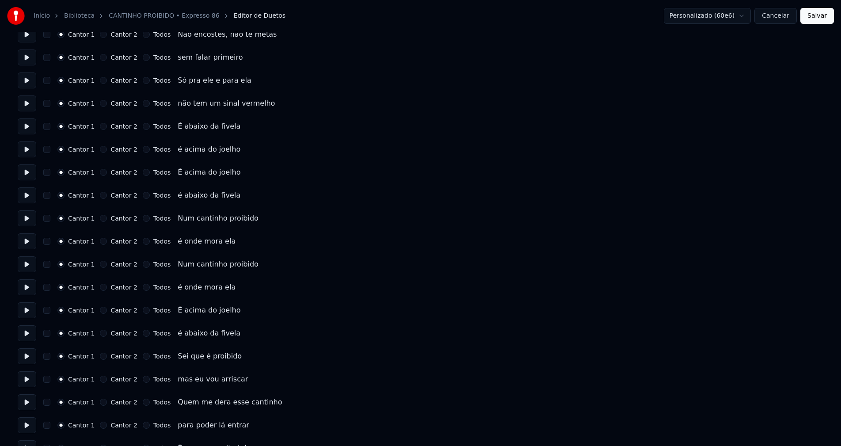
scroll to position [398, 0]
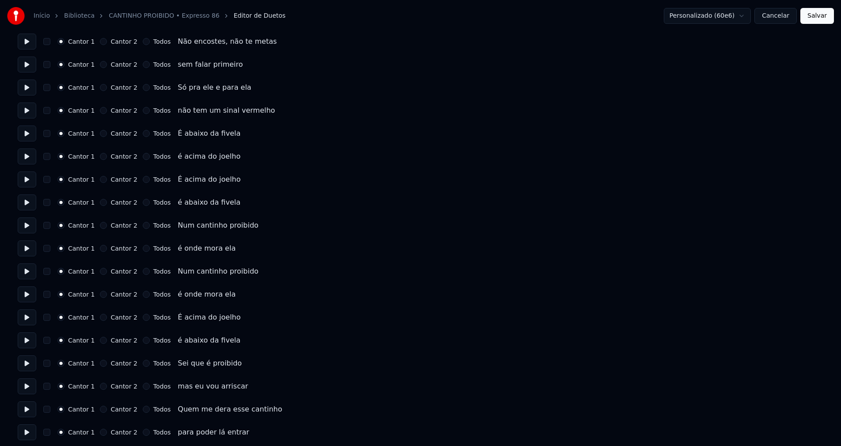
click at [143, 133] on button "Todos" at bounding box center [146, 133] width 7 height 7
click at [143, 156] on button "Todos" at bounding box center [146, 156] width 7 height 7
click at [143, 179] on button "Todos" at bounding box center [146, 179] width 7 height 7
click at [143, 203] on button "Todos" at bounding box center [146, 202] width 7 height 7
click at [143, 226] on button "Todos" at bounding box center [146, 225] width 7 height 7
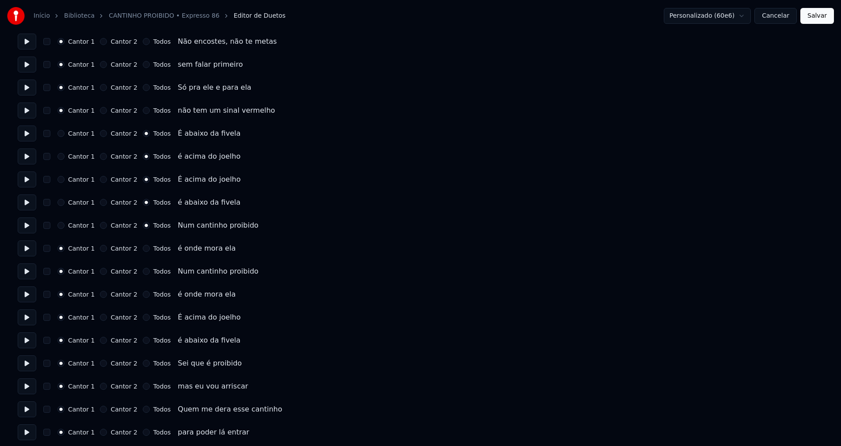
click at [136, 246] on div "Cantor 1 Cantor 2 Todos" at bounding box center [113, 248] width 113 height 7
click at [143, 270] on button "Todos" at bounding box center [146, 271] width 7 height 7
click at [143, 295] on button "Todos" at bounding box center [146, 294] width 7 height 7
click at [143, 317] on button "Todos" at bounding box center [146, 317] width 7 height 7
click at [143, 339] on button "Todos" at bounding box center [146, 340] width 7 height 7
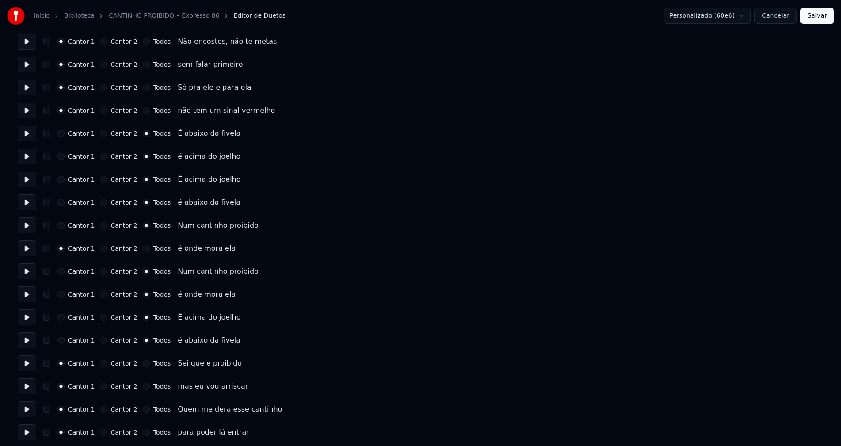
click at [143, 364] on button "Todos" at bounding box center [146, 363] width 7 height 7
click at [145, 363] on circle "button" at bounding box center [146, 363] width 3 height 3
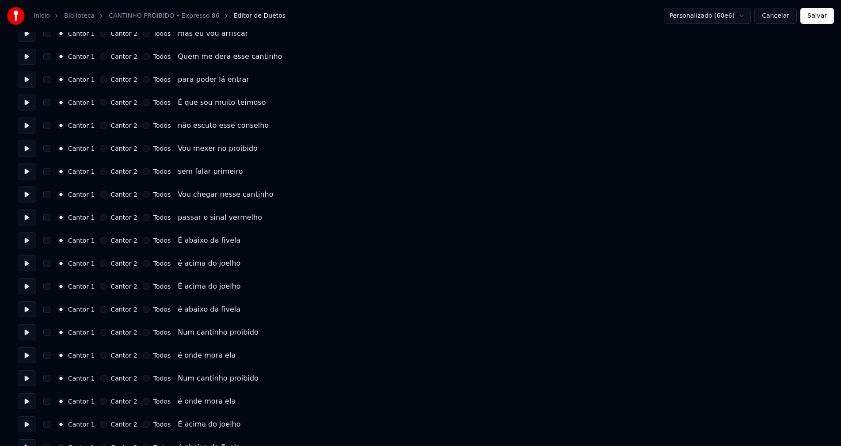
scroll to position [751, 0]
click at [143, 239] on button "Todos" at bounding box center [146, 239] width 7 height 7
click at [143, 265] on button "Todos" at bounding box center [146, 262] width 7 height 7
click at [143, 286] on button "Todos" at bounding box center [146, 285] width 7 height 7
click at [143, 309] on button "Todos" at bounding box center [146, 308] width 7 height 7
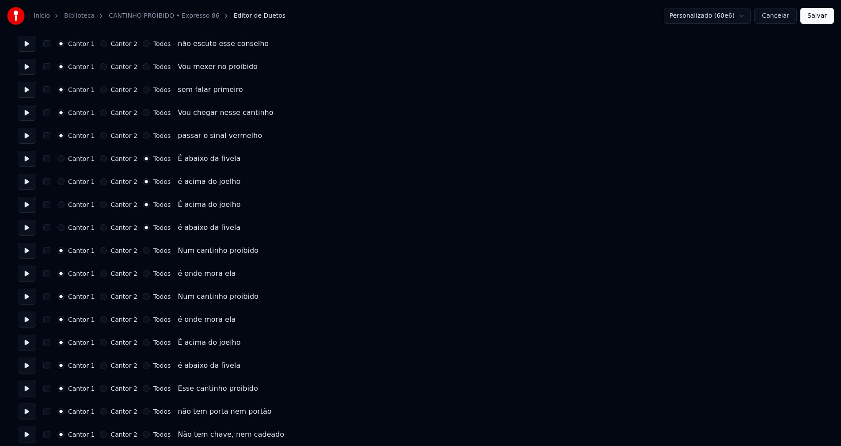
scroll to position [840, 0]
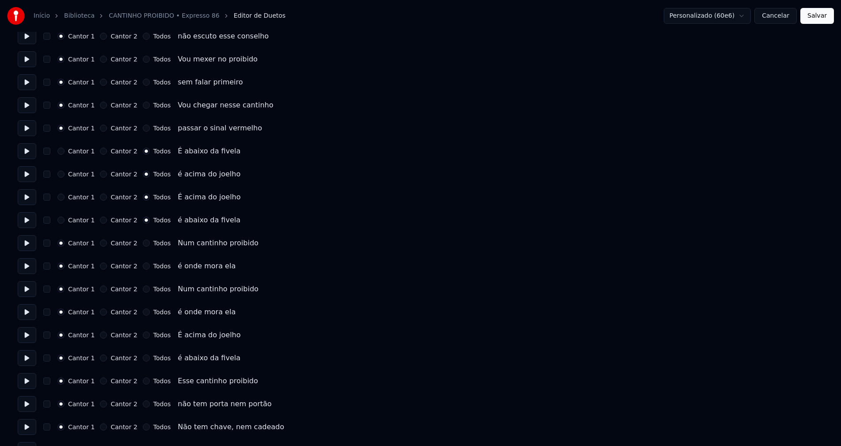
click at [143, 242] on button "Todos" at bounding box center [146, 243] width 7 height 7
click at [143, 267] on button "Todos" at bounding box center [146, 266] width 7 height 7
click at [143, 289] on button "Todos" at bounding box center [146, 289] width 7 height 7
click at [143, 310] on button "Todos" at bounding box center [146, 312] width 7 height 7
click at [143, 335] on button "Todos" at bounding box center [146, 334] width 7 height 7
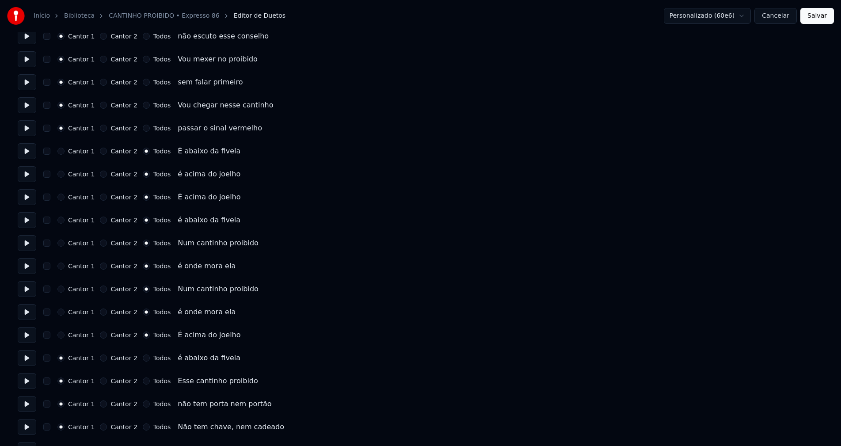
click at [143, 357] on button "Todos" at bounding box center [146, 357] width 7 height 7
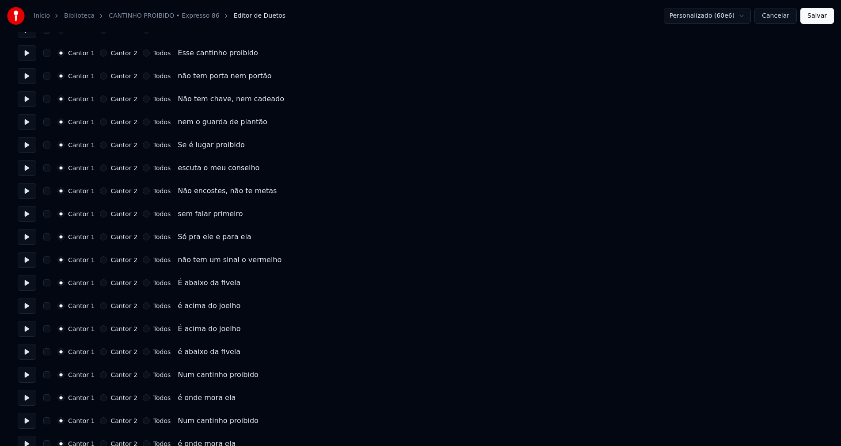
scroll to position [1193, 0]
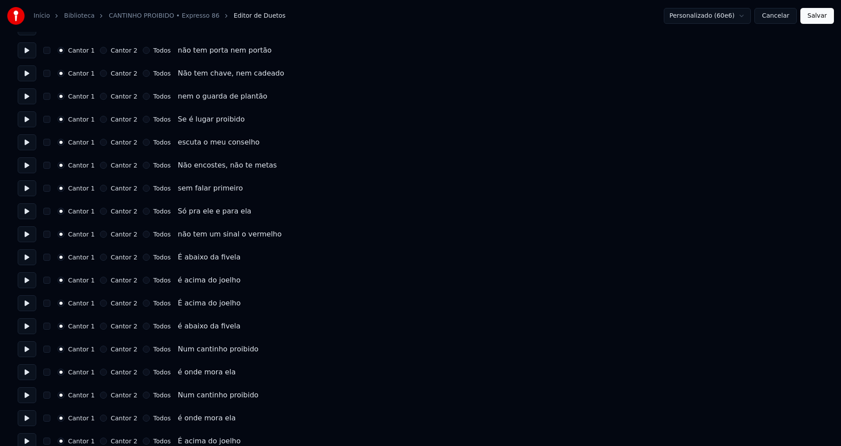
click at [143, 256] on button "Todos" at bounding box center [146, 257] width 7 height 7
click at [143, 278] on button "Todos" at bounding box center [146, 280] width 7 height 7
click at [143, 305] on button "Todos" at bounding box center [146, 303] width 7 height 7
click at [143, 327] on button "Todos" at bounding box center [146, 326] width 7 height 7
click at [143, 347] on button "Todos" at bounding box center [146, 349] width 7 height 7
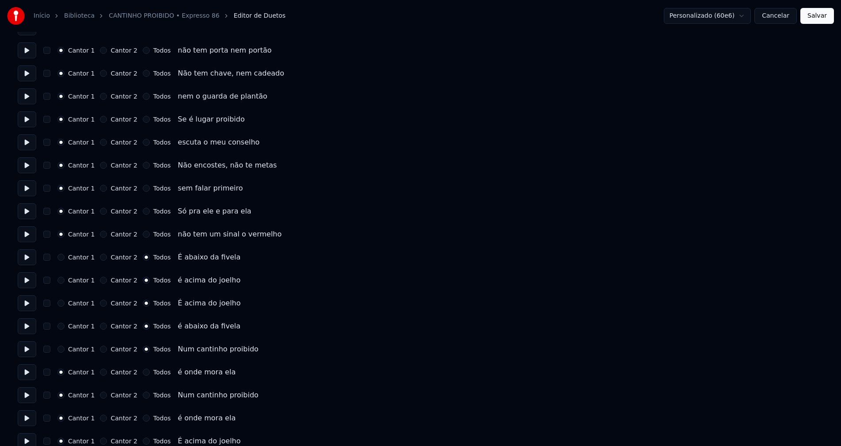
click at [143, 371] on button "Todos" at bounding box center [146, 372] width 7 height 7
click at [143, 395] on button "Todos" at bounding box center [146, 395] width 7 height 7
drag, startPoint x: 141, startPoint y: 420, endPoint x: 145, endPoint y: 416, distance: 5.3
click at [143, 420] on button "Todos" at bounding box center [146, 418] width 7 height 7
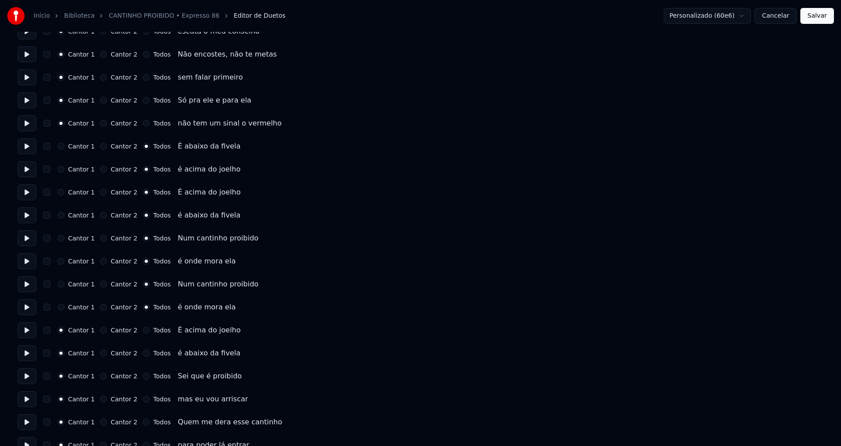
scroll to position [1326, 0]
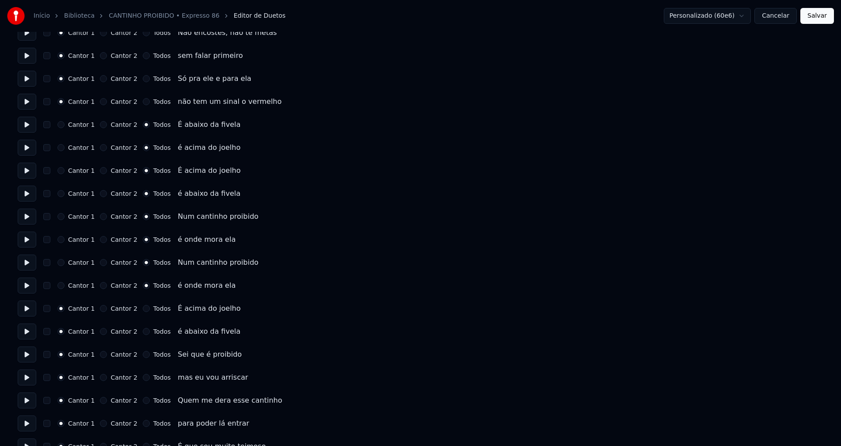
click at [143, 310] on button "Todos" at bounding box center [146, 308] width 7 height 7
drag, startPoint x: 139, startPoint y: 331, endPoint x: 145, endPoint y: 351, distance: 21.7
click at [143, 332] on button "Todos" at bounding box center [146, 331] width 7 height 7
drag, startPoint x: 141, startPoint y: 356, endPoint x: 158, endPoint y: 345, distance: 20.6
click at [143, 355] on button "Todos" at bounding box center [146, 354] width 7 height 7
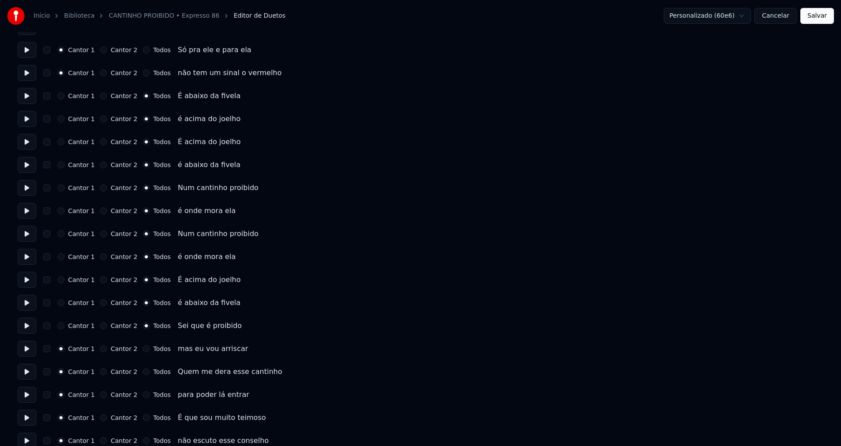
scroll to position [1370, 0]
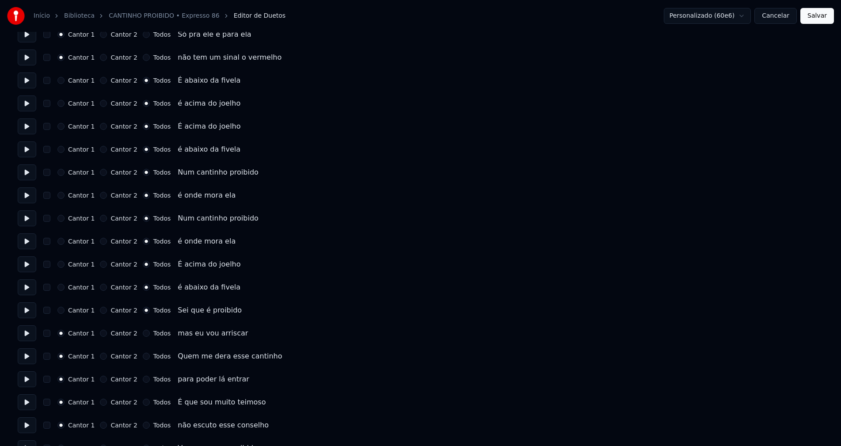
drag, startPoint x: 140, startPoint y: 335, endPoint x: 139, endPoint y: 347, distance: 11.9
click at [143, 334] on button "Todos" at bounding box center [146, 333] width 7 height 7
click at [143, 356] on button "Todos" at bounding box center [146, 356] width 7 height 7
drag, startPoint x: 61, startPoint y: 356, endPoint x: 99, endPoint y: 349, distance: 38.6
click at [63, 356] on button "Cantor 1" at bounding box center [60, 356] width 7 height 7
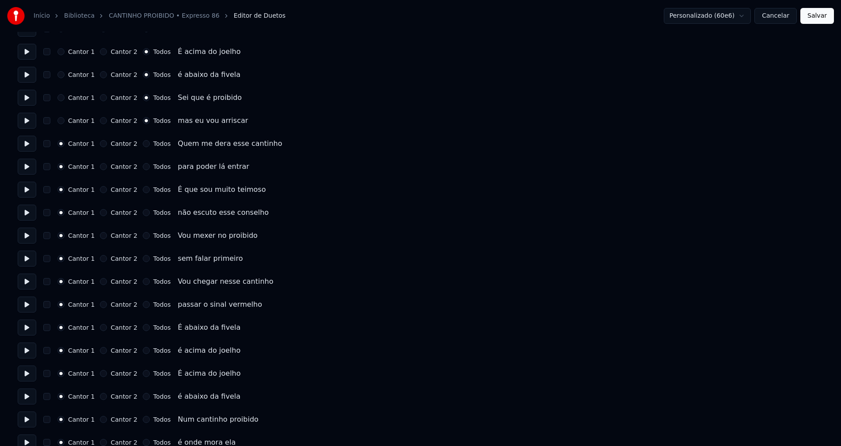
scroll to position [1591, 0]
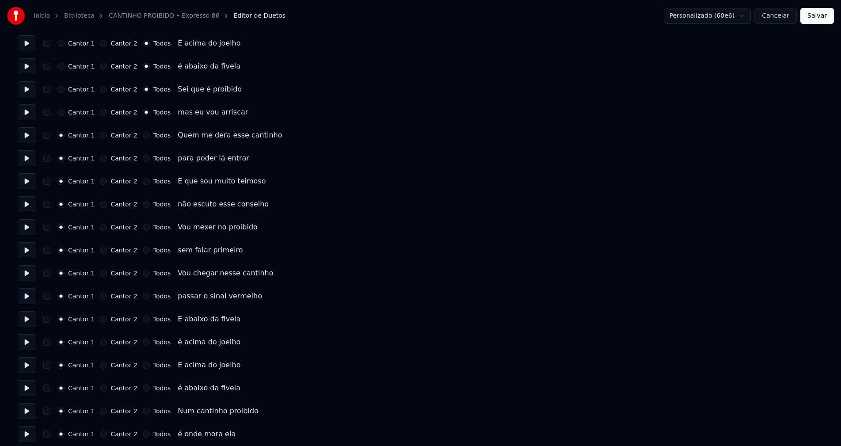
click at [143, 320] on button "Todos" at bounding box center [146, 319] width 7 height 7
click at [143, 342] on button "Todos" at bounding box center [146, 342] width 7 height 7
click at [143, 365] on button "Todos" at bounding box center [146, 365] width 7 height 7
click at [143, 389] on button "Todos" at bounding box center [146, 388] width 7 height 7
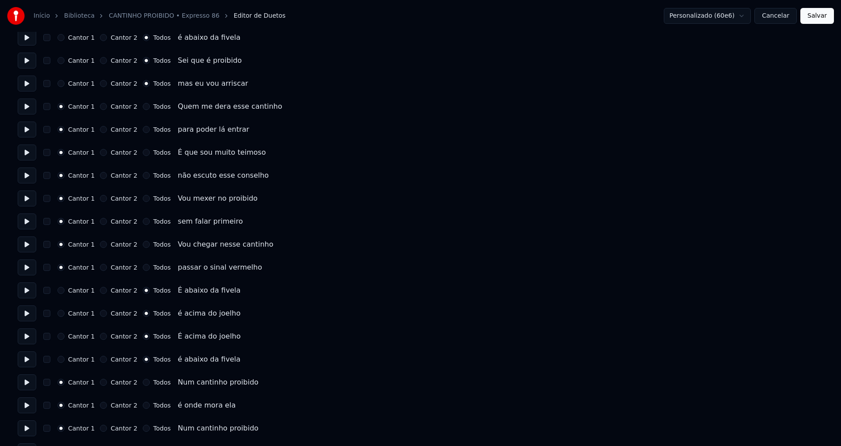
scroll to position [1635, 0]
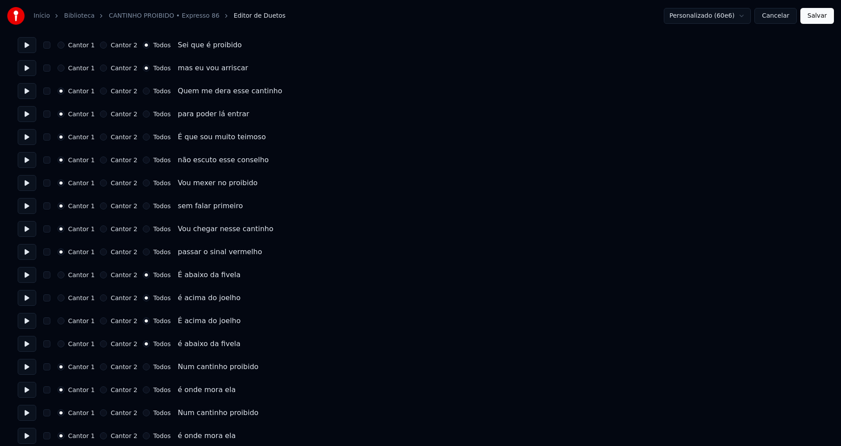
drag, startPoint x: 140, startPoint y: 368, endPoint x: 140, endPoint y: 372, distance: 4.4
click at [143, 370] on button "Todos" at bounding box center [146, 366] width 7 height 7
click at [143, 389] on button "Todos" at bounding box center [146, 389] width 7 height 7
click at [143, 413] on button "Todos" at bounding box center [146, 412] width 7 height 7
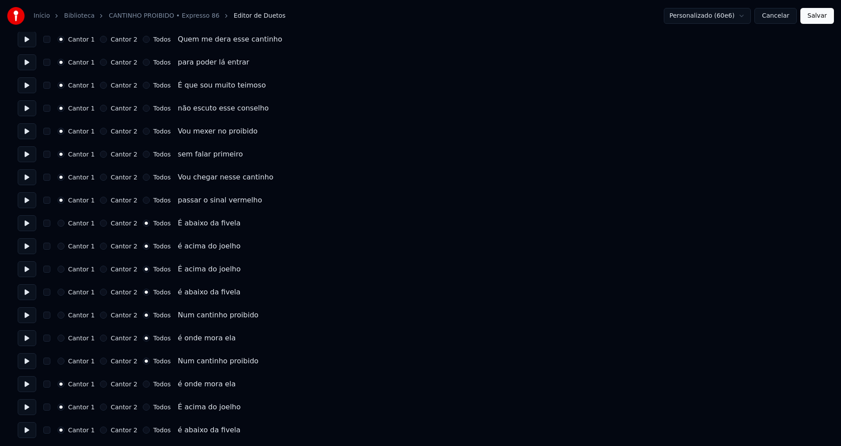
scroll to position [1688, 0]
click at [143, 382] on button "Todos" at bounding box center [146, 383] width 7 height 7
click at [143, 405] on button "Todos" at bounding box center [146, 406] width 7 height 7
click at [143, 427] on button "Todos" at bounding box center [146, 429] width 7 height 7
drag, startPoint x: 821, startPoint y: 15, endPoint x: 804, endPoint y: 20, distance: 17.1
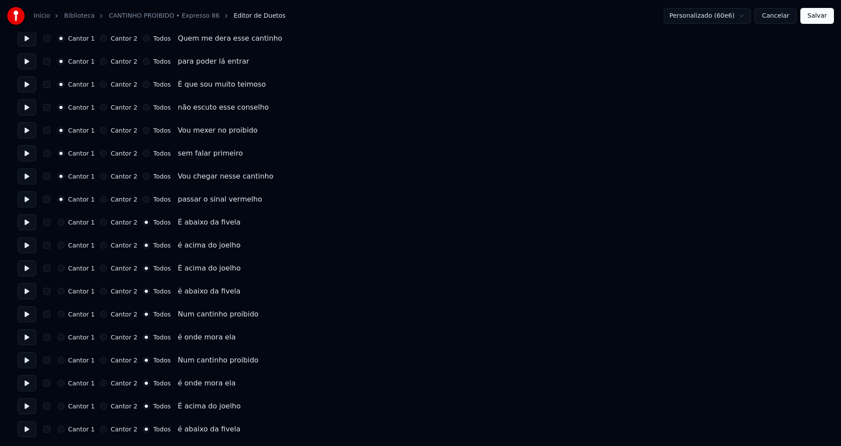
click at [820, 15] on button "Salvar" at bounding box center [817, 16] width 34 height 16
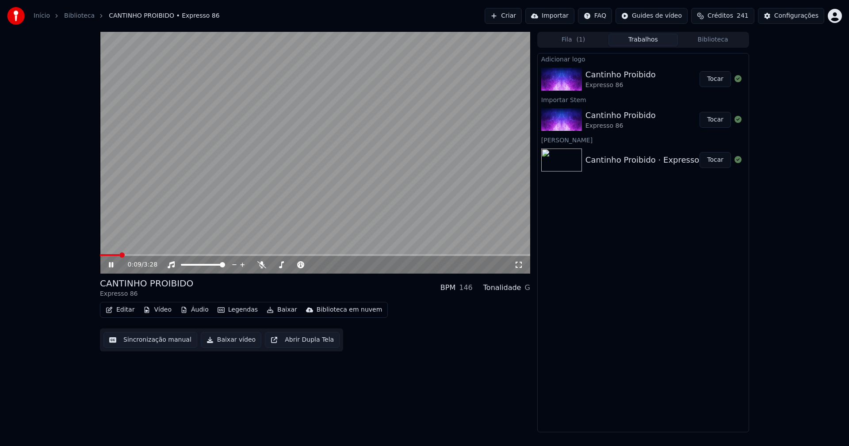
click at [519, 263] on icon at bounding box center [518, 264] width 9 height 7
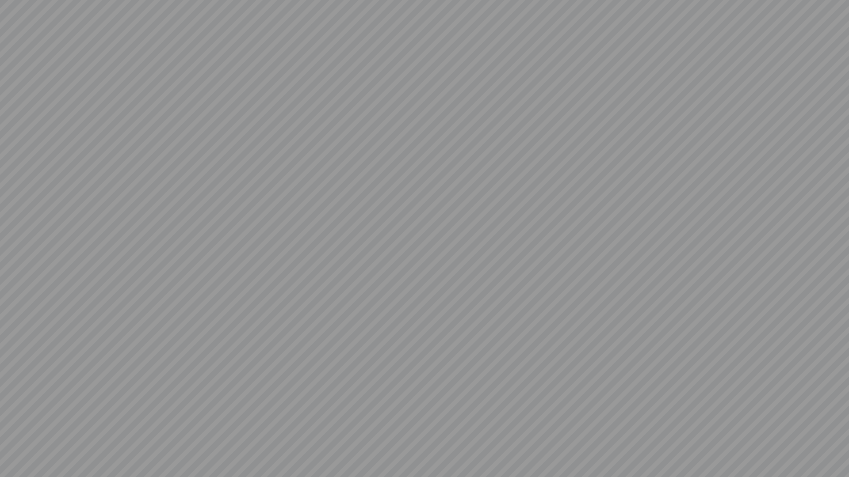
click at [831, 446] on video at bounding box center [424, 238] width 849 height 477
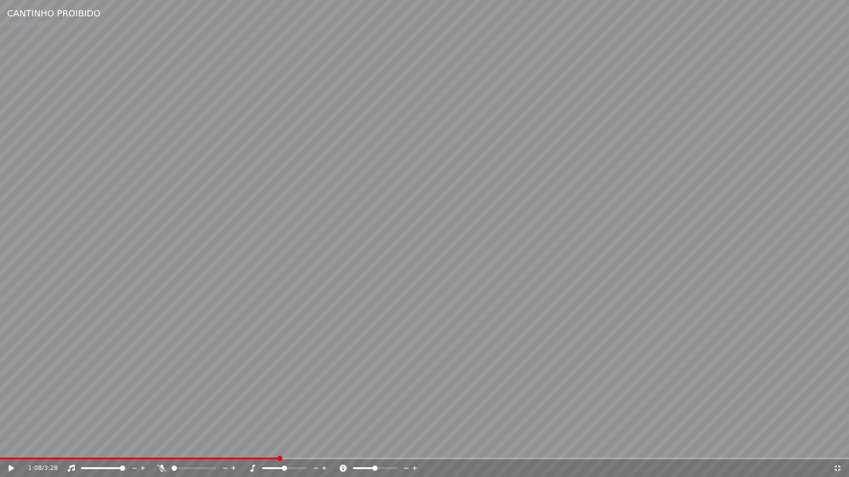
click at [833, 446] on div "1:08 / 3:28" at bounding box center [425, 468] width 842 height 9
click at [839, 446] on icon at bounding box center [837, 468] width 9 height 7
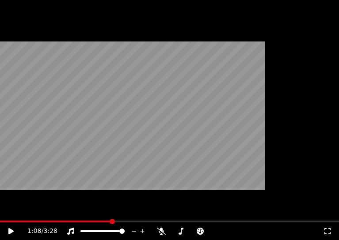
scroll to position [59, 0]
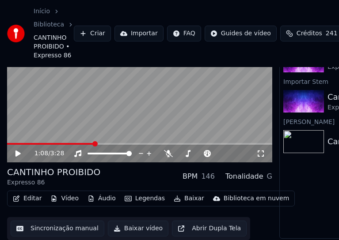
click at [34, 193] on button "Editar" at bounding box center [27, 199] width 36 height 12
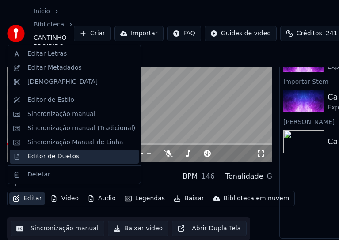
click at [46, 158] on div "Editor de Duetos" at bounding box center [53, 156] width 52 height 9
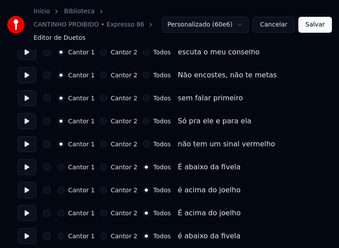
scroll to position [398, 0]
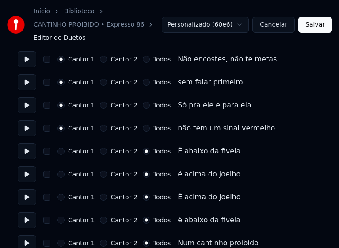
click at [61, 151] on button "Cantor 1" at bounding box center [60, 151] width 7 height 7
drag, startPoint x: 61, startPoint y: 173, endPoint x: 67, endPoint y: 173, distance: 5.7
click at [61, 173] on button "Cantor 1" at bounding box center [60, 174] width 7 height 7
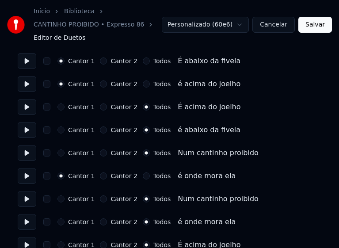
scroll to position [530, 0]
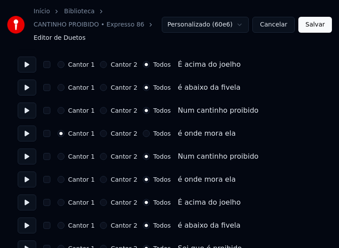
click at [143, 134] on button "Todos" at bounding box center [146, 133] width 7 height 7
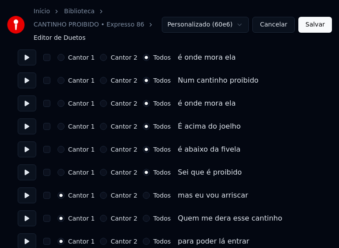
scroll to position [619, 0]
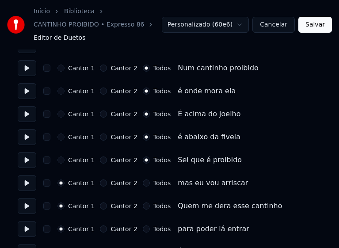
click at [61, 160] on button "Cantor 1" at bounding box center [60, 159] width 7 height 7
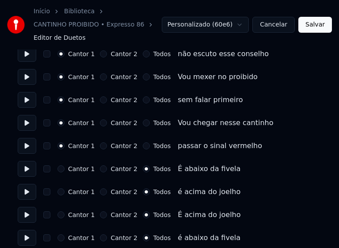
scroll to position [884, 0]
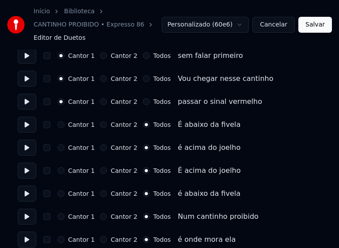
drag, startPoint x: 61, startPoint y: 124, endPoint x: 61, endPoint y: 132, distance: 8.0
click at [61, 124] on button "Cantor 1" at bounding box center [60, 124] width 7 height 7
click at [62, 149] on button "Cantor 1" at bounding box center [60, 147] width 7 height 7
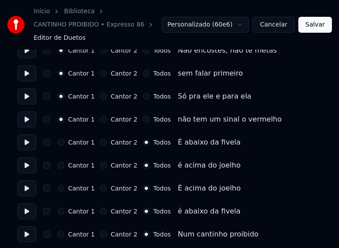
scroll to position [1370, 0]
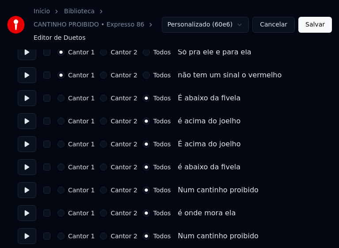
click at [59, 96] on button "Cantor 1" at bounding box center [60, 98] width 7 height 7
click at [61, 120] on button "Cantor 1" at bounding box center [60, 121] width 7 height 7
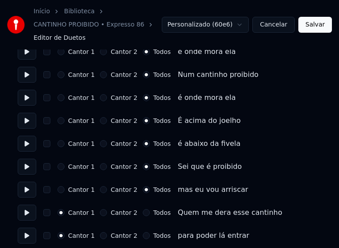
scroll to position [1547, 0]
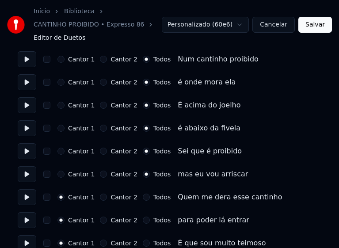
click at [61, 150] on button "Cantor 1" at bounding box center [60, 151] width 7 height 7
click at [61, 172] on button "Cantor 1" at bounding box center [60, 174] width 7 height 7
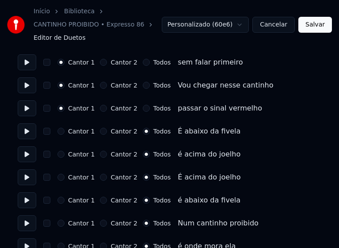
scroll to position [1812, 0]
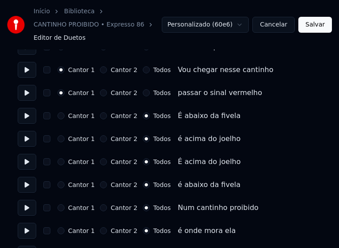
click at [63, 115] on button "Cantor 1" at bounding box center [60, 115] width 7 height 7
click at [61, 138] on button "Cantor 1" at bounding box center [60, 138] width 7 height 7
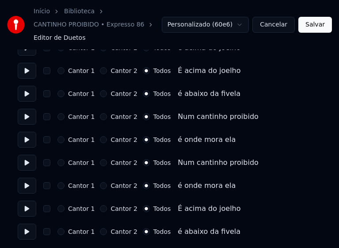
scroll to position [1904, 0]
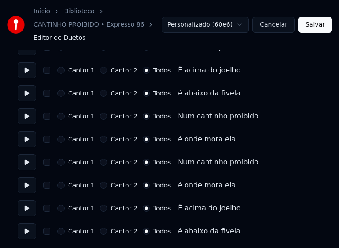
click at [320, 23] on button "Salvar" at bounding box center [315, 25] width 34 height 16
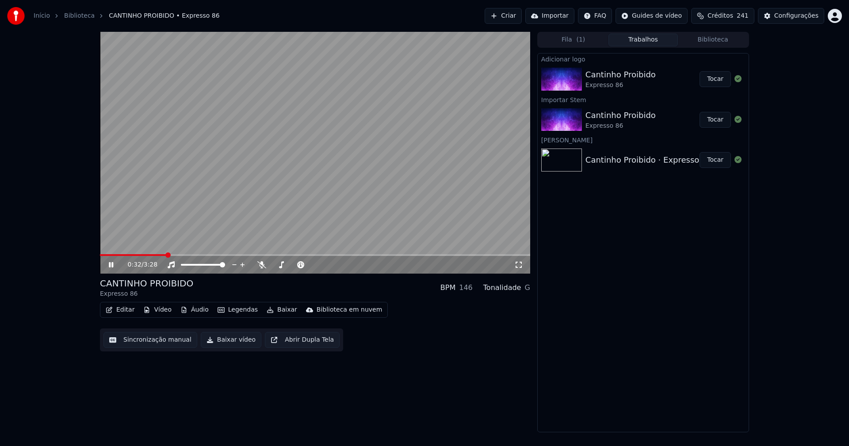
click at [129, 313] on button "Editar" at bounding box center [120, 310] width 36 height 12
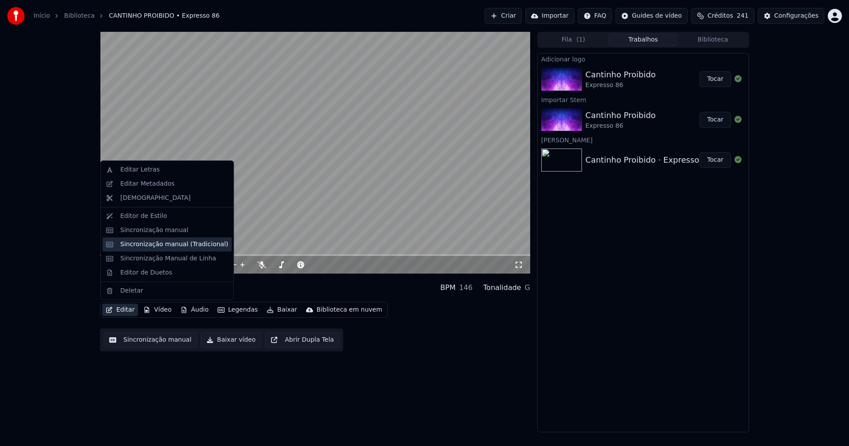
click at [150, 245] on div "Sincronização manual (Tradicional)" at bounding box center [174, 244] width 108 height 9
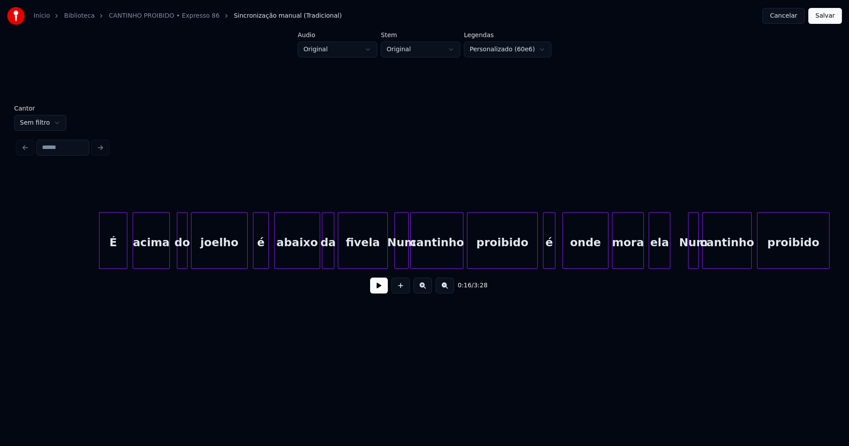
scroll to position [0, 1337]
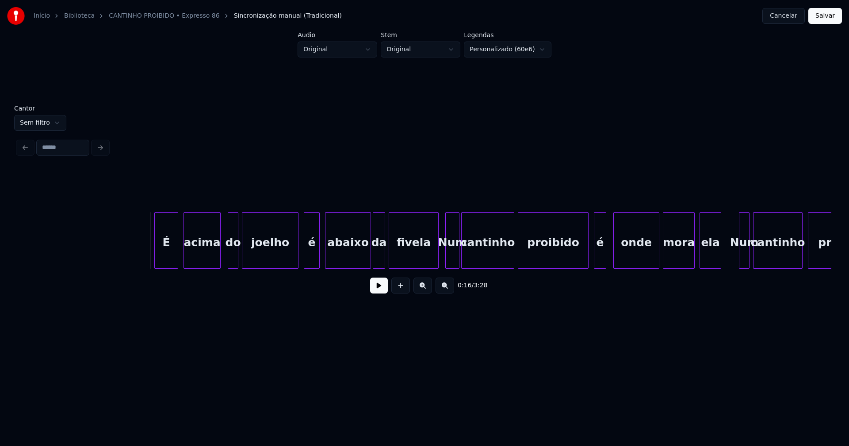
click at [155, 257] on div at bounding box center [156, 241] width 3 height 56
click at [811, 19] on button "Salvar" at bounding box center [825, 16] width 34 height 16
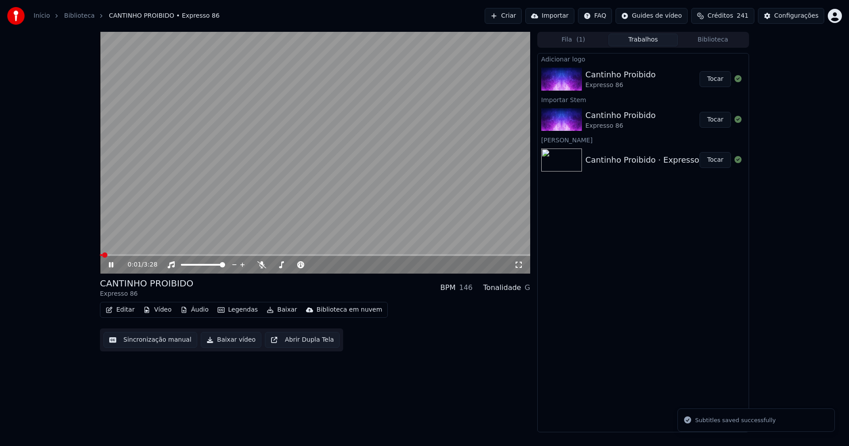
click at [125, 309] on button "Editar" at bounding box center [120, 310] width 36 height 12
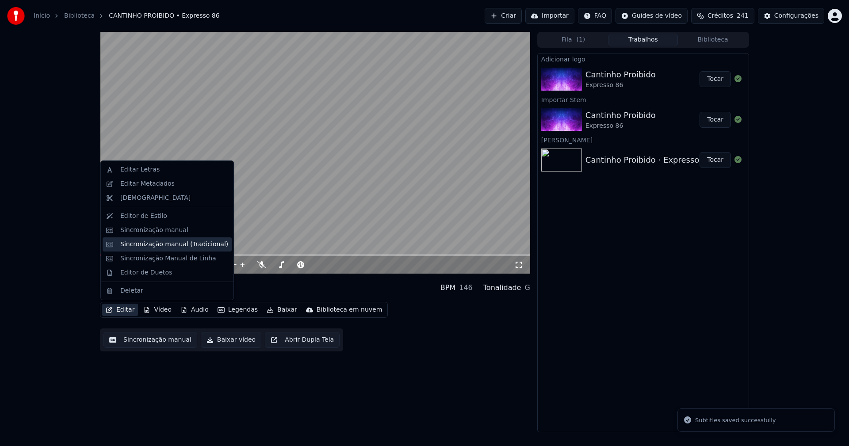
click at [172, 242] on div "Sincronização manual (Tradicional)" at bounding box center [174, 244] width 108 height 9
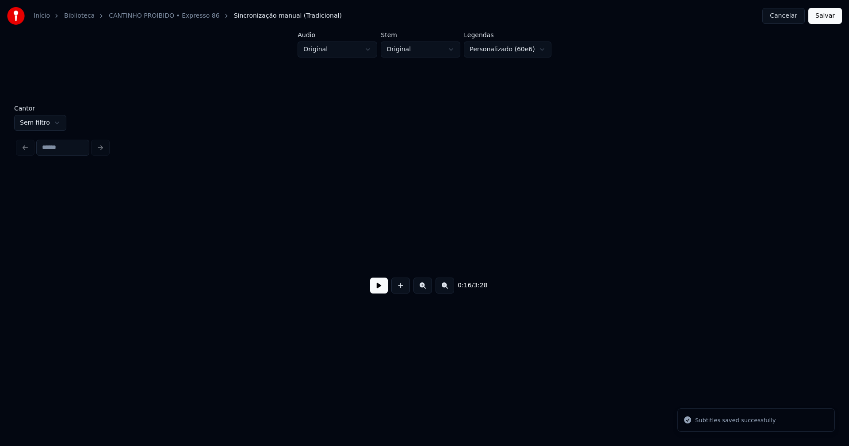
scroll to position [0, 1474]
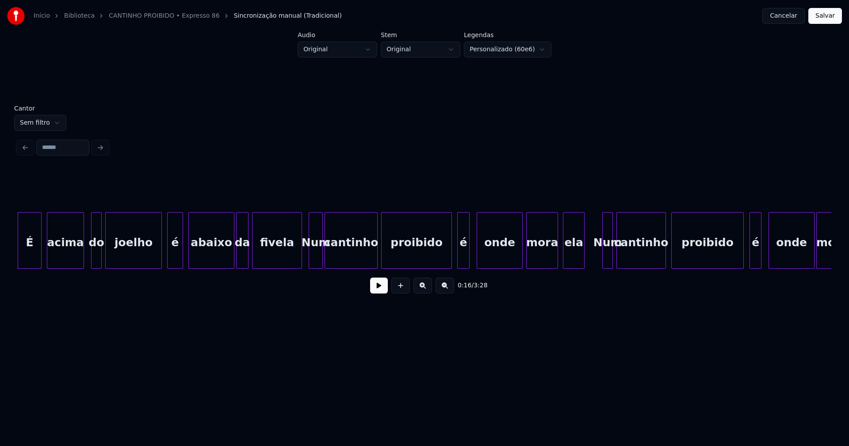
click at [827, 16] on button "Salvar" at bounding box center [825, 16] width 34 height 16
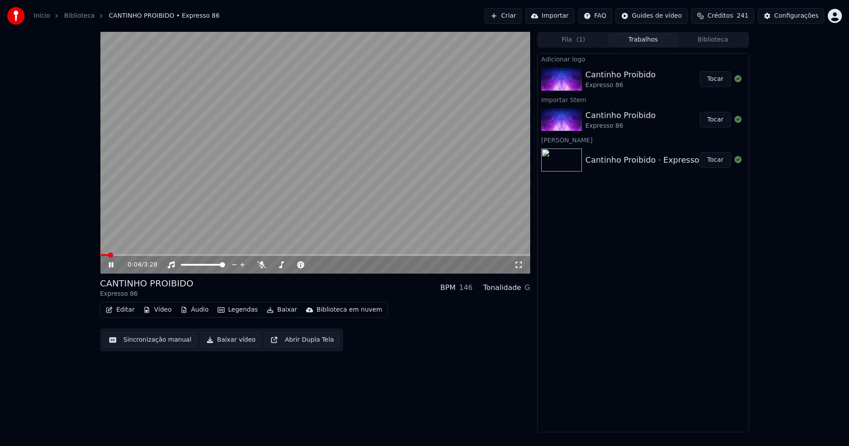
click at [112, 265] on icon at bounding box center [111, 264] width 4 height 5
click at [219, 341] on button "Baixar vídeo" at bounding box center [231, 340] width 61 height 16
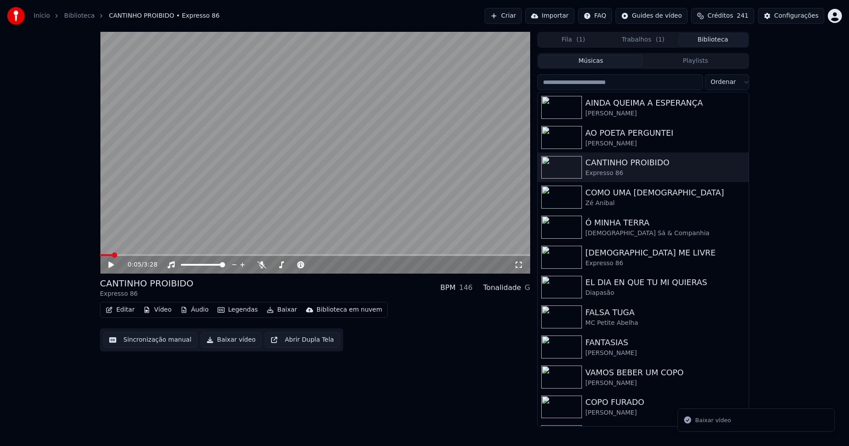
click at [721, 42] on button "Biblioteca" at bounding box center [713, 40] width 70 height 13
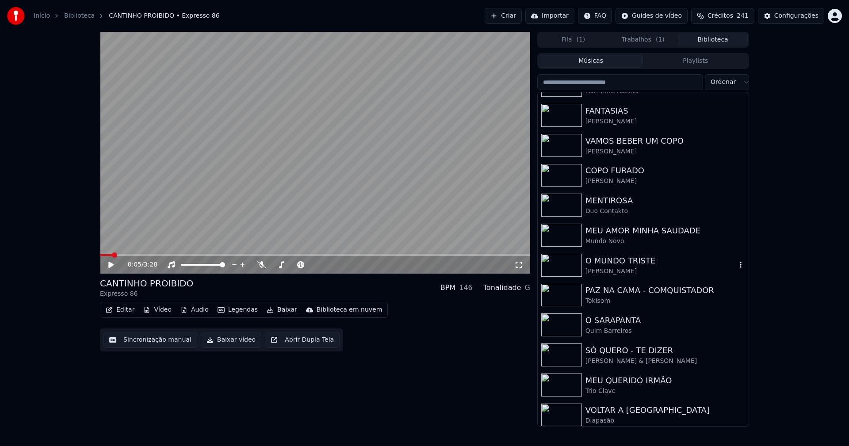
scroll to position [236, 0]
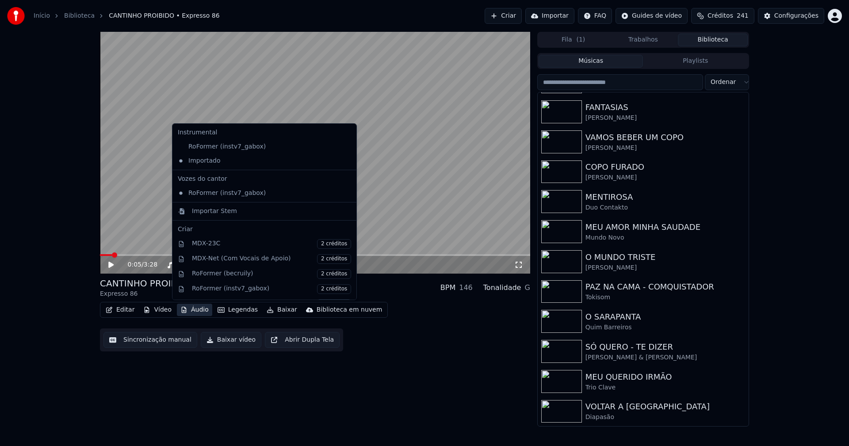
click at [200, 313] on button "Áudio" at bounding box center [194, 310] width 35 height 12
click at [203, 212] on div "Importar Stem" at bounding box center [214, 211] width 45 height 9
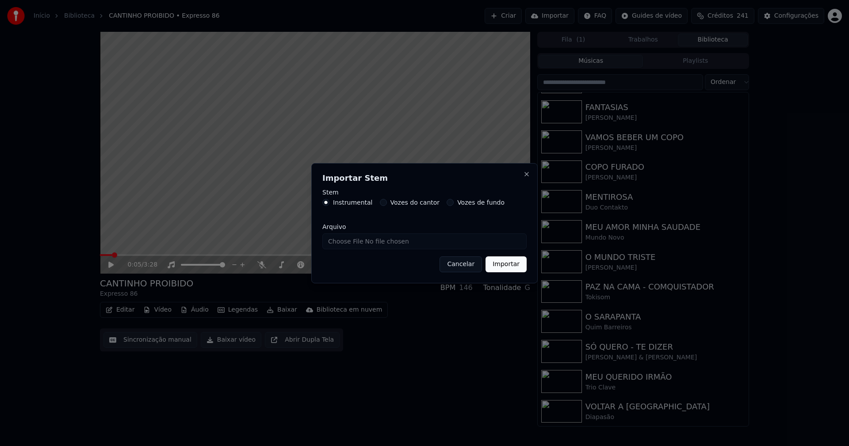
click at [358, 241] on input "Arquivo" at bounding box center [424, 241] width 204 height 16
type input "**********"
click at [509, 262] on button "Importar" at bounding box center [505, 264] width 41 height 16
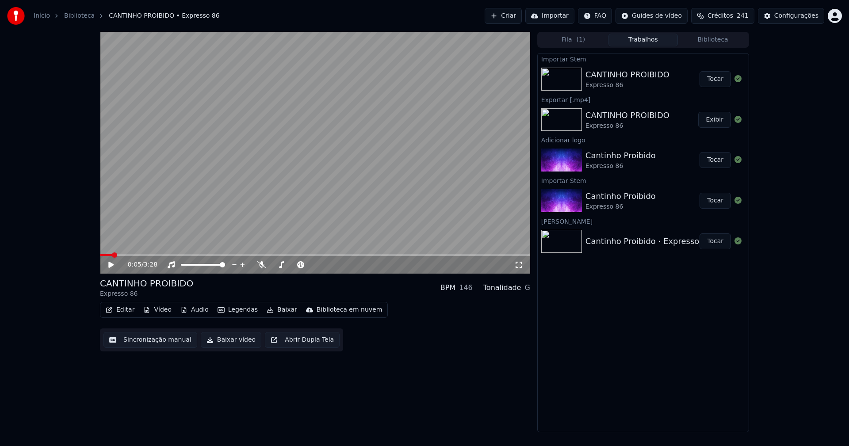
click at [108, 264] on icon at bounding box center [117, 264] width 21 height 7
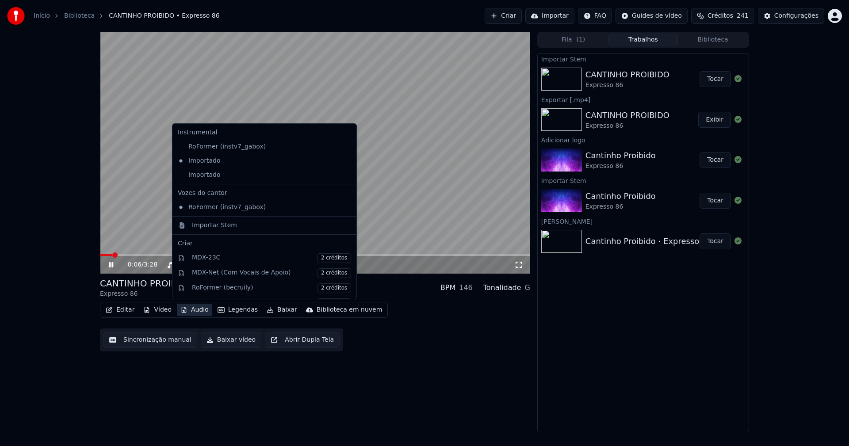
click at [195, 309] on button "Áudio" at bounding box center [194, 310] width 35 height 12
click at [200, 176] on div "Importado" at bounding box center [257, 175] width 167 height 14
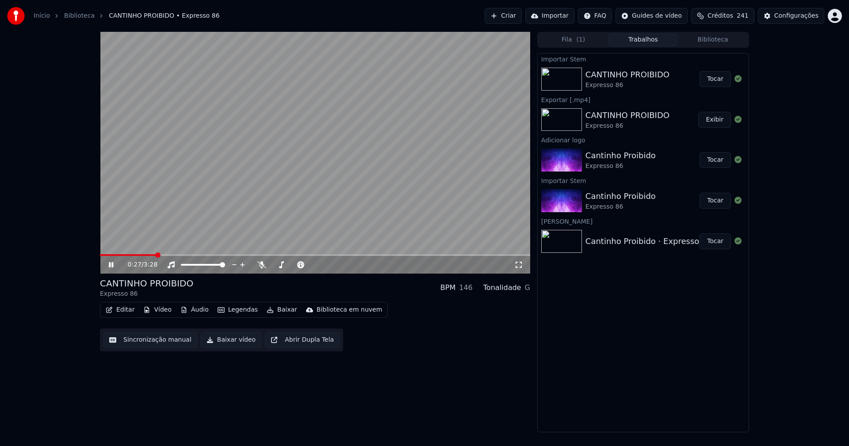
click at [114, 264] on icon at bounding box center [117, 264] width 21 height 7
click at [216, 341] on button "Baixar vídeo" at bounding box center [231, 340] width 61 height 16
